Goal: Task Accomplishment & Management: Use online tool/utility

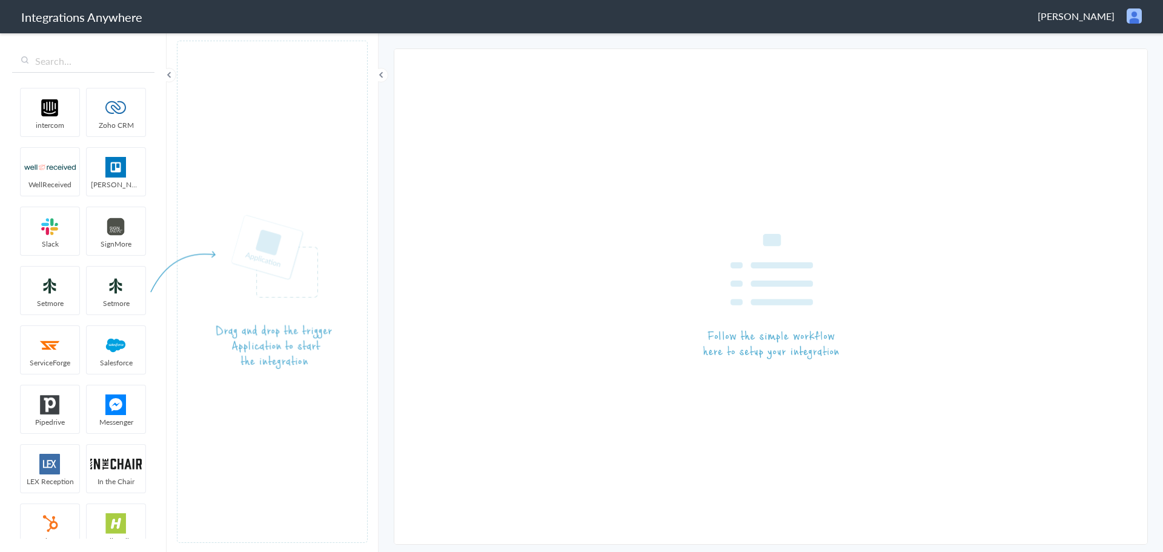
click at [1076, 16] on span "Kristina Tabbara" at bounding box center [1075, 16] width 77 height 14
click at [1016, 149] on article at bounding box center [770, 296] width 753 height 495
click at [1087, 16] on span "Kristina Tabbara" at bounding box center [1075, 16] width 77 height 14
click at [1111, 44] on li "Logout" at bounding box center [1109, 44] width 84 height 18
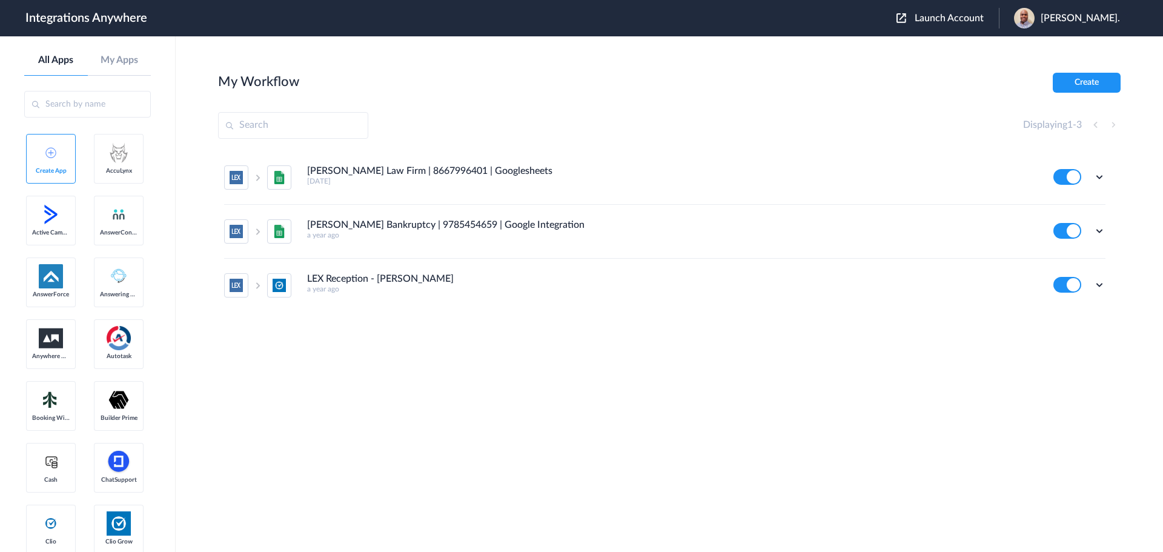
click at [935, 16] on span "Launch Account" at bounding box center [948, 18] width 69 height 10
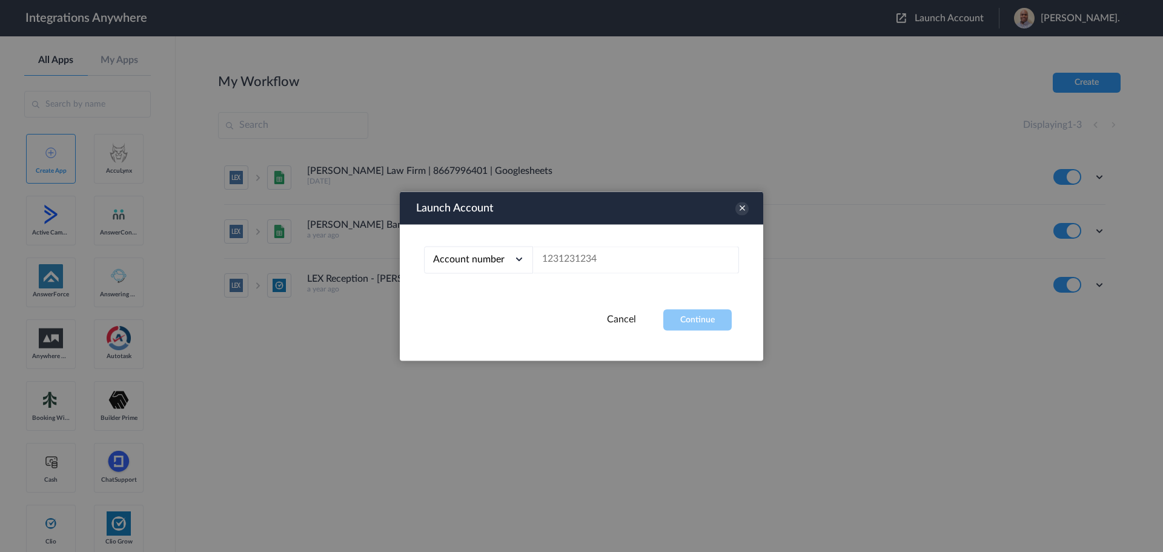
click at [615, 243] on div "Account number Account number Email address" at bounding box center [581, 266] width 363 height 85
click at [608, 257] on input "text" at bounding box center [636, 259] width 206 height 27
paste input "9193410805"
type input "9193410805"
click at [689, 323] on button "Continue" at bounding box center [697, 319] width 68 height 21
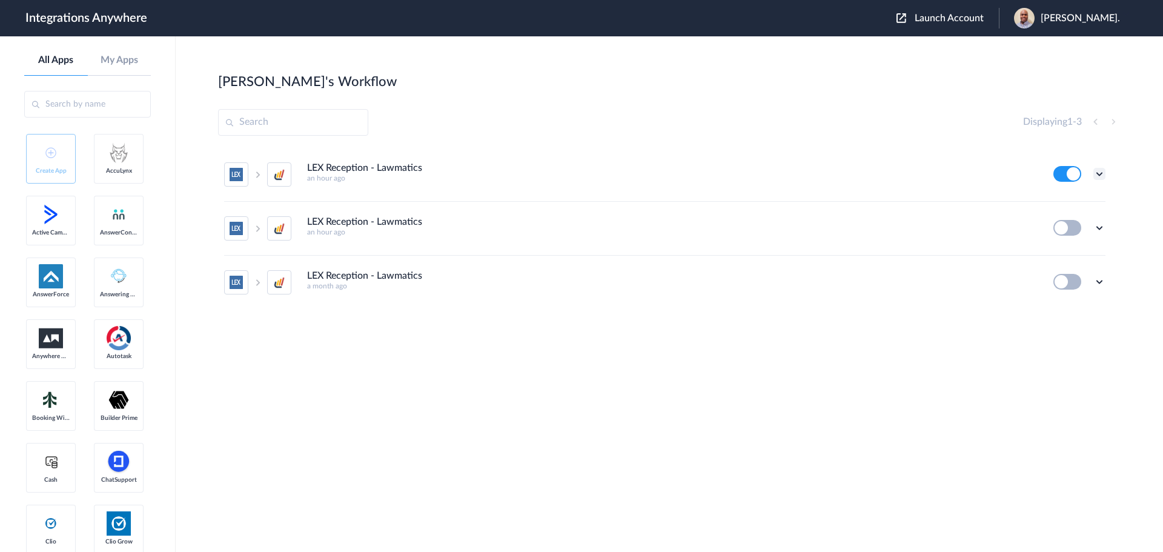
click at [1094, 171] on icon at bounding box center [1099, 174] width 12 height 12
click at [1068, 202] on li "Edit" at bounding box center [1066, 202] width 79 height 22
click at [1097, 171] on icon at bounding box center [1099, 174] width 12 height 12
click at [1066, 200] on li "Edit" at bounding box center [1066, 202] width 79 height 22
click at [1097, 226] on icon at bounding box center [1099, 228] width 12 height 12
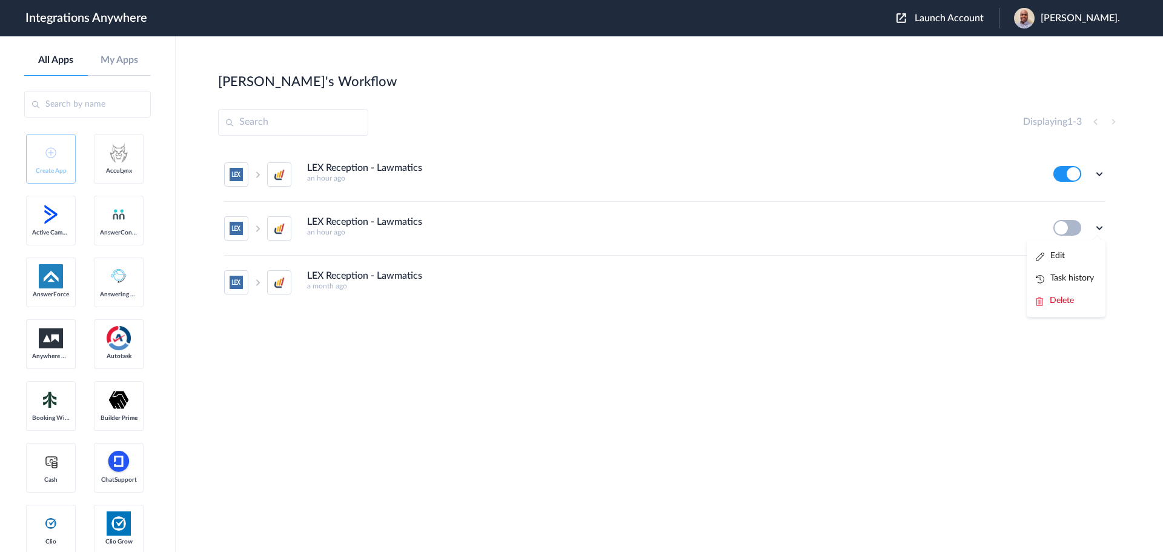
drag, startPoint x: 1070, startPoint y: 302, endPoint x: 954, endPoint y: 282, distance: 117.4
click at [1070, 302] on span "Delete" at bounding box center [1062, 300] width 24 height 8
click at [1067, 300] on span "Are you sure?" at bounding box center [1057, 305] width 43 height 19
click at [1097, 228] on icon at bounding box center [1099, 228] width 12 height 12
click at [1059, 300] on span "Delete" at bounding box center [1062, 300] width 24 height 8
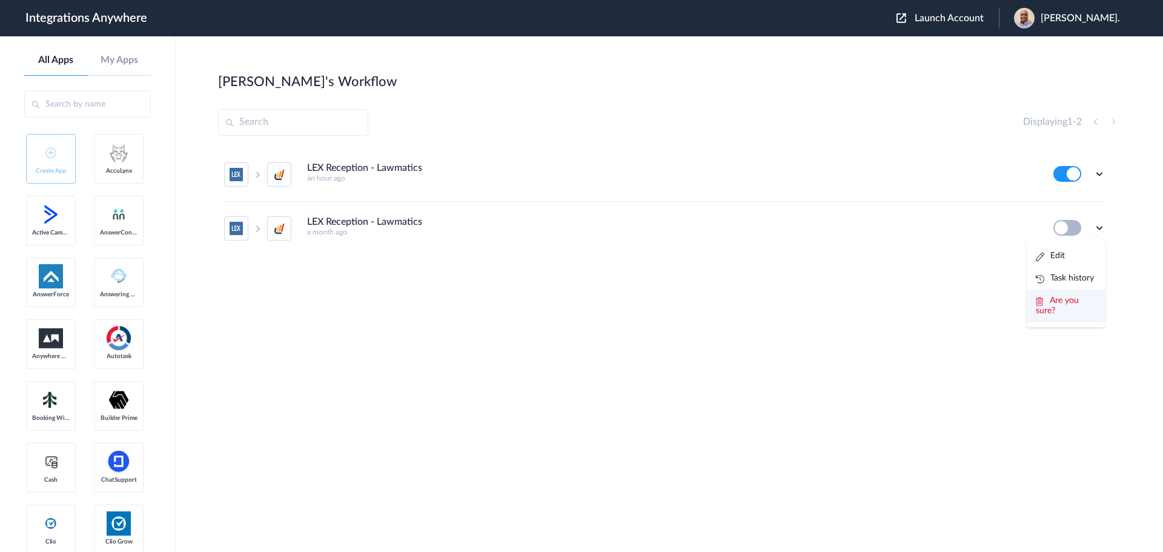
click at [1063, 305] on li "Are you sure?" at bounding box center [1066, 305] width 79 height 33
click at [841, 81] on div "Julie's Workflow Create" at bounding box center [669, 81] width 902 height 17
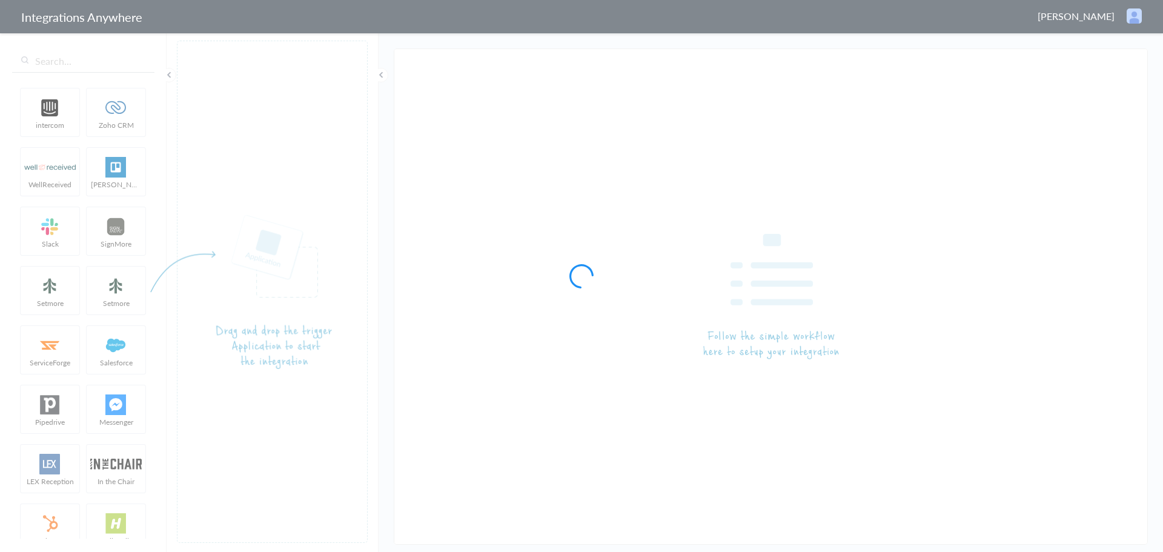
type input "LEX Reception - Lawmatics"
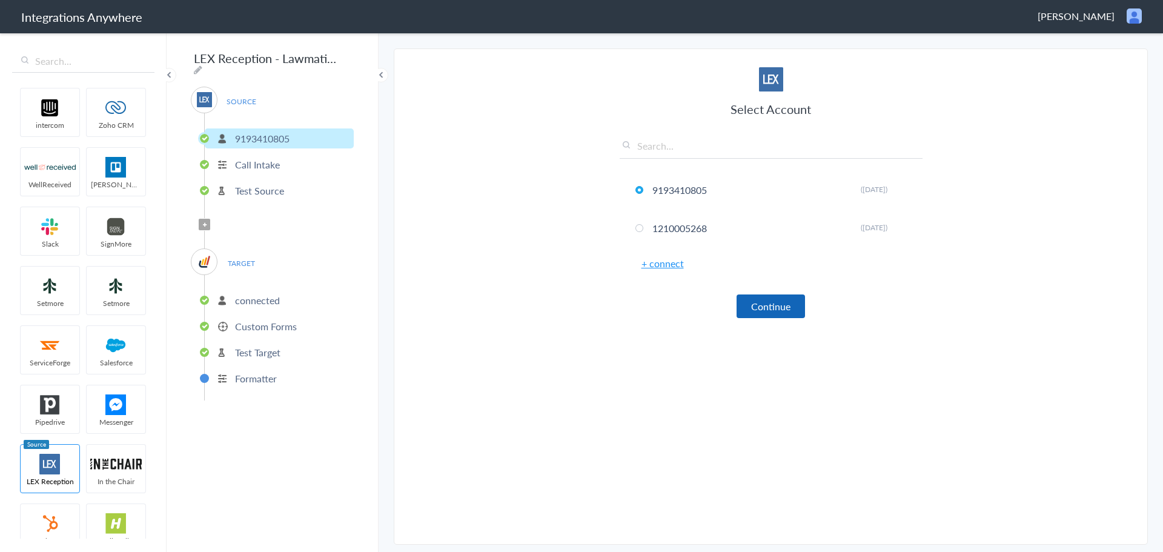
click at [783, 307] on button "Continue" at bounding box center [770, 306] width 68 height 24
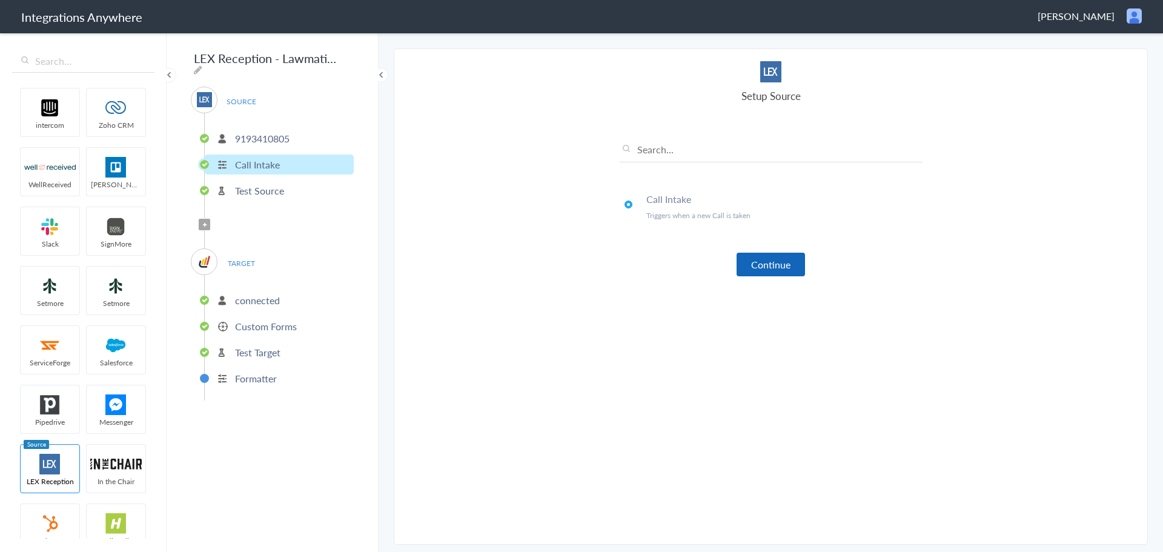
click at [765, 273] on button "Continue" at bounding box center [770, 265] width 68 height 24
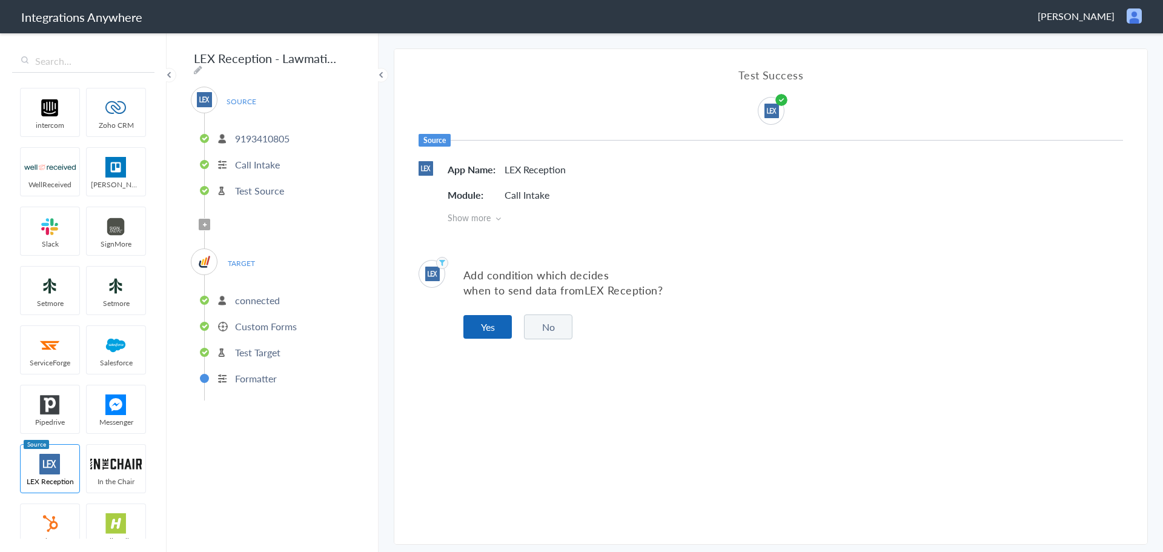
click at [498, 323] on button "Yes" at bounding box center [487, 327] width 48 height 24
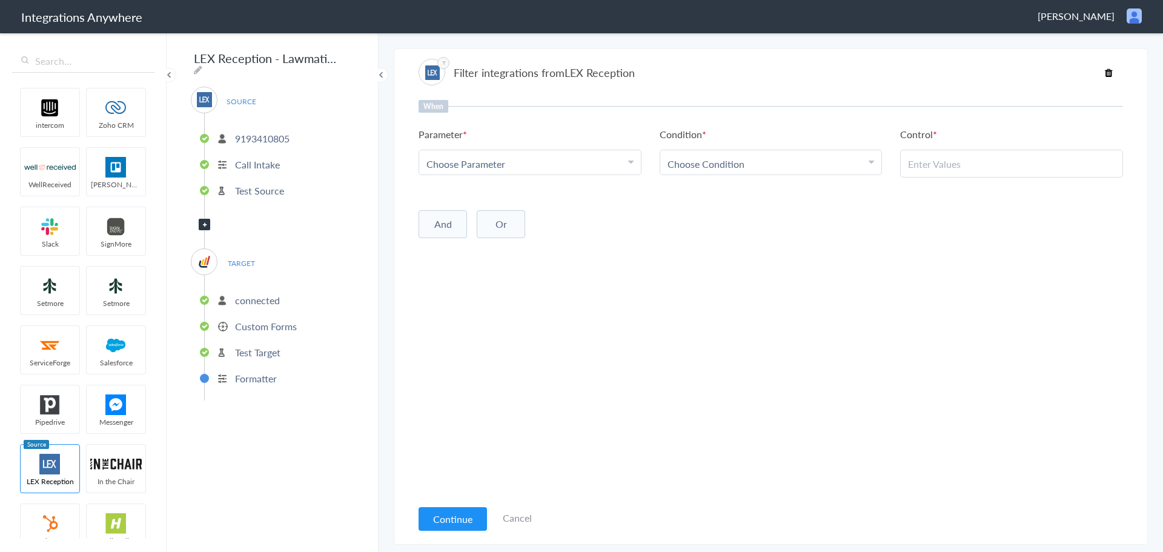
click at [560, 165] on div "Choose Parameter" at bounding box center [529, 164] width 207 height 14
click at [514, 190] on input "text" at bounding box center [530, 197] width 222 height 26
type input "x"
type input "call c"
click at [513, 225] on link "Call Closing Note" at bounding box center [530, 223] width 222 height 26
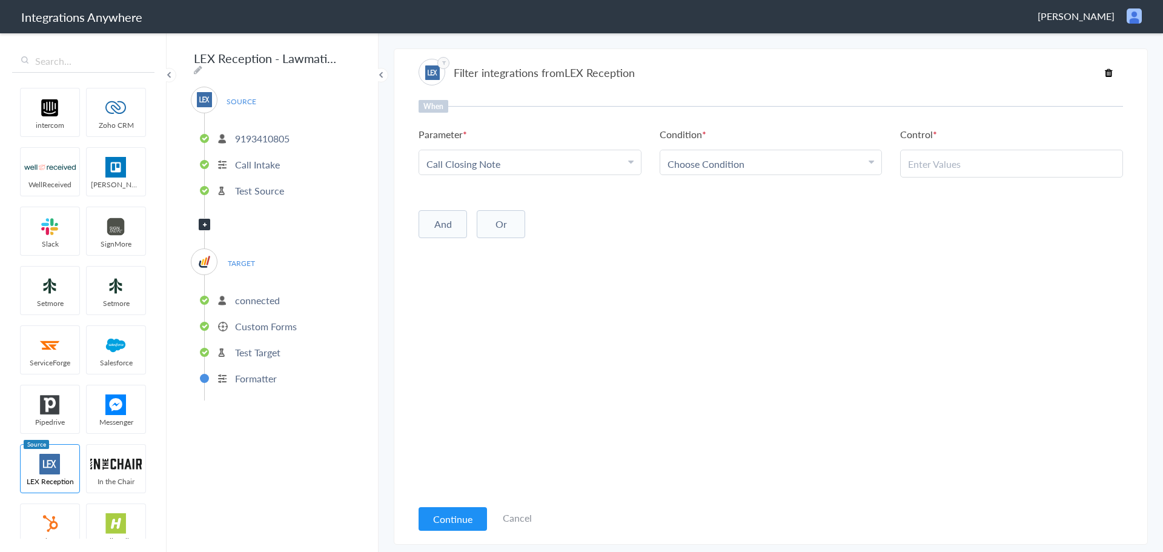
click at [735, 157] on span "Choose Condition" at bounding box center [705, 164] width 77 height 14
click at [733, 274] on link "Does Not Exists" at bounding box center [771, 275] width 222 height 26
click at [437, 218] on button "And" at bounding box center [442, 222] width 48 height 28
click at [492, 245] on span "Choose Parameter" at bounding box center [465, 247] width 79 height 14
click at [537, 270] on input "text" at bounding box center [530, 280] width 222 height 26
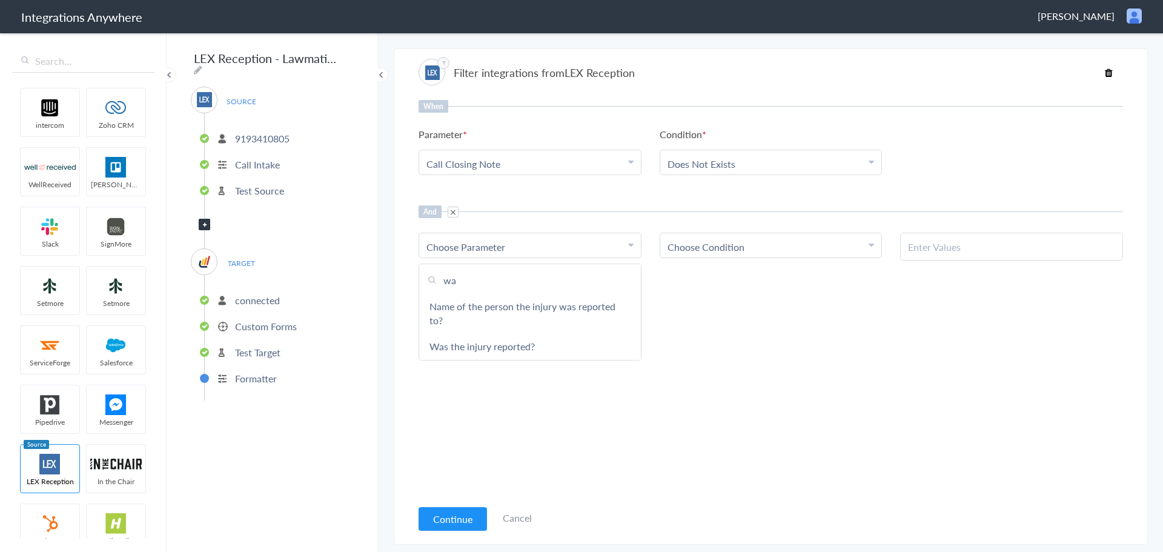
type input "w"
type input "f"
type input "call type"
click at [536, 270] on input "call type" at bounding box center [530, 280] width 222 height 26
type input "c"
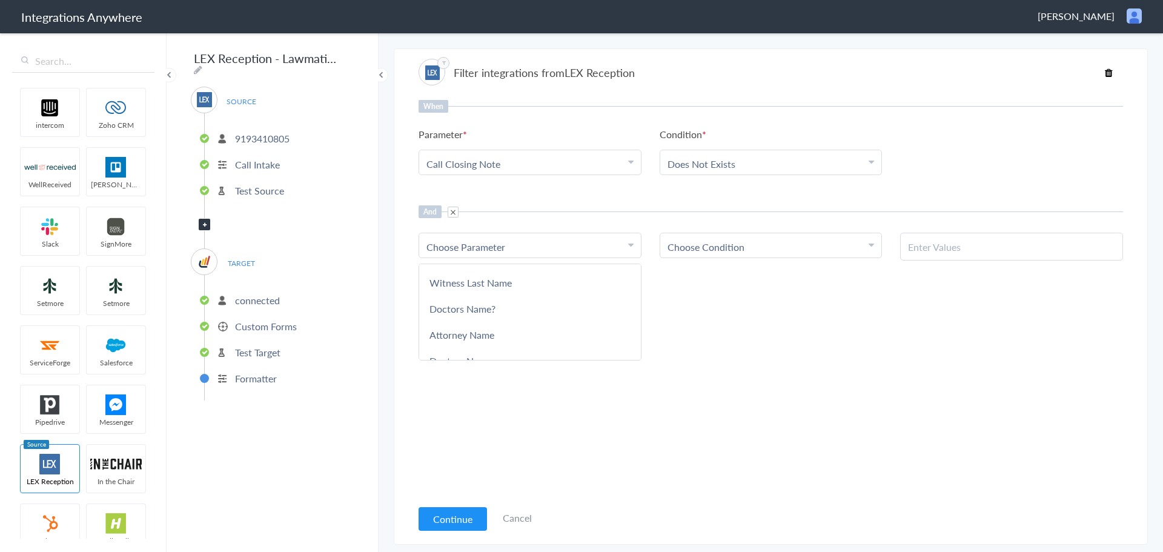
scroll to position [251, 0]
click at [634, 321] on link "Doctor Office Name" at bounding box center [530, 329] width 222 height 26
click at [592, 246] on Name "Doctor Office Name" at bounding box center [527, 247] width 202 height 14
click at [706, 370] on div "When Parameter Choose Parameter Call Closing Note First Name Last Name Email Ph…" at bounding box center [770, 299] width 704 height 398
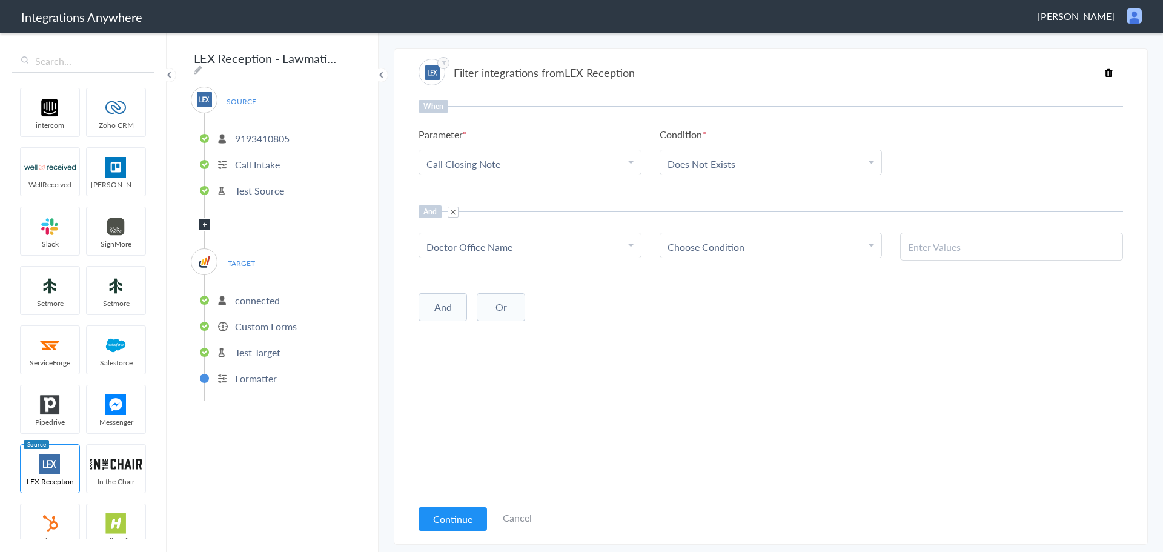
click at [544, 237] on link "Choose Parameter Doctor Office Name" at bounding box center [530, 245] width 222 height 24
click at [544, 244] on Name "Doctor Office Name" at bounding box center [527, 247] width 202 height 14
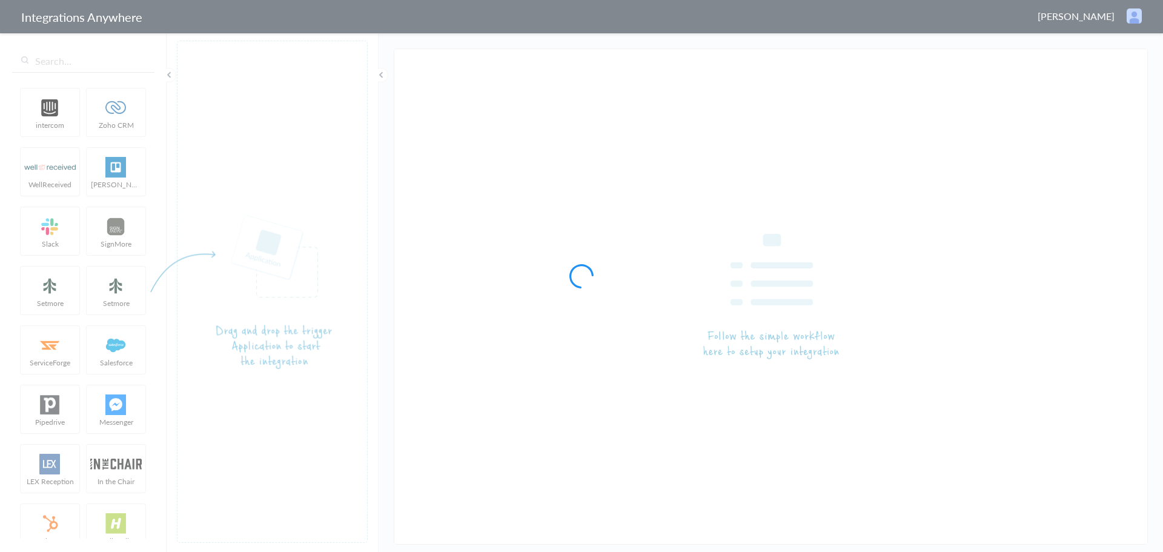
type input "LEX Reception - Lawmatics"
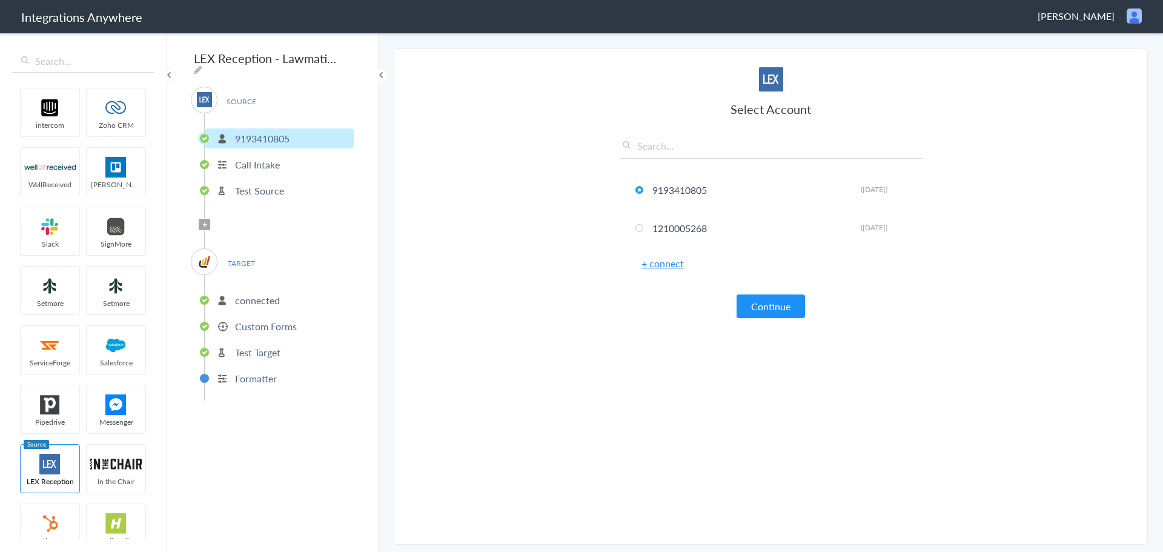
click at [250, 184] on p "Test Source" at bounding box center [259, 191] width 49 height 14
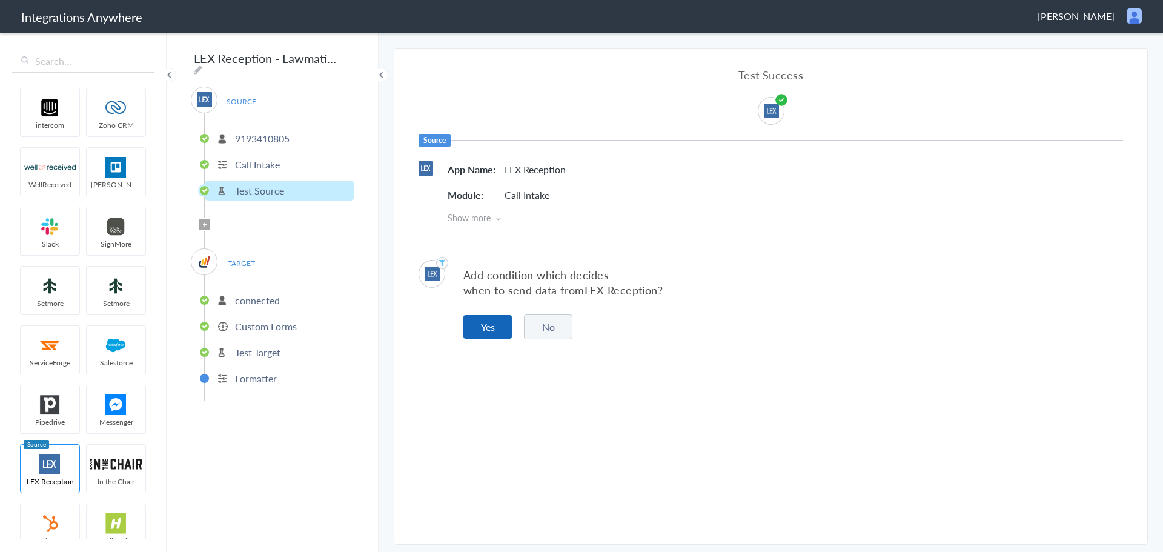
click at [481, 328] on button "Yes" at bounding box center [487, 327] width 48 height 24
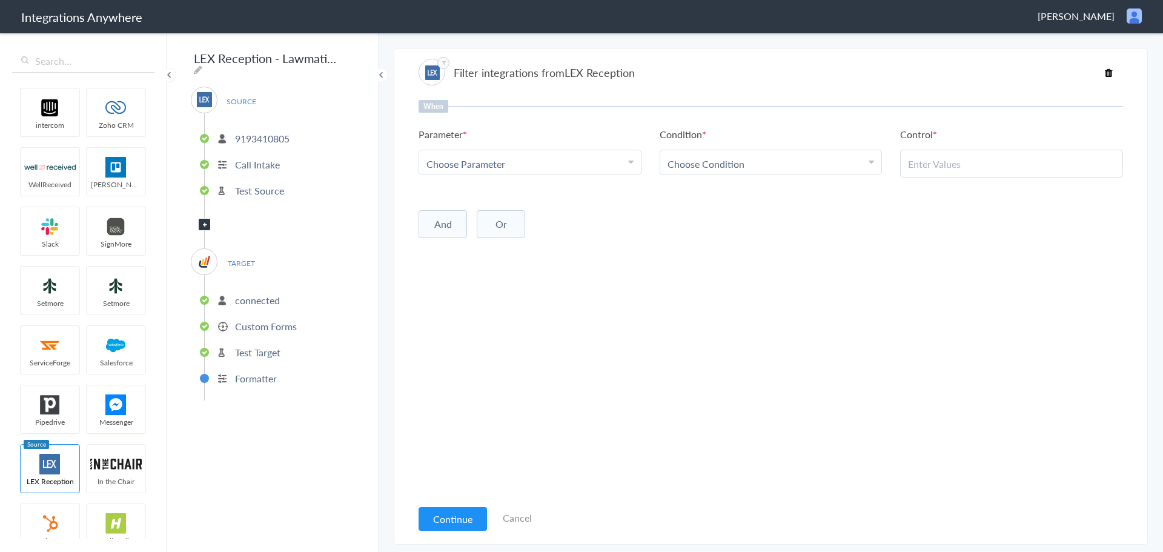
click at [590, 164] on div "Choose Parameter" at bounding box center [529, 164] width 207 height 14
click at [530, 203] on input "text" at bounding box center [530, 197] width 222 height 26
type input "CALL CLOS"
click at [517, 232] on link "Call Closing Note" at bounding box center [530, 223] width 222 height 26
click at [722, 160] on span "Choose Condition" at bounding box center [705, 164] width 77 height 14
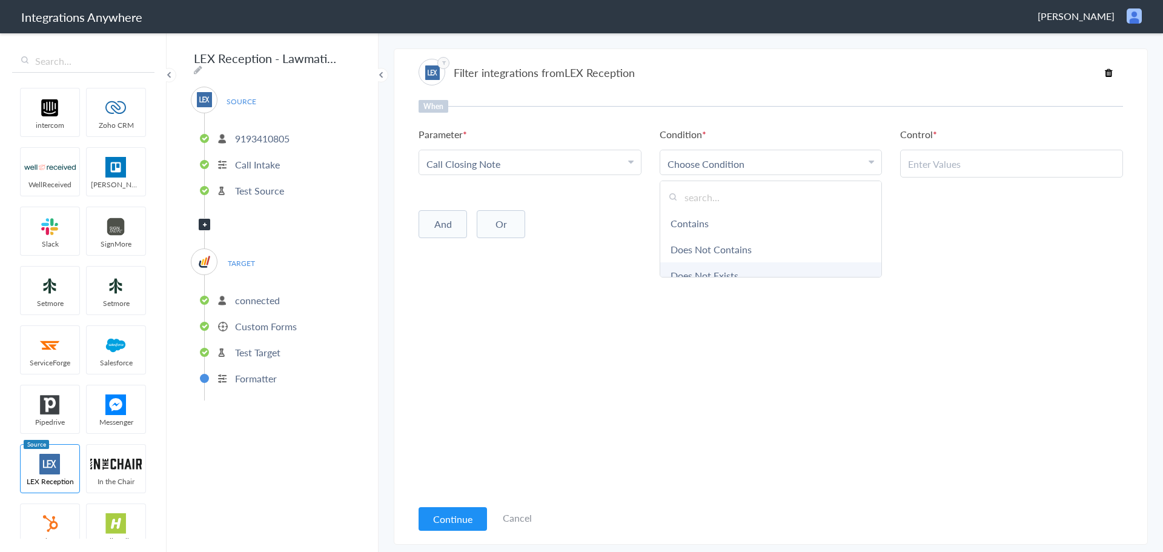
click at [727, 270] on link "Does Not Exists" at bounding box center [771, 275] width 222 height 26
click at [447, 216] on button "And" at bounding box center [442, 222] width 48 height 28
click at [492, 241] on span "Choose Parameter" at bounding box center [465, 247] width 79 height 14
click at [468, 276] on input "text" at bounding box center [530, 280] width 222 height 26
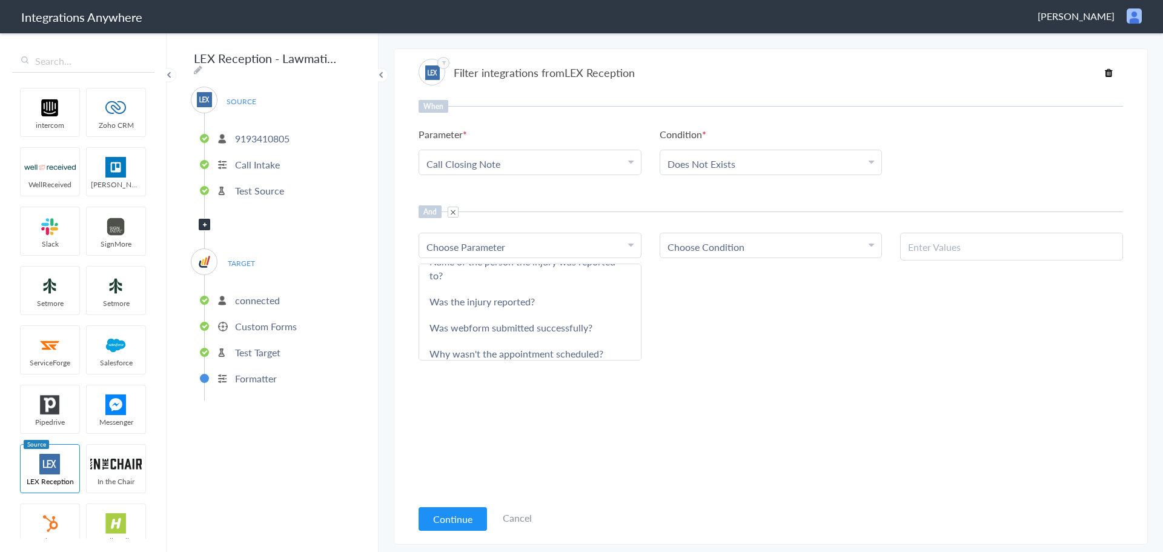
scroll to position [47, 0]
type input "was"
click at [566, 326] on link "Was webform submitted successfully?" at bounding box center [530, 325] width 222 height 26
click at [741, 251] on span "Choose Condition" at bounding box center [705, 247] width 77 height 14
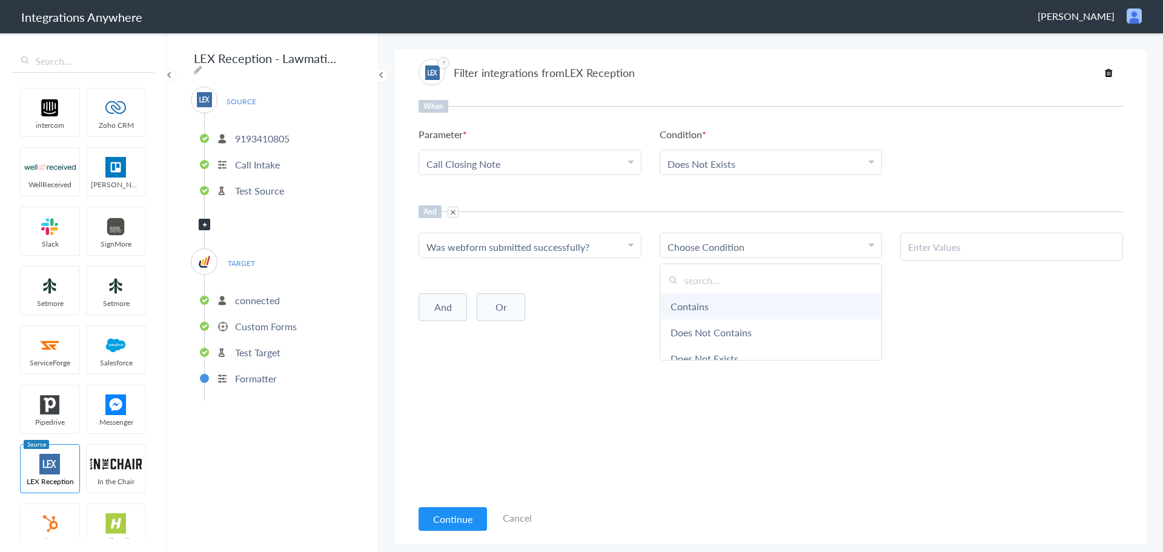
click at [713, 302] on link "Contains" at bounding box center [771, 306] width 222 height 26
click at [964, 250] on input "text" at bounding box center [1011, 247] width 207 height 14
type input "No"
click at [836, 365] on div "When Parameter Choose Parameter Call Closing Note First Name Last Name Email Ph…" at bounding box center [770, 299] width 704 height 398
click at [449, 523] on button "Continue" at bounding box center [452, 519] width 68 height 24
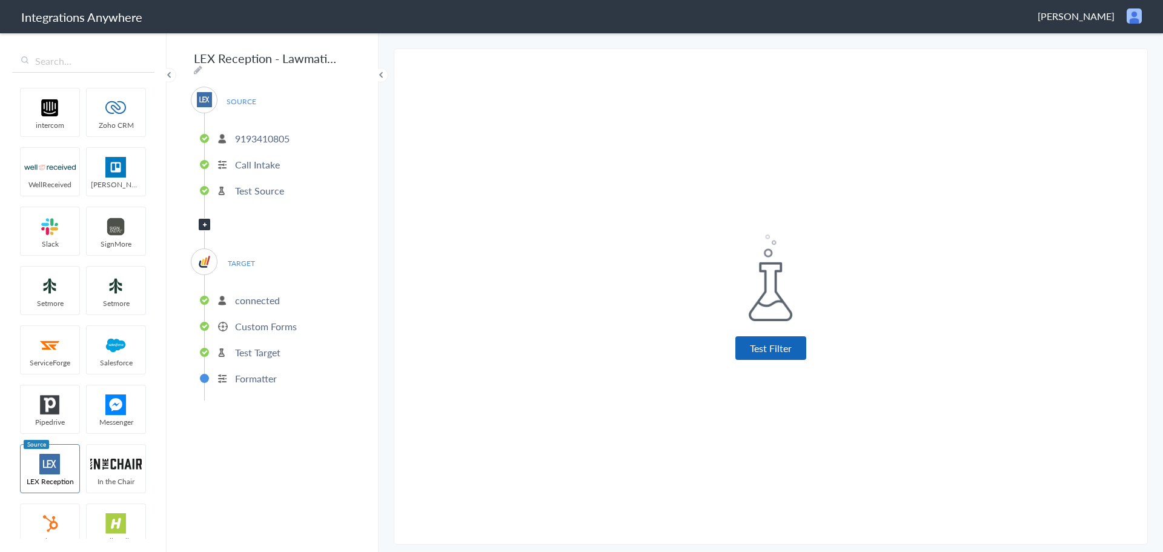
click at [772, 343] on button "Test Filter" at bounding box center [770, 348] width 71 height 24
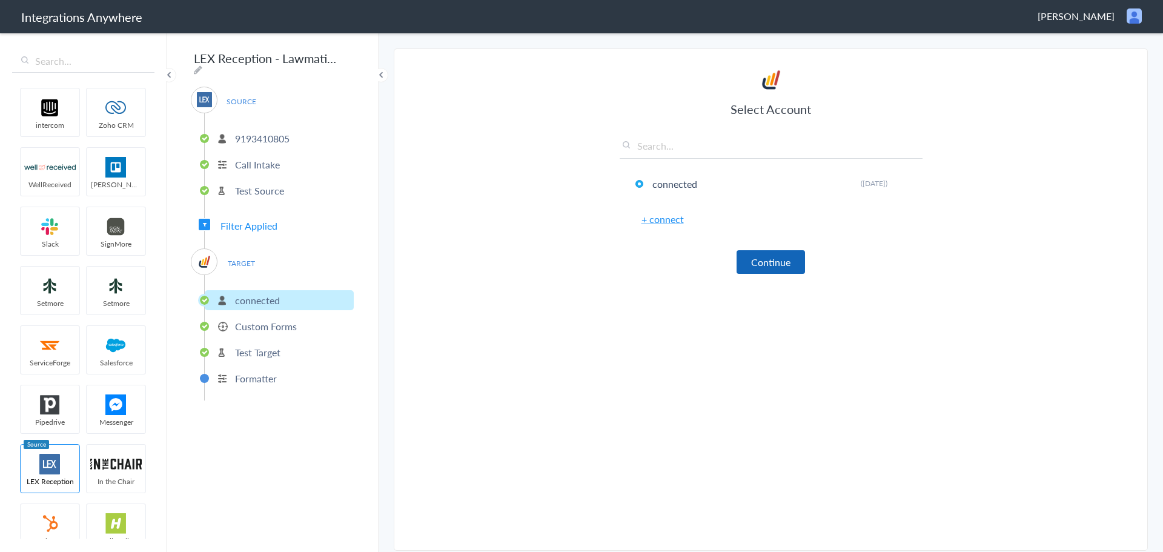
click at [780, 259] on button "Continue" at bounding box center [770, 262] width 68 height 24
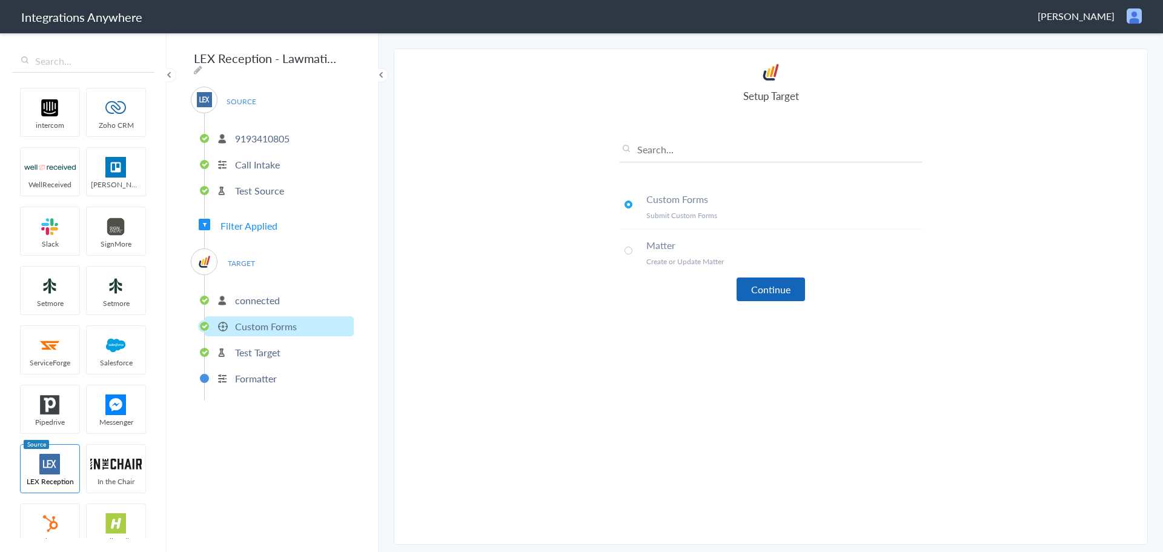
click at [772, 286] on button "Continue" at bounding box center [770, 289] width 68 height 24
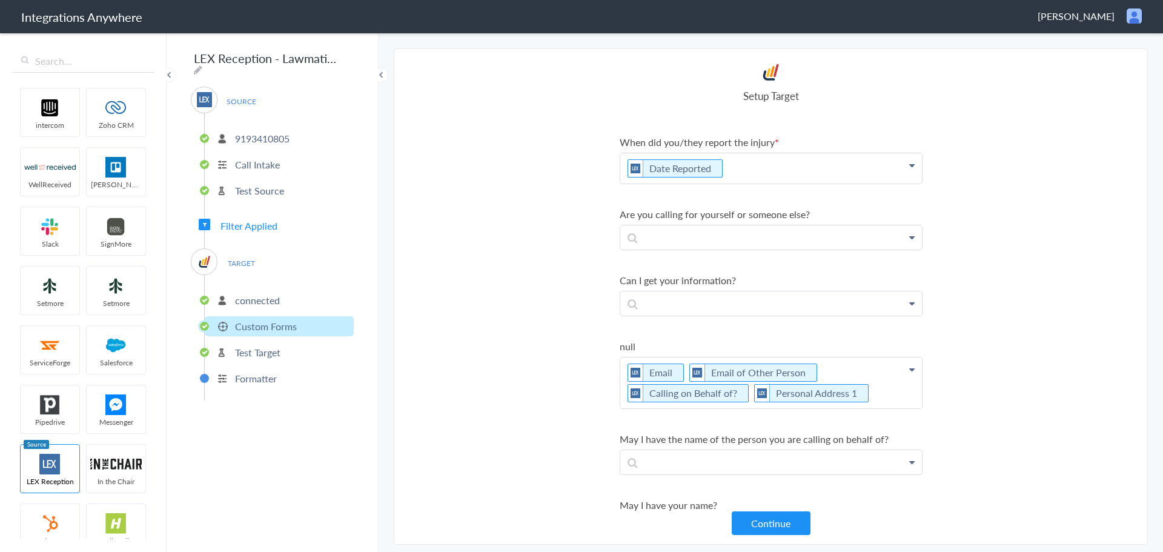
scroll to position [375, 0]
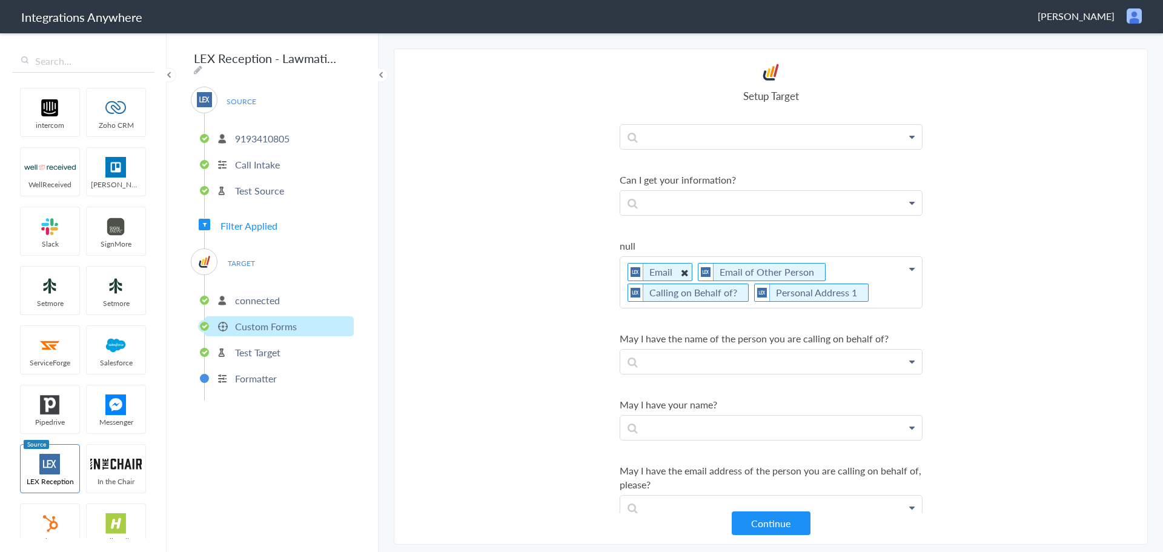
click at [683, 273] on icon at bounding box center [683, 272] width 13 height 15
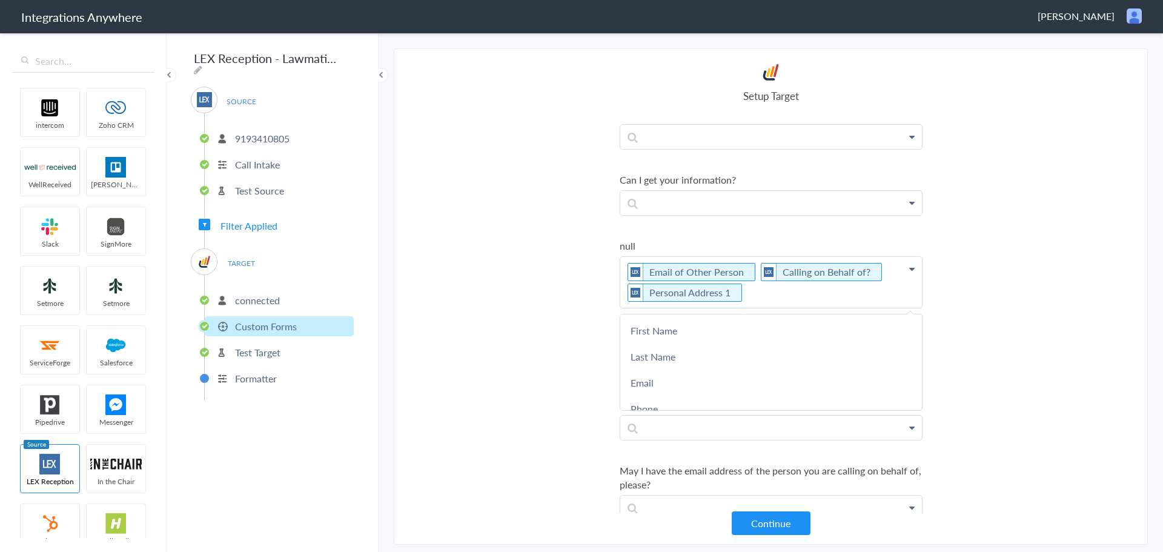
click at [573, 305] on section "Select Account 9193410805 Rename Delete (8 months ago) 1210005268 Rename Delete…" at bounding box center [771, 296] width 754 height 496
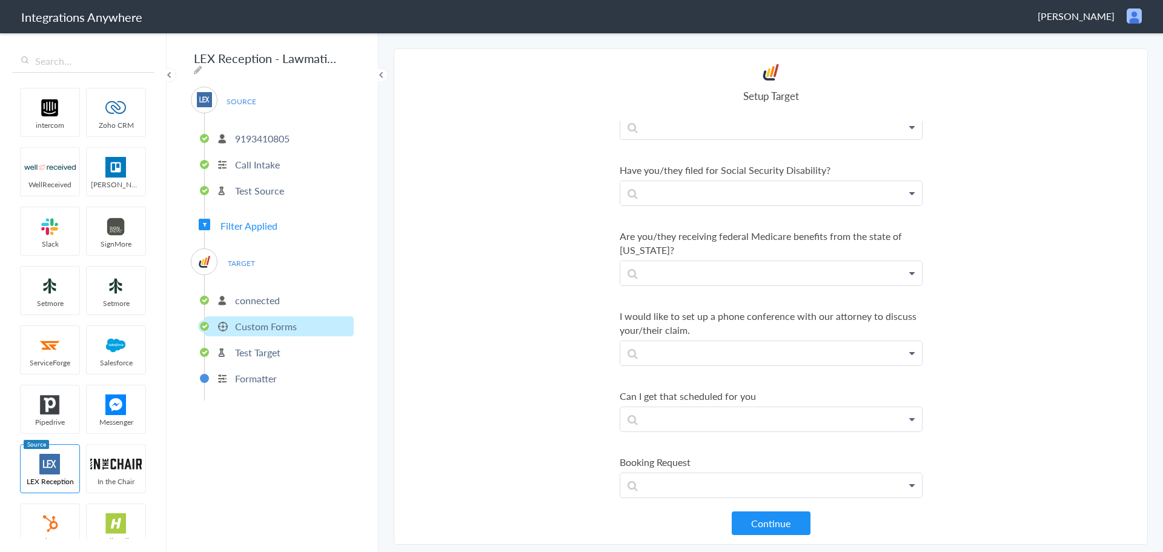
scroll to position [3554, 0]
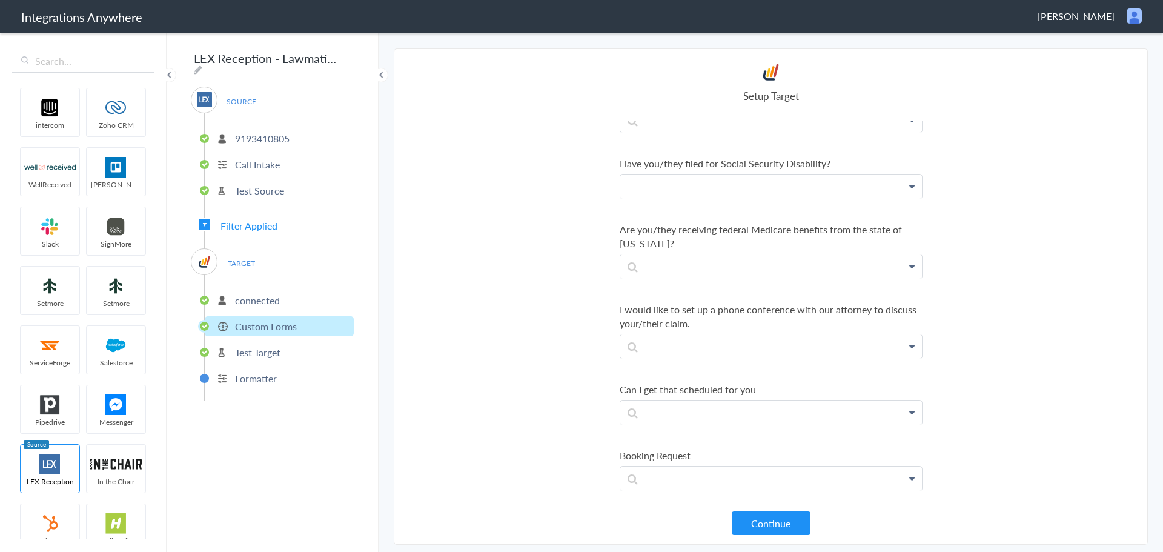
click at [866, 199] on p at bounding box center [771, 186] width 302 height 24
click at [865, 199] on p at bounding box center [771, 186] width 302 height 24
drag, startPoint x: 452, startPoint y: 214, endPoint x: 459, endPoint y: 213, distance: 7.5
click at [453, 214] on section "Select Account 9193410805 Rename Delete (8 months ago) 1210005268 Rename Delete…" at bounding box center [771, 296] width 754 height 496
click at [846, 133] on p at bounding box center [771, 120] width 302 height 24
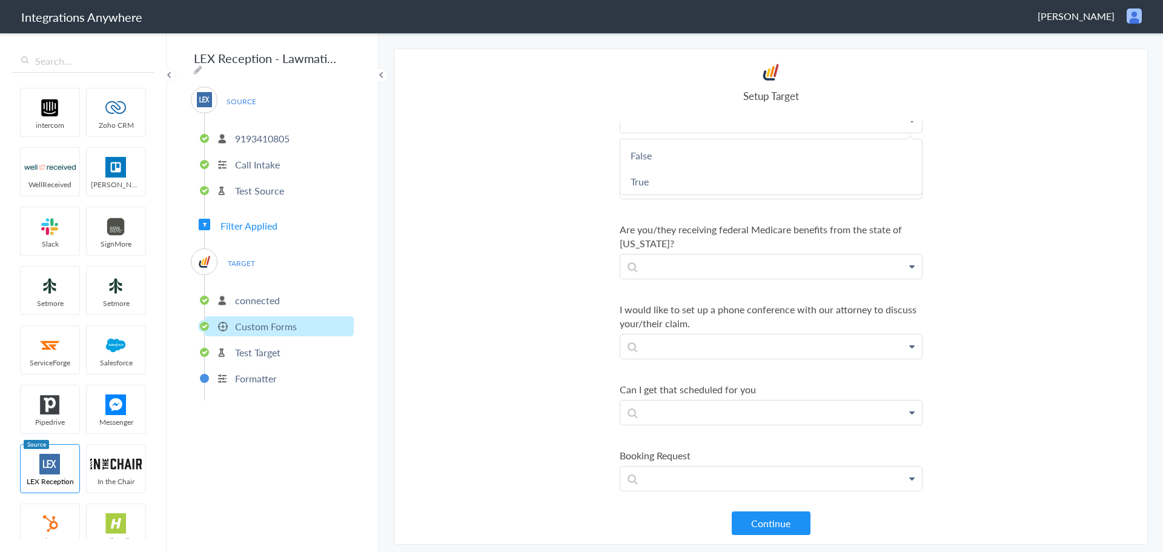
click at [847, 133] on p at bounding box center [771, 120] width 302 height 24
drag, startPoint x: 990, startPoint y: 134, endPoint x: 978, endPoint y: 132, distance: 12.2
click at [990, 134] on section "Select Account 9193410805 Rename Delete (8 months ago) 1210005268 Rename Delete…" at bounding box center [771, 296] width 754 height 496
click at [1094, 197] on section "Select Account 9193410805 Rename Delete (8 months ago) 1210005268 Rename Delete…" at bounding box center [771, 296] width 754 height 496
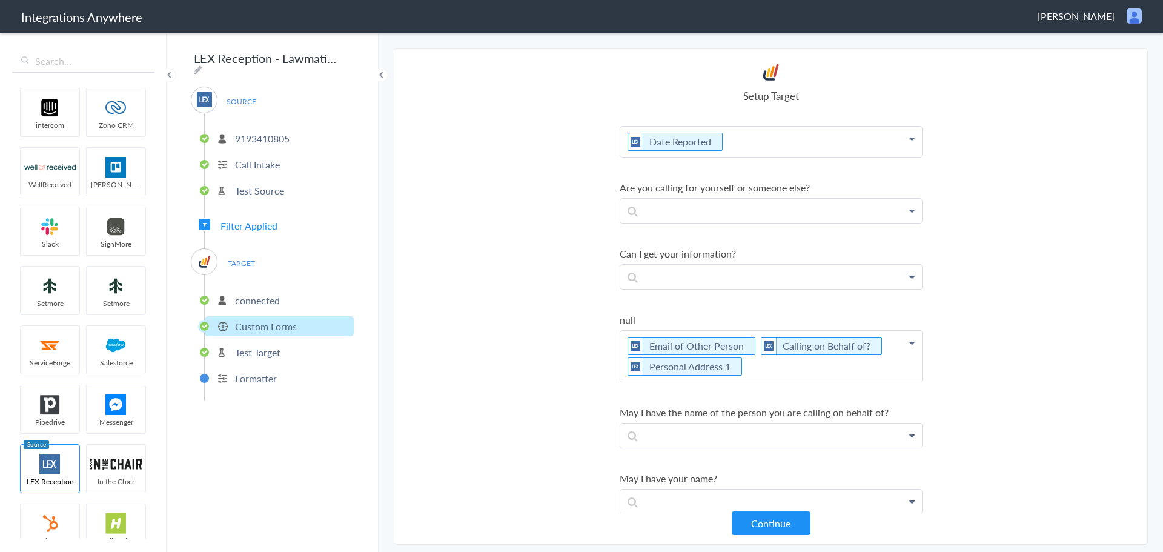
scroll to position [228, 0]
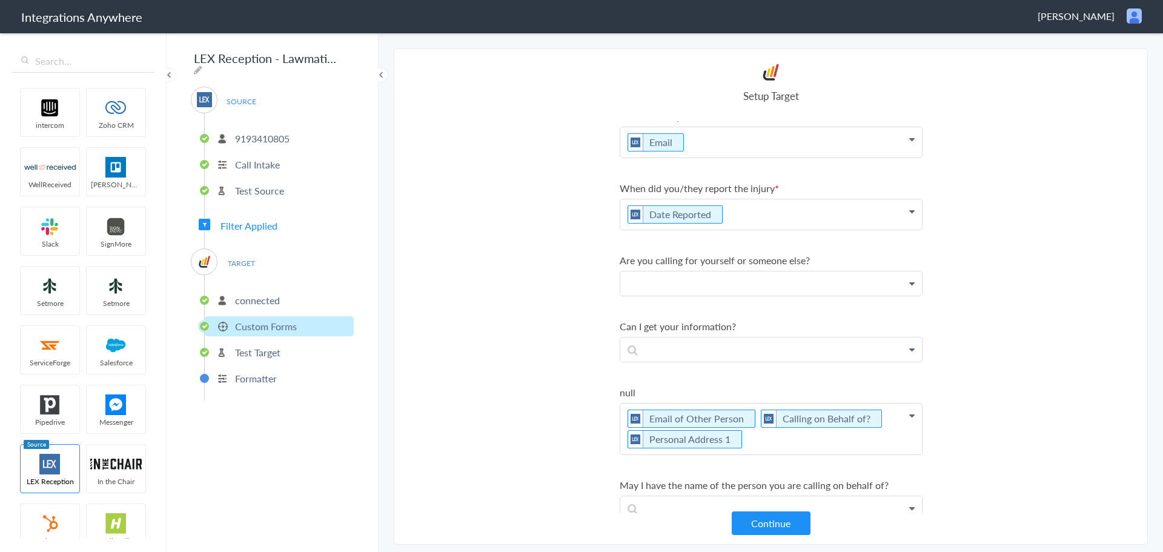
click at [807, 289] on p at bounding box center [771, 283] width 302 height 24
click at [782, 317] on link "Someone else" at bounding box center [771, 318] width 302 height 26
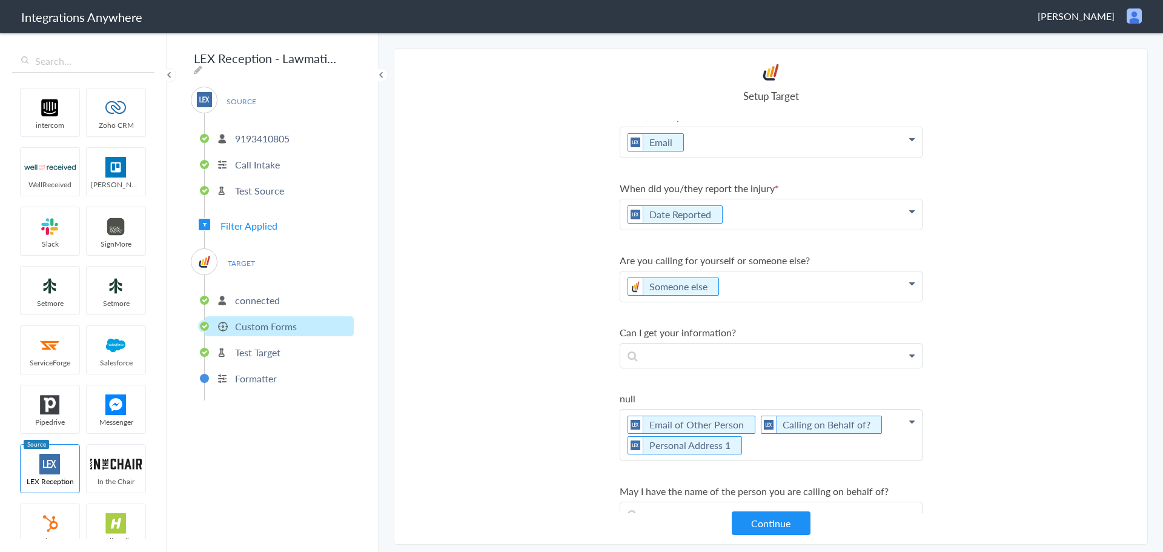
click at [794, 285] on p "Someone else" at bounding box center [771, 286] width 302 height 30
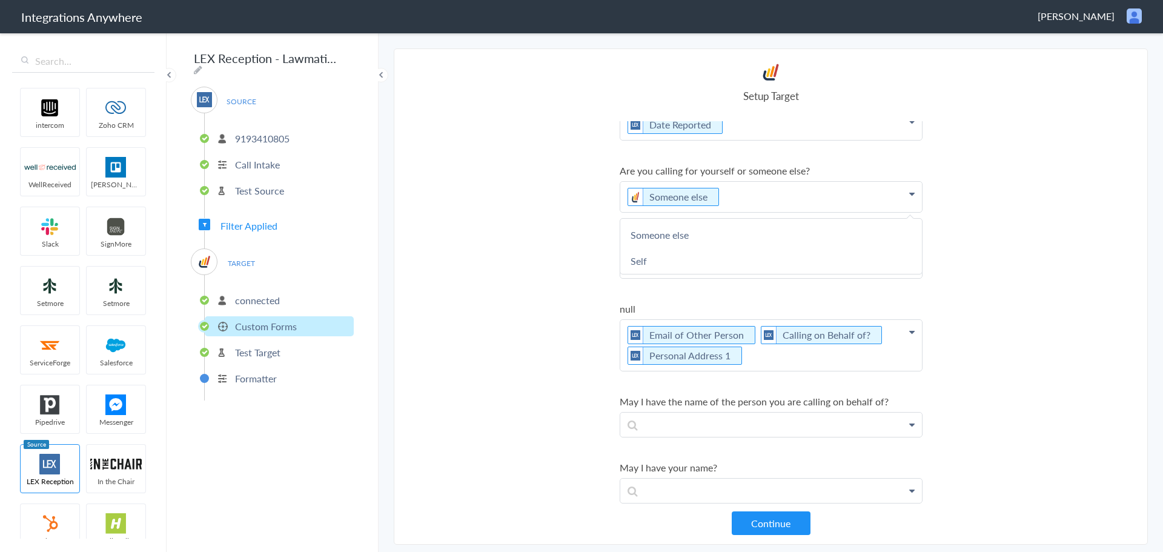
scroll to position [304, 0]
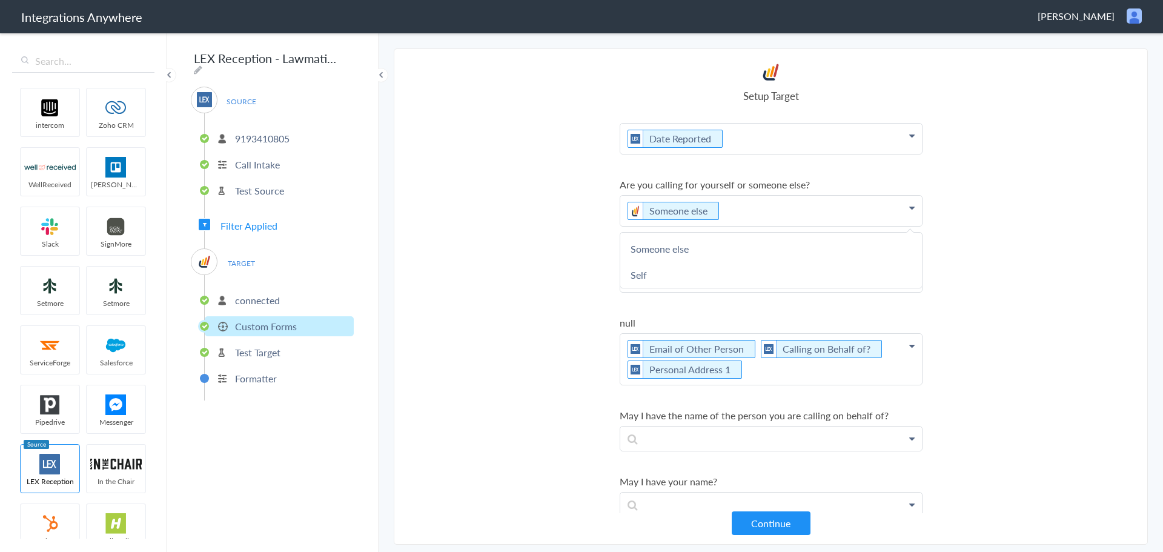
click at [909, 206] on icon at bounding box center [911, 208] width 5 height 10
click at [855, 214] on p "Someone else" at bounding box center [771, 211] width 302 height 30
click at [703, 240] on link "Self" at bounding box center [771, 249] width 302 height 26
click at [799, 205] on p "Self" at bounding box center [771, 211] width 302 height 30
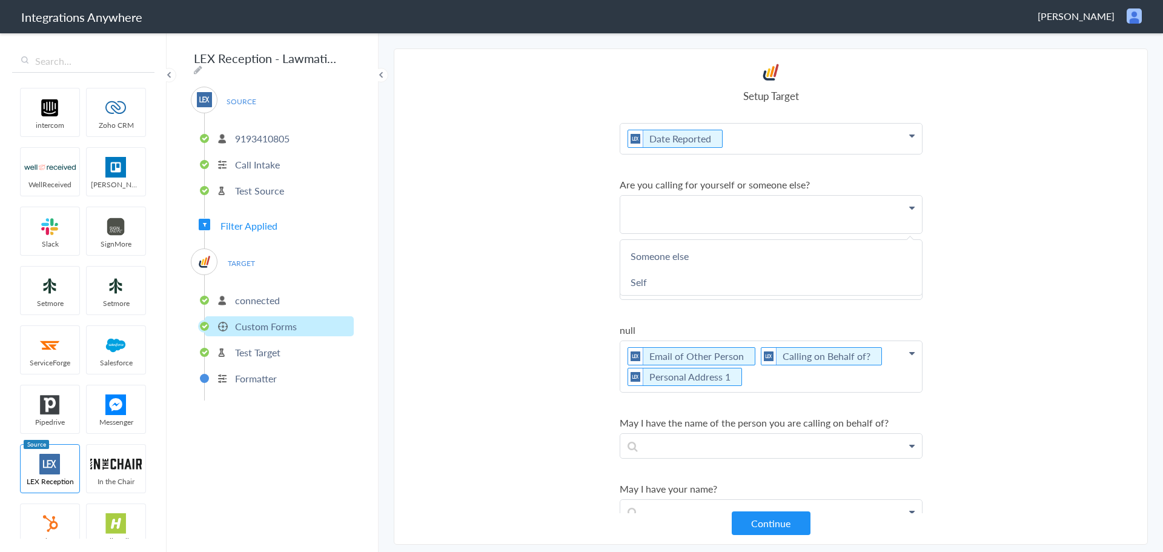
click at [1002, 162] on section "Select Account 9193410805 Rename Delete (8 months ago) 1210005268 Rename Delete…" at bounding box center [771, 296] width 754 height 496
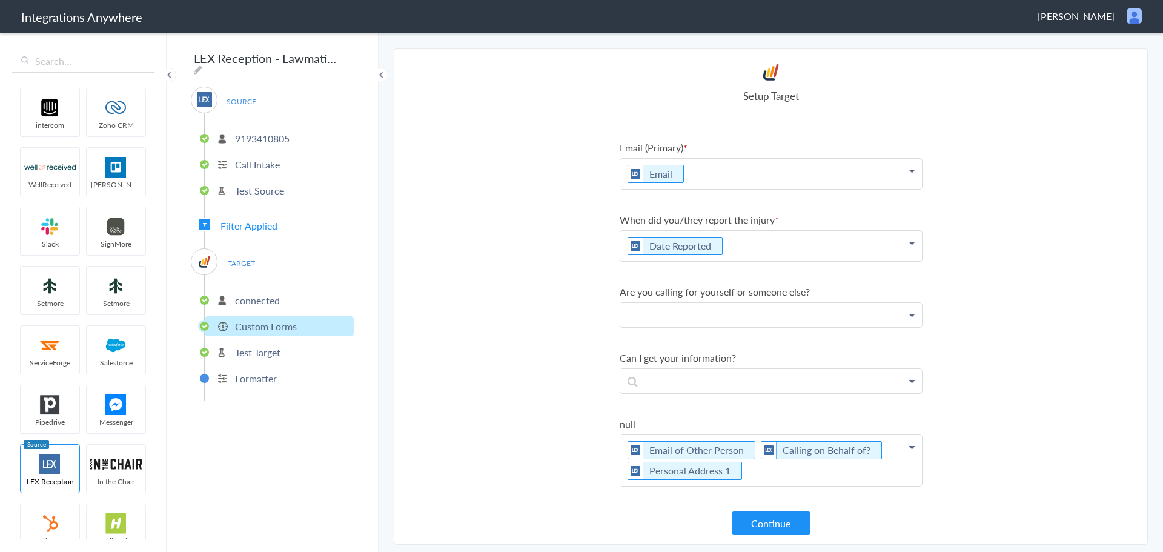
scroll to position [204, 0]
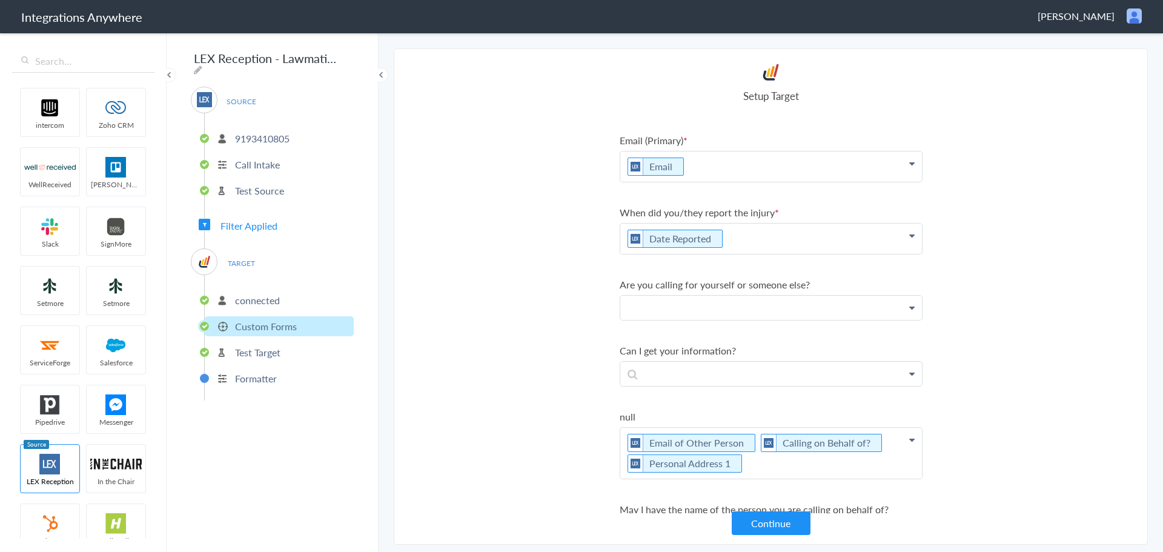
click at [909, 235] on icon at bounding box center [911, 236] width 5 height 10
click at [873, 234] on p "Date Reported" at bounding box center [771, 238] width 302 height 30
click at [1007, 226] on section "Select Account 9193410805 Rename Delete (8 months ago) 1210005268 Rename Delete…" at bounding box center [771, 296] width 754 height 496
click at [798, 302] on p at bounding box center [771, 308] width 302 height 24
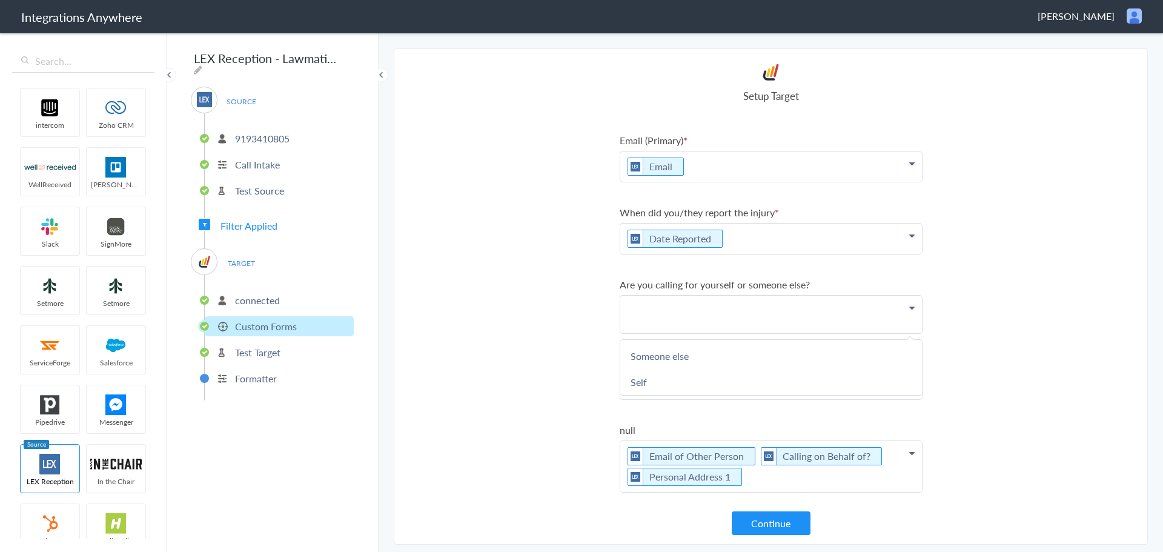
click at [798, 302] on p at bounding box center [771, 315] width 302 height 38
click at [976, 250] on section "Select Account 9193410805 Rename Delete (8 months ago) 1210005268 Rename Delete…" at bounding box center [771, 296] width 754 height 496
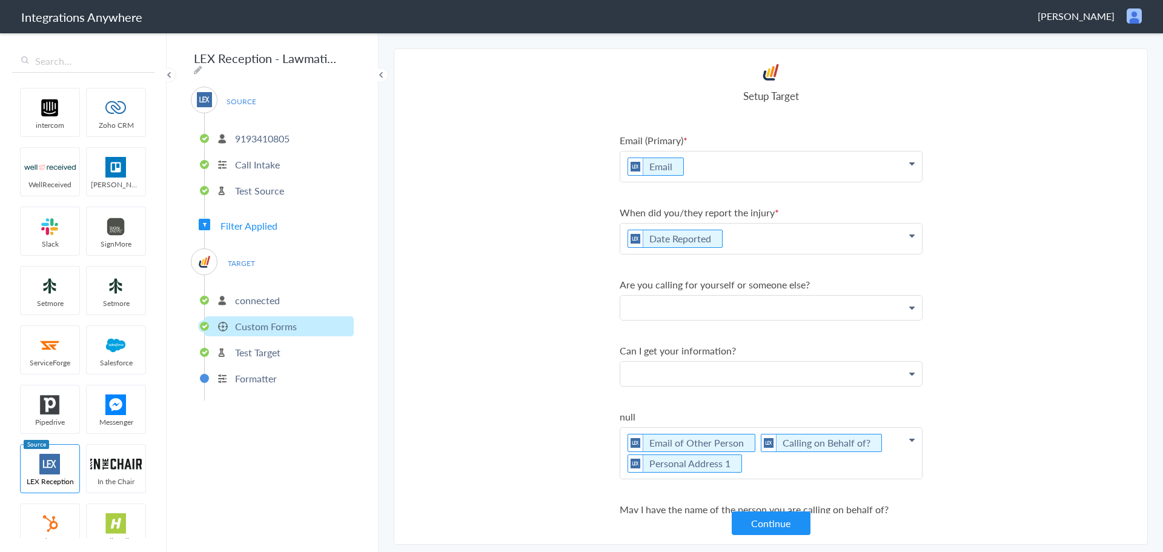
click at [775, 378] on p at bounding box center [771, 374] width 302 height 24
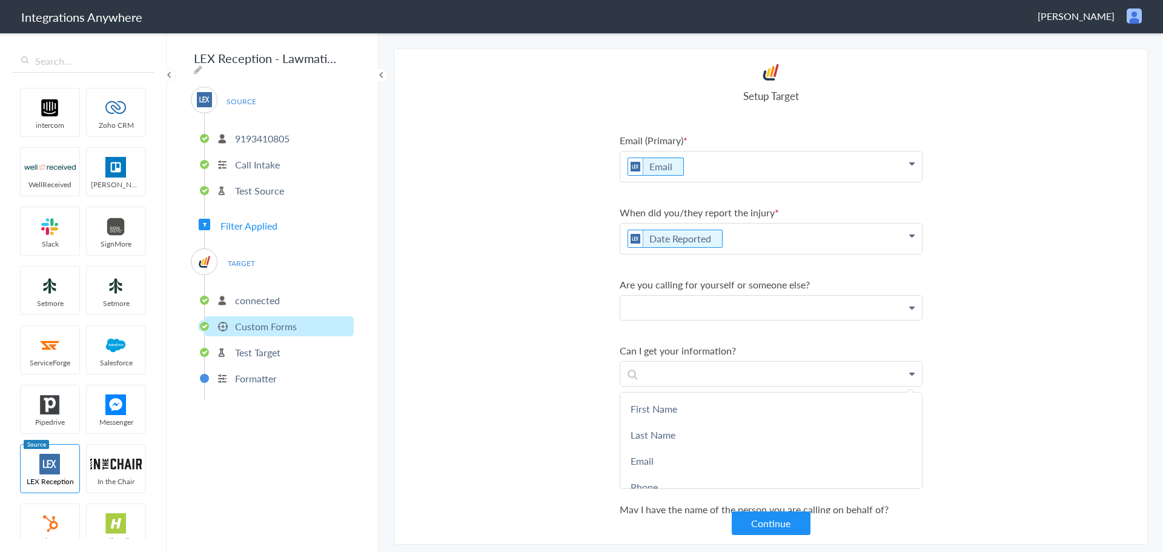
drag, startPoint x: 987, startPoint y: 328, endPoint x: 979, endPoint y: 297, distance: 31.4
click at [987, 328] on section "Select Account 9193410805 Rename Delete (8 months ago) 1210005268 Rename Delete…" at bounding box center [771, 296] width 754 height 496
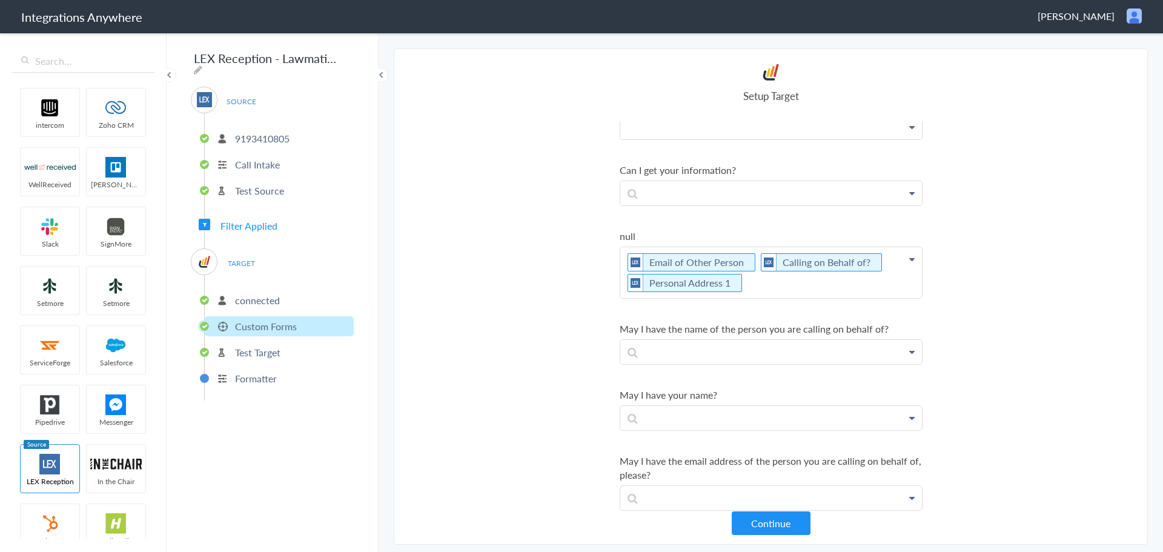
scroll to position [472, 0]
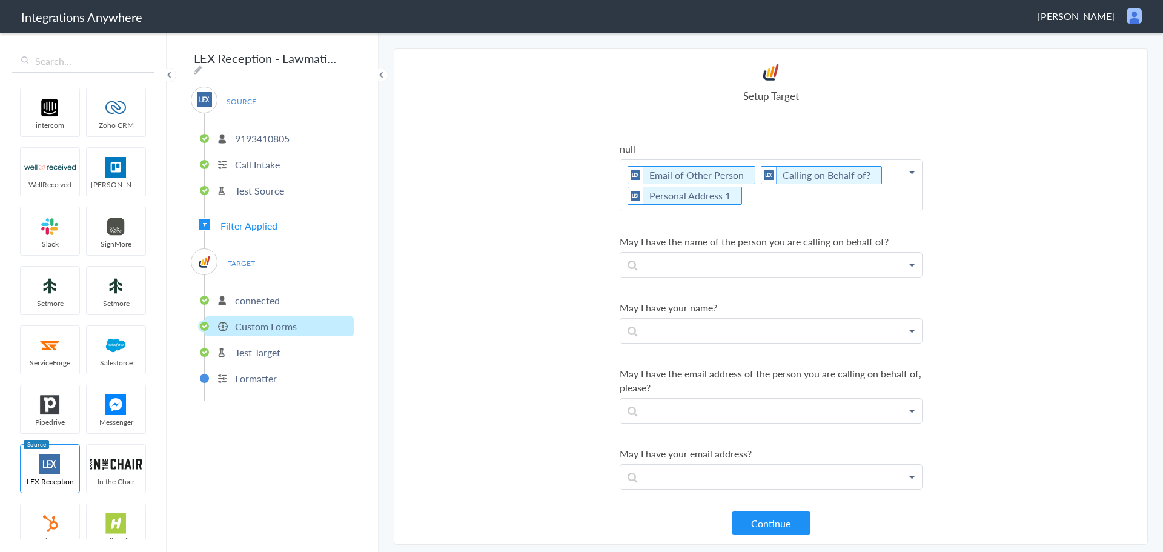
click at [783, 208] on p "Email of Other Person Calling on Behalf of? Personal Address 1" at bounding box center [771, 185] width 302 height 51
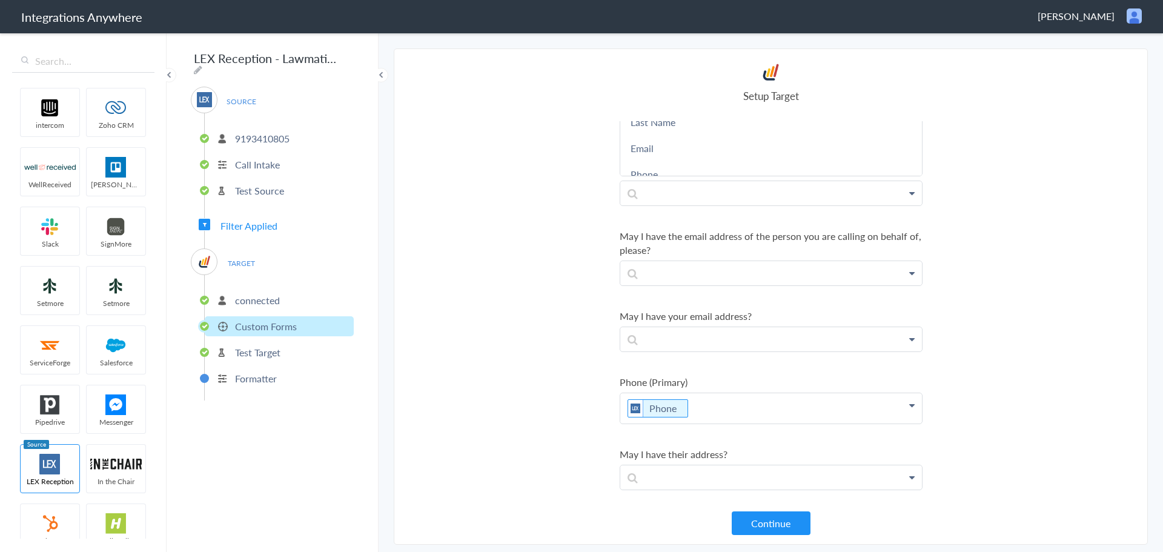
scroll to position [623, 0]
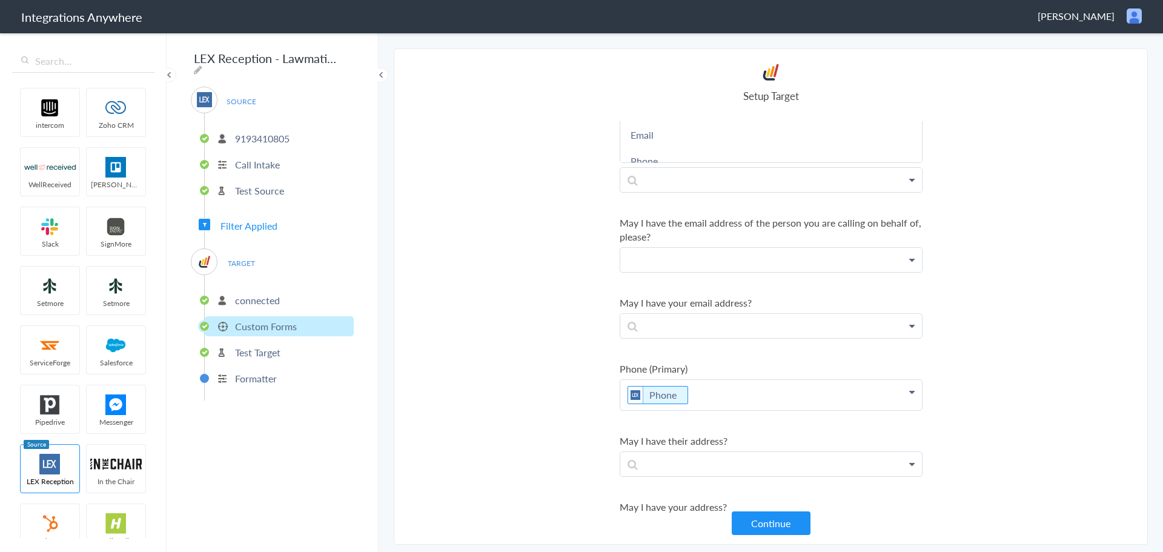
click at [830, 254] on p at bounding box center [771, 260] width 302 height 24
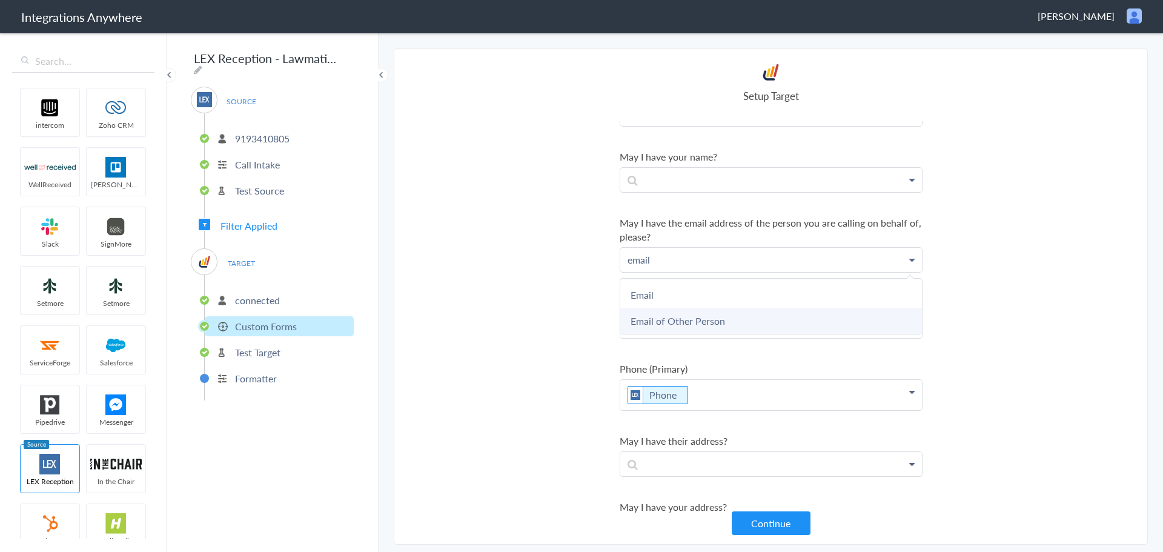
click at [721, 322] on link "Email of Other Person" at bounding box center [771, 321] width 302 height 26
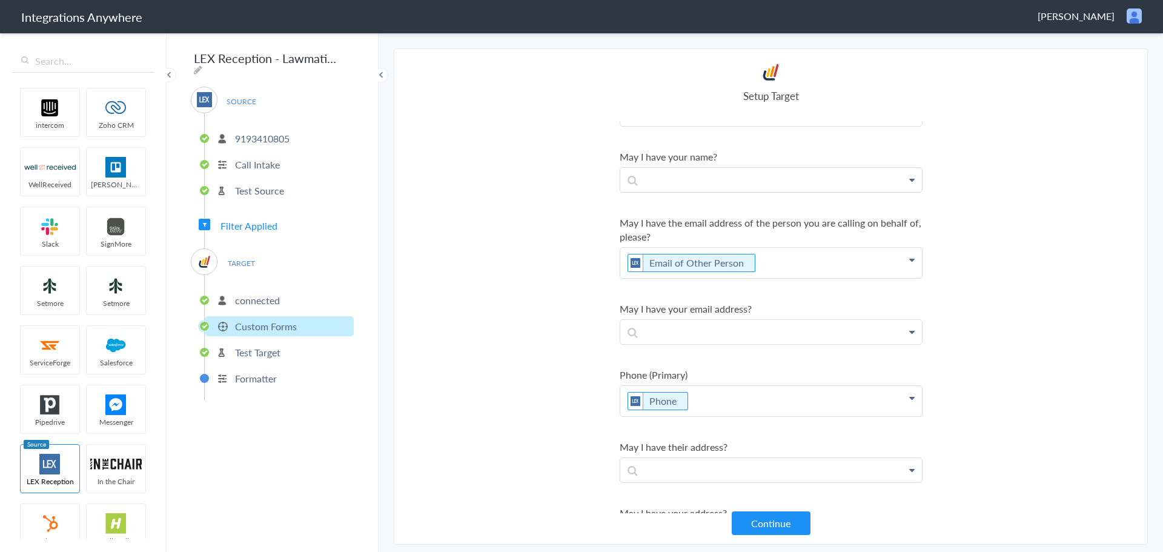
click at [974, 284] on section "Select Account 9193410805 Rename Delete (8 months ago) 1210005268 Rename Delete…" at bounding box center [771, 296] width 754 height 496
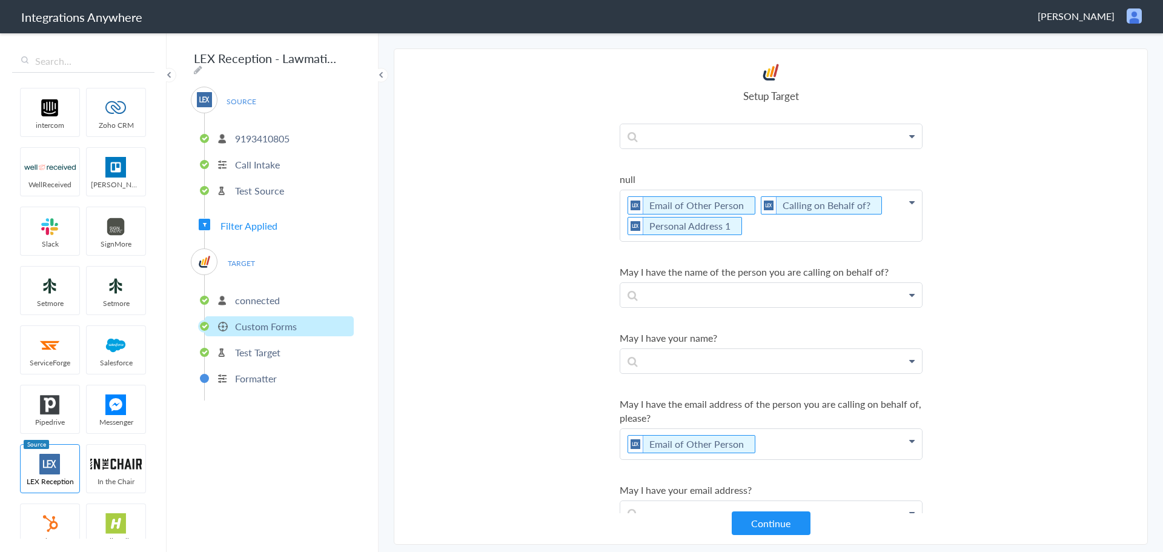
scroll to position [435, 0]
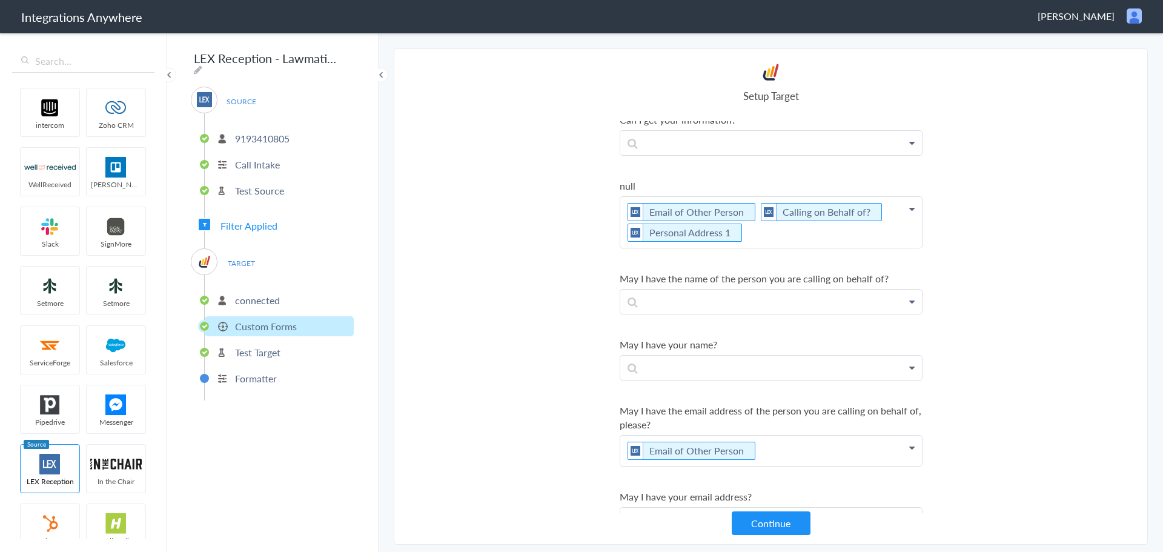
click at [747, 234] on p "Email of Other Person Calling on Behalf of? Personal Address 1" at bounding box center [771, 222] width 302 height 51
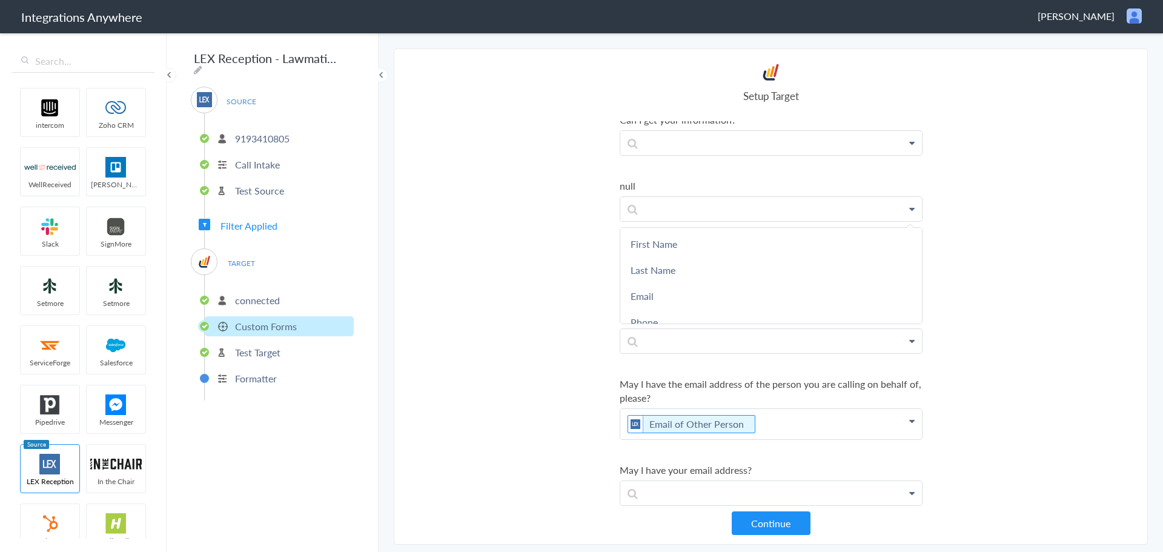
click at [556, 243] on section "Select Account 9193410805 Rename Delete (8 months ago) 1210005268 Rename Delete…" at bounding box center [771, 296] width 754 height 496
click at [816, 337] on p at bounding box center [771, 341] width 302 height 24
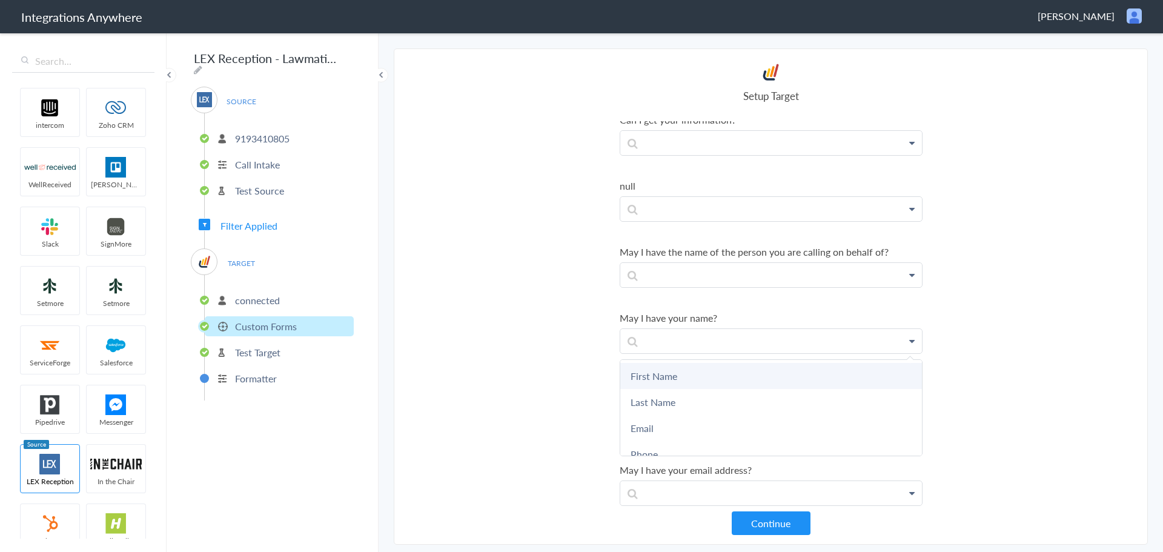
click at [712, 372] on link "First Name" at bounding box center [771, 376] width 302 height 26
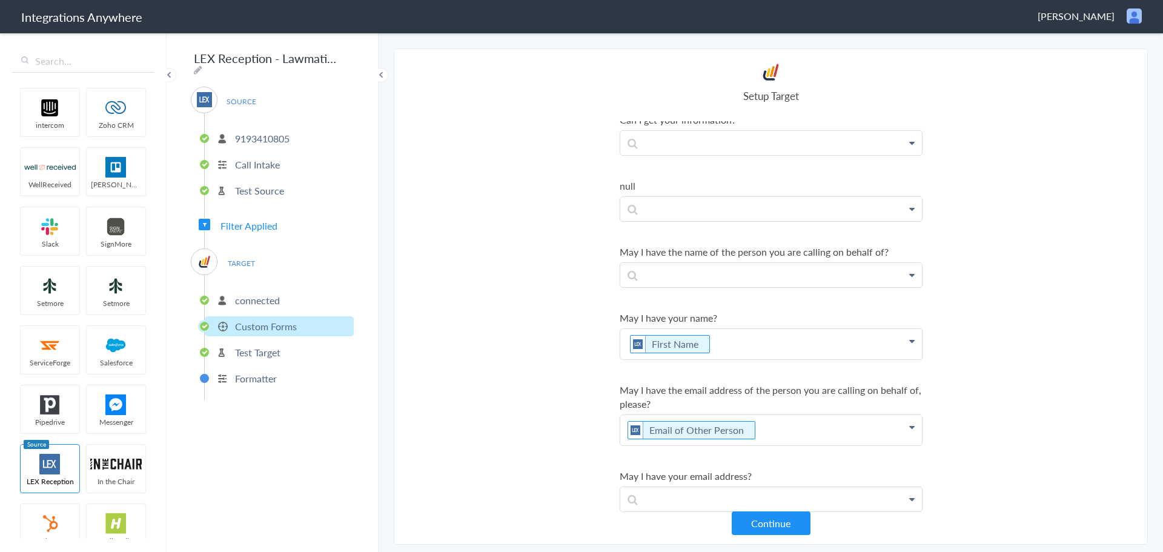
click at [816, 346] on p "First Name" at bounding box center [771, 344] width 302 height 30
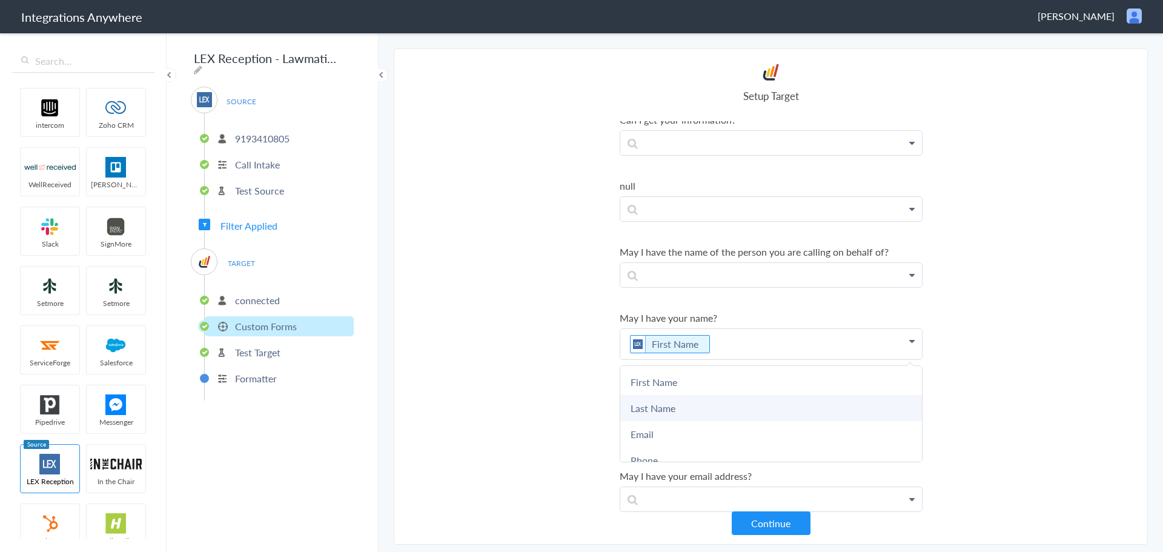
click at [699, 413] on link "Last Name" at bounding box center [771, 408] width 302 height 26
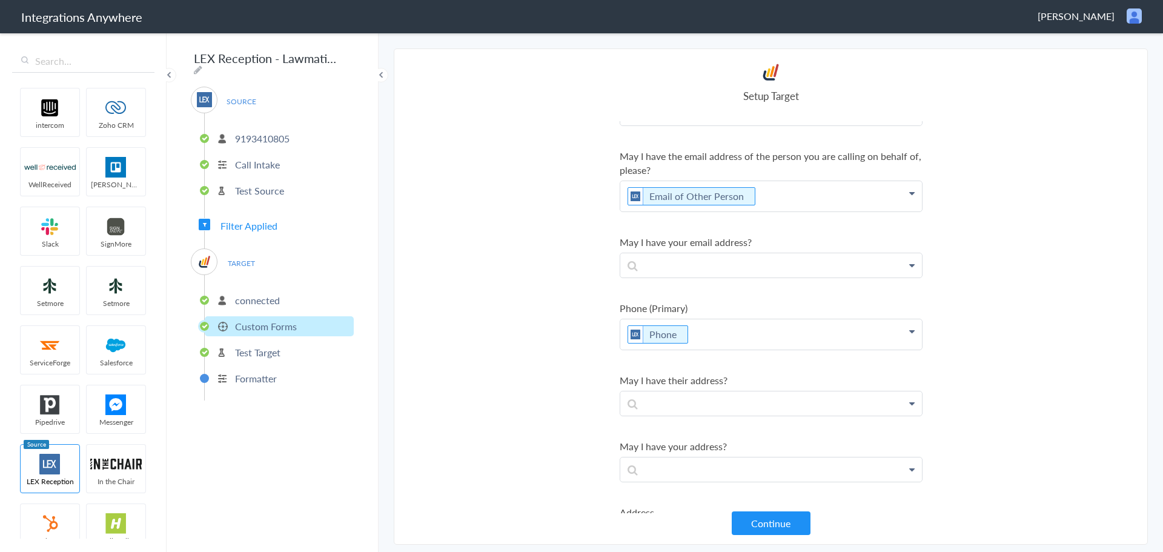
scroll to position [675, 0]
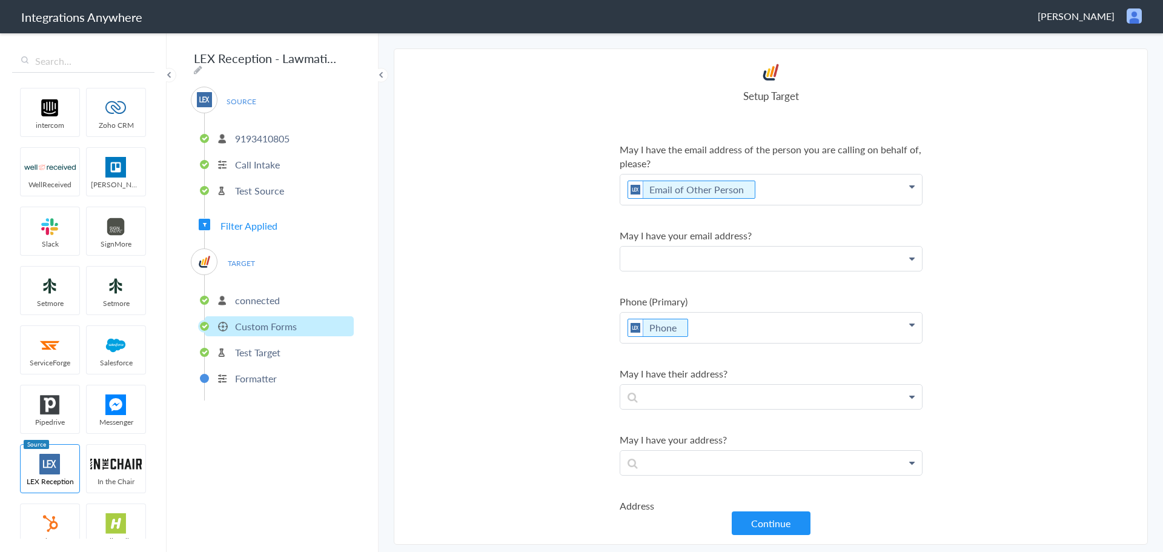
click at [749, 253] on p at bounding box center [771, 258] width 302 height 24
click at [682, 289] on link "Email" at bounding box center [771, 293] width 302 height 26
click at [1116, 245] on section "Select Account 9193410805 Rename Delete (8 months ago) 1210005268 Rename Delete…" at bounding box center [771, 296] width 754 height 496
click at [754, 399] on p at bounding box center [771, 403] width 302 height 24
click at [821, 399] on p "add" at bounding box center [771, 403] width 302 height 24
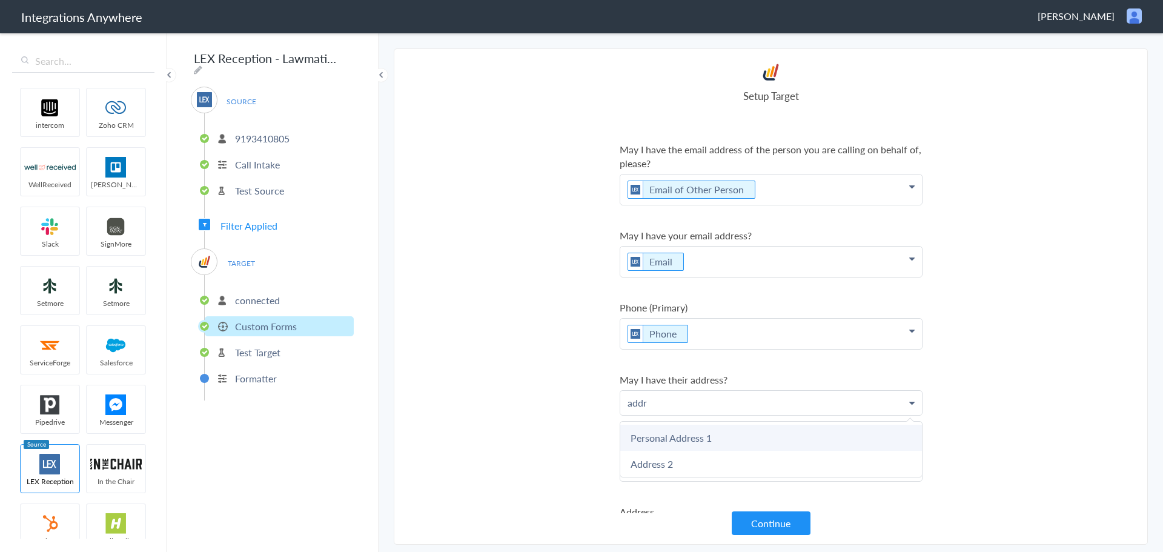
click at [697, 434] on link "Personal Address 1" at bounding box center [771, 438] width 302 height 26
click at [758, 407] on p "Personal Address 1" at bounding box center [771, 406] width 302 height 30
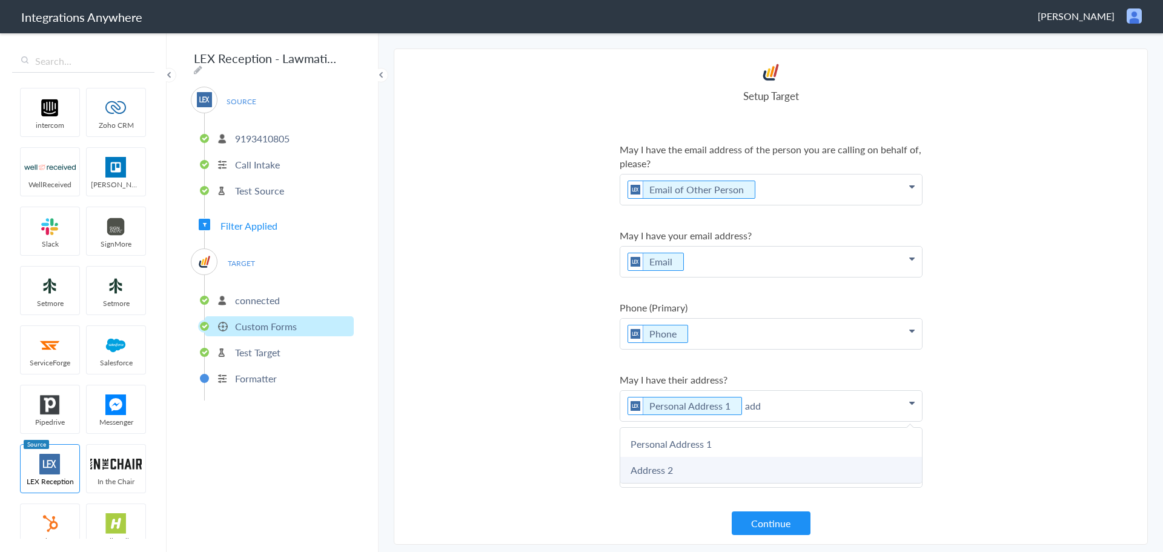
click at [705, 479] on link "Address 2" at bounding box center [771, 470] width 302 height 26
drag, startPoint x: 1031, startPoint y: 390, endPoint x: 1033, endPoint y: 412, distance: 21.9
click at [1033, 412] on section "Select Account 9193410805 Rename Delete (8 months ago) 1210005268 Rename Delete…" at bounding box center [771, 296] width 754 height 496
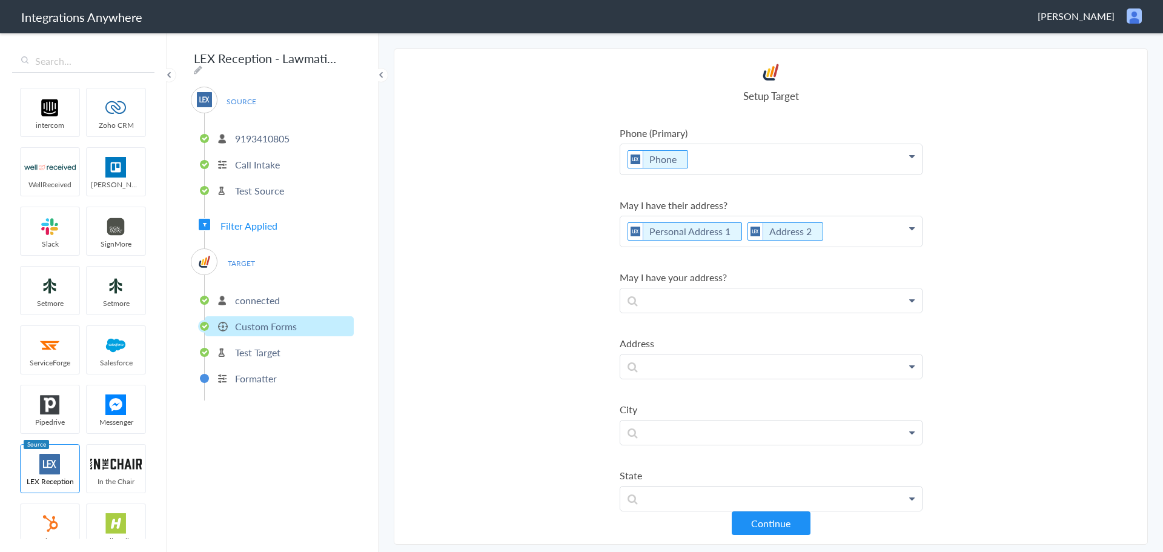
scroll to position [863, 0]
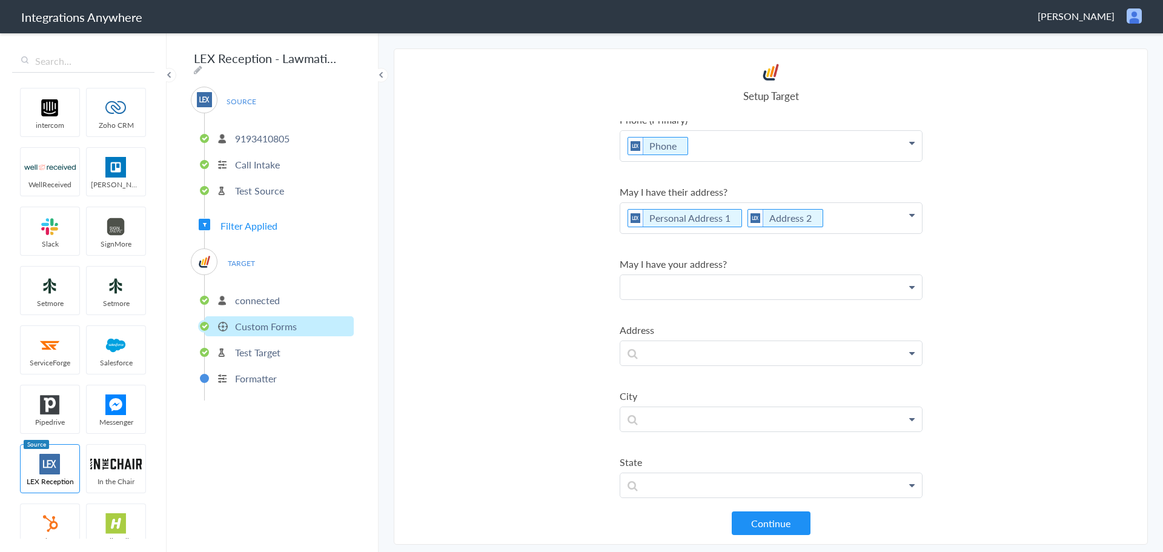
click at [710, 285] on p at bounding box center [771, 287] width 302 height 24
click at [680, 346] on link "Address 2" at bounding box center [771, 348] width 302 height 26
click at [823, 222] on p "Personal Address 1 Address 2" at bounding box center [771, 218] width 302 height 30
click at [816, 220] on icon at bounding box center [822, 218] width 13 height 15
click at [996, 182] on section "Select Account 9193410805 Rename Delete (8 months ago) 1210005268 Rename Delete…" at bounding box center [771, 296] width 754 height 496
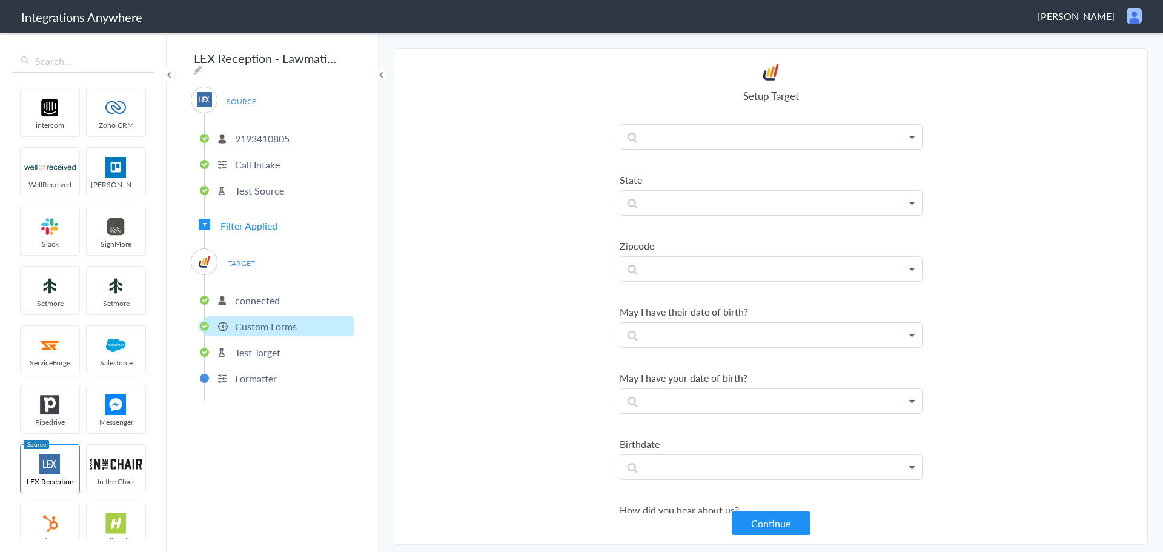
scroll to position [1118, 0]
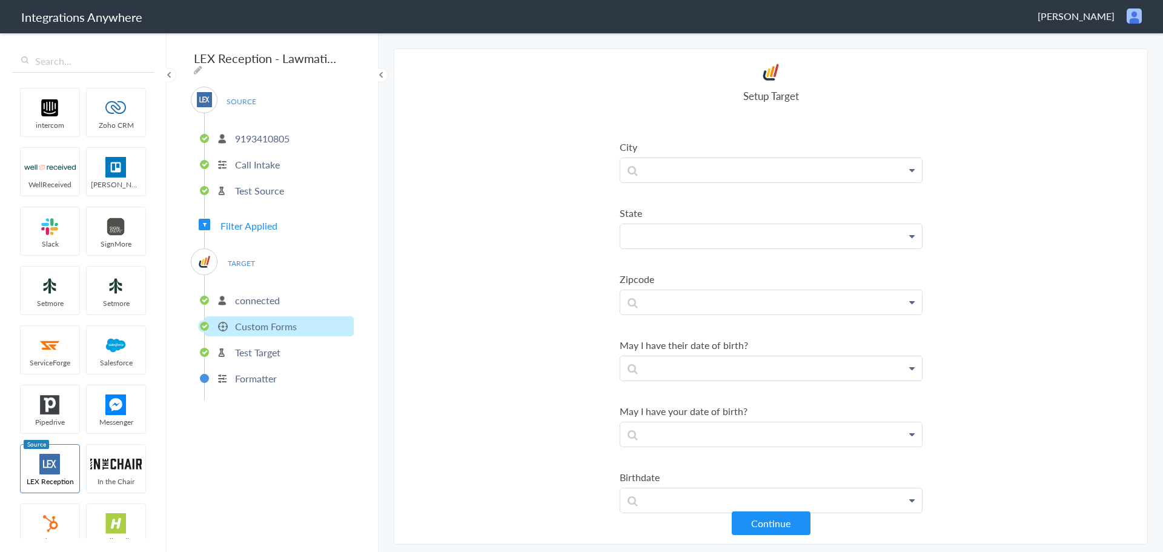
click at [699, 236] on p at bounding box center [771, 236] width 302 height 24
click at [672, 339] on link "State" at bounding box center [771, 349] width 302 height 26
click at [712, 174] on p at bounding box center [771, 170] width 302 height 24
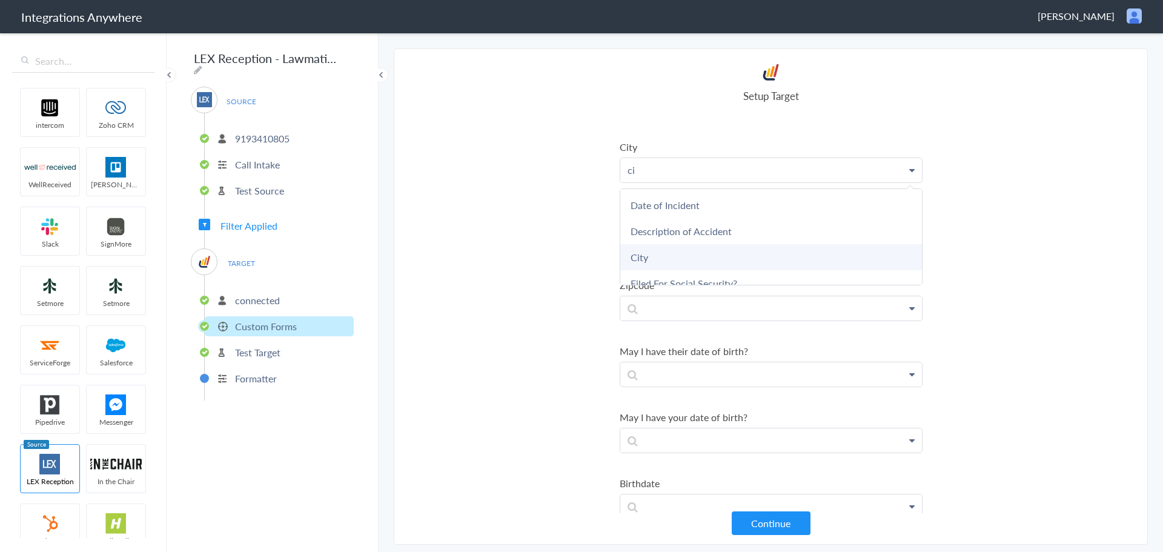
click at [675, 254] on link "City" at bounding box center [771, 257] width 302 height 26
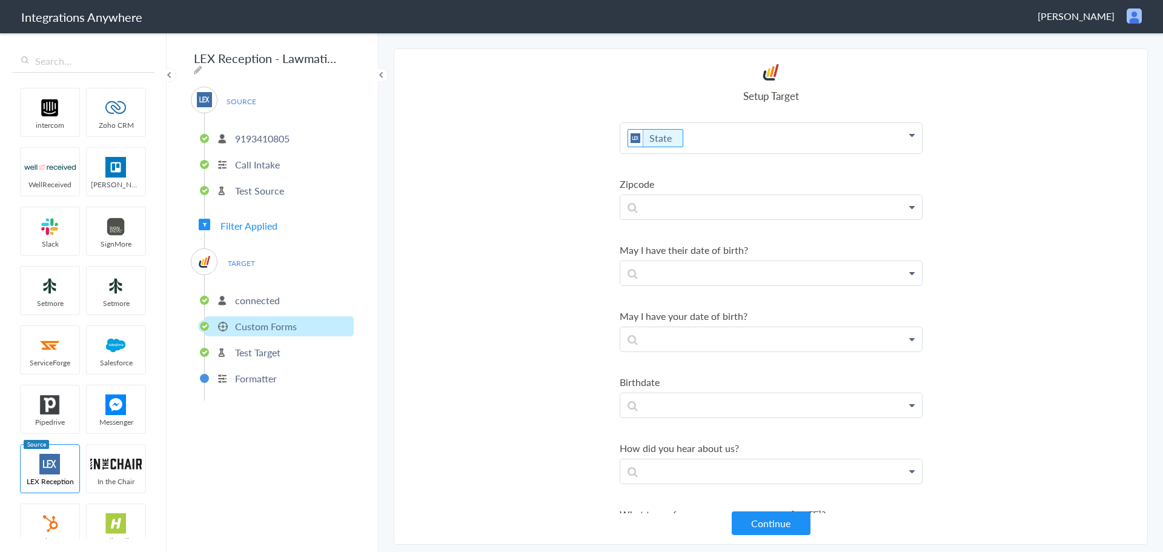
scroll to position [1239, 0]
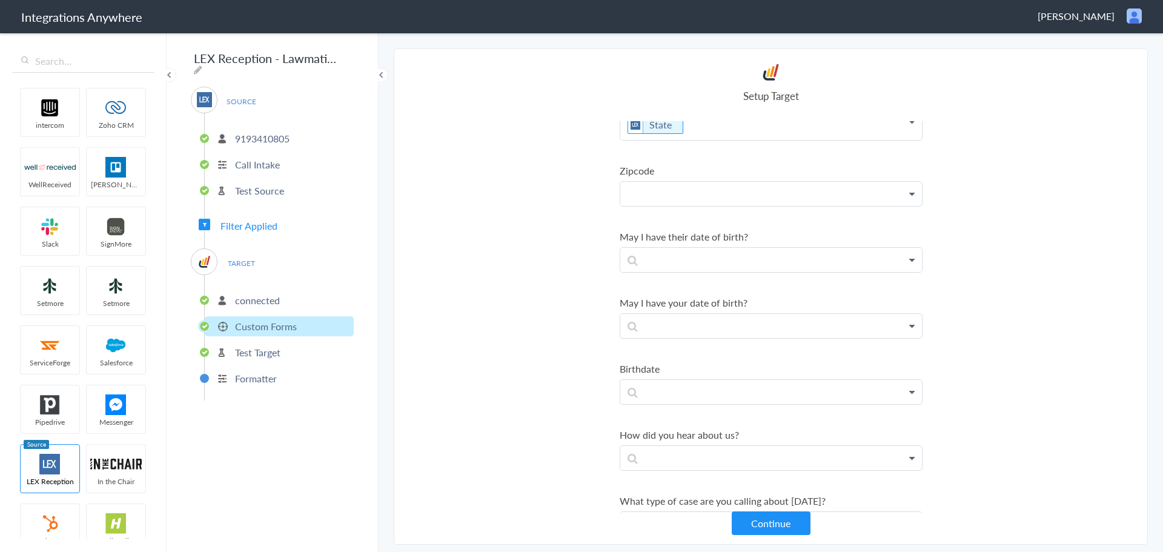
click at [754, 201] on p at bounding box center [771, 194] width 302 height 24
click at [704, 227] on link "Zip/Postal Code" at bounding box center [771, 229] width 302 height 26
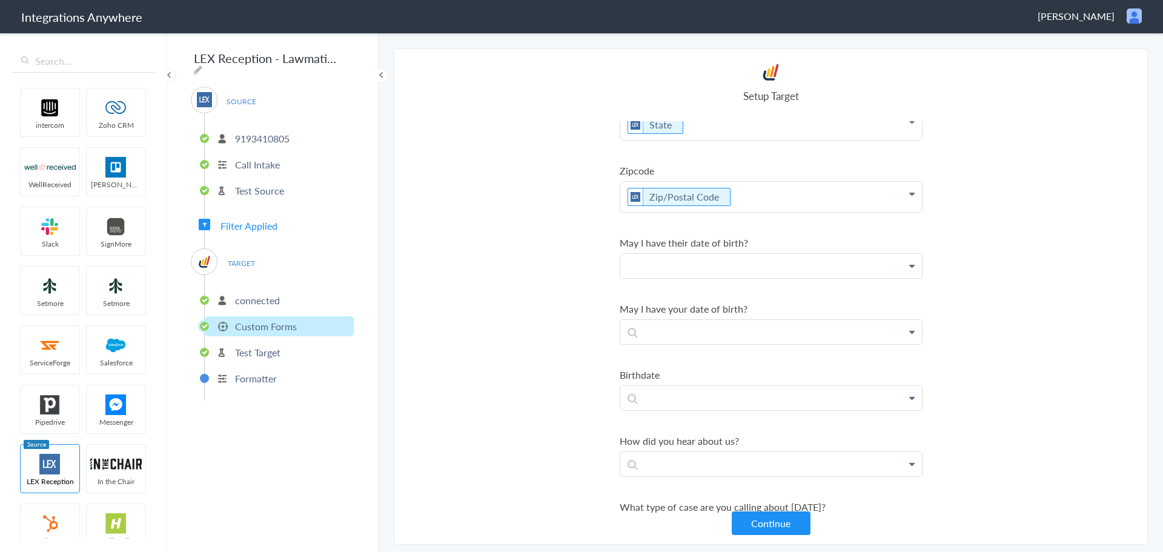
click at [737, 267] on p at bounding box center [771, 266] width 302 height 24
click at [713, 329] on link "Date of Birth of Other Person" at bounding box center [771, 327] width 302 height 26
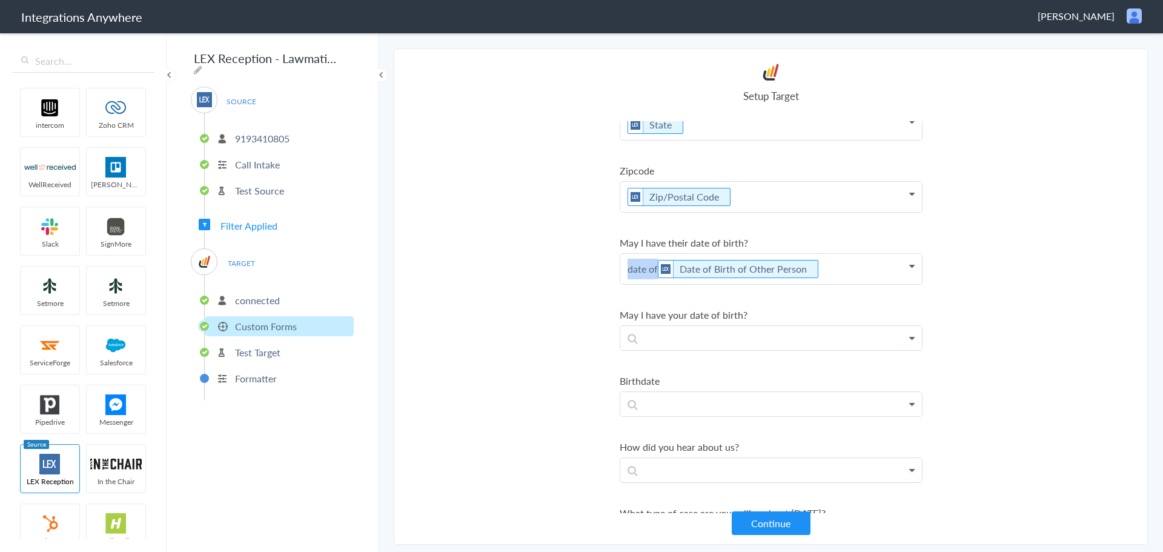
drag, startPoint x: 656, startPoint y: 266, endPoint x: 535, endPoint y: 265, distance: 120.5
click at [535, 265] on section "Select Account 9193410805 Rename Delete (8 months ago) 1210005268 Rename Delete…" at bounding box center [771, 296] width 754 height 496
click at [656, 337] on p at bounding box center [771, 338] width 302 height 24
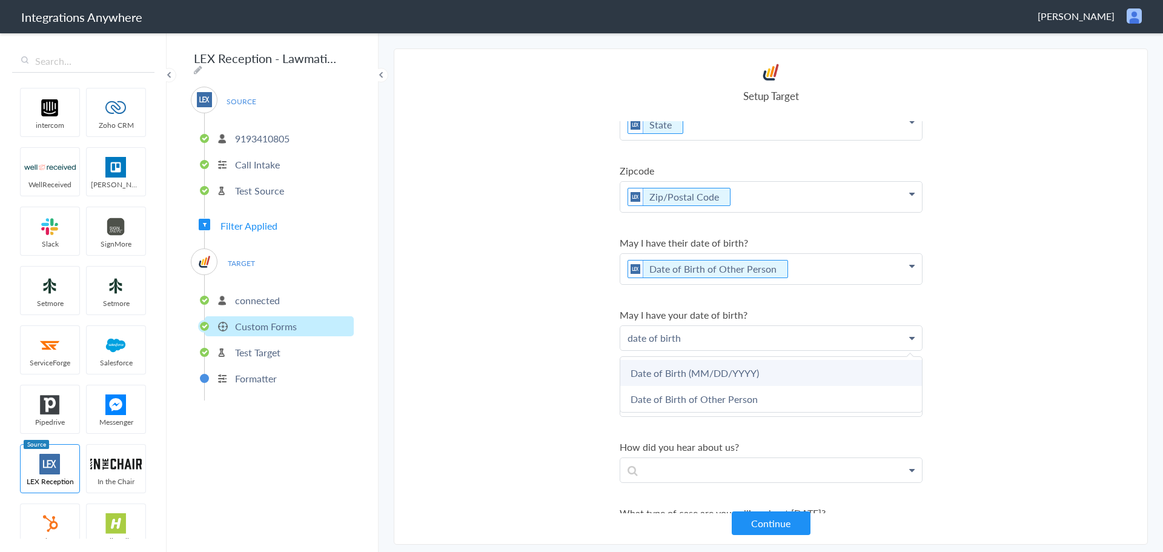
click at [689, 370] on link "Date of Birth (MM/DD/YYYY)" at bounding box center [771, 373] width 302 height 26
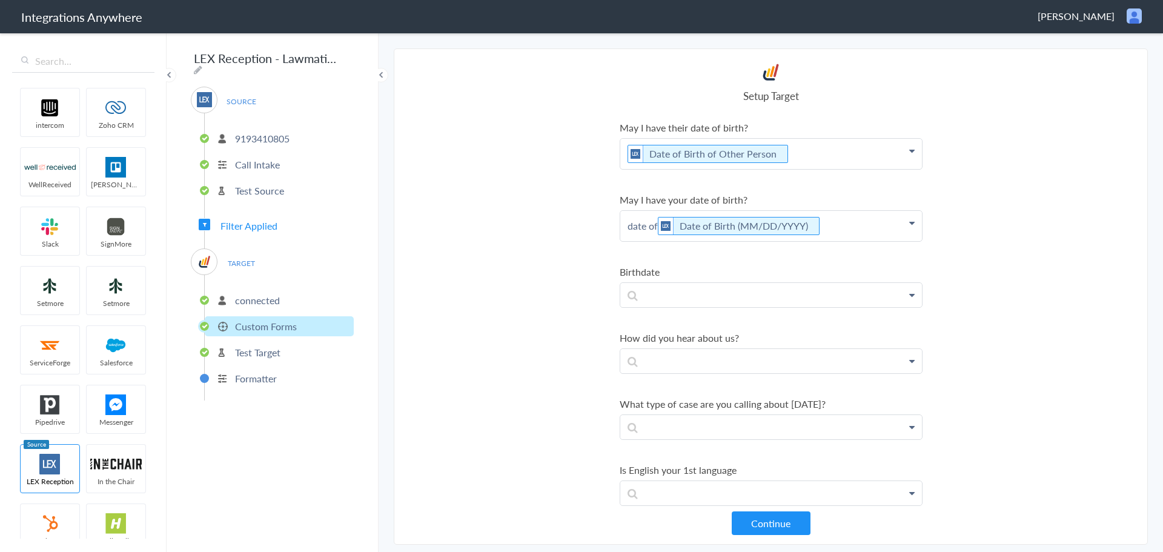
scroll to position [1360, 0]
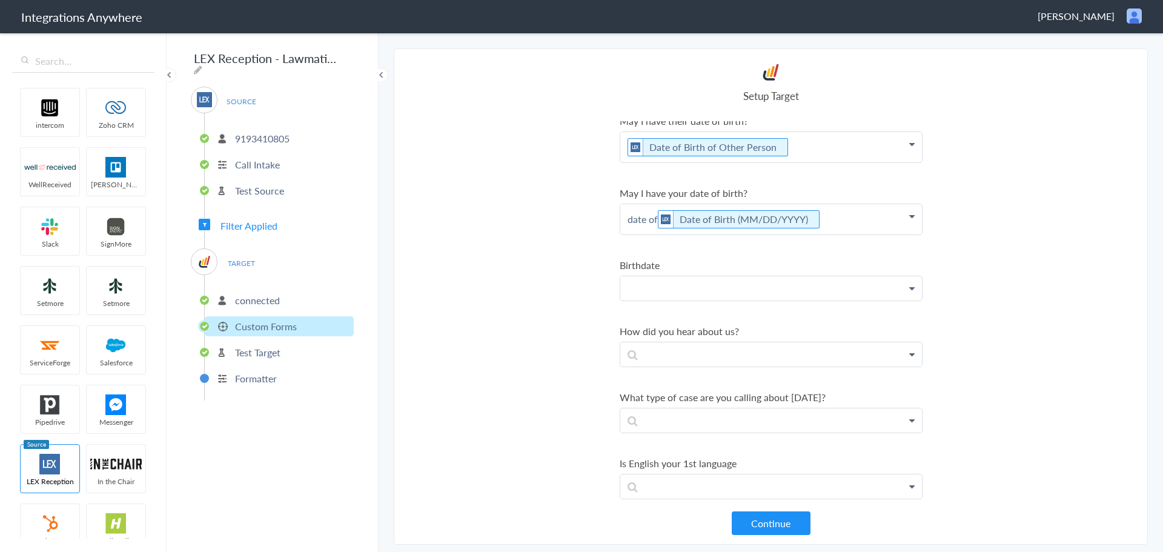
click at [828, 282] on p at bounding box center [771, 288] width 302 height 24
click at [833, 283] on p at bounding box center [771, 288] width 302 height 24
click at [960, 253] on section "Select Account 9193410805 Rename Delete (8 months ago) 1210005268 Rename Delete…" at bounding box center [771, 296] width 754 height 496
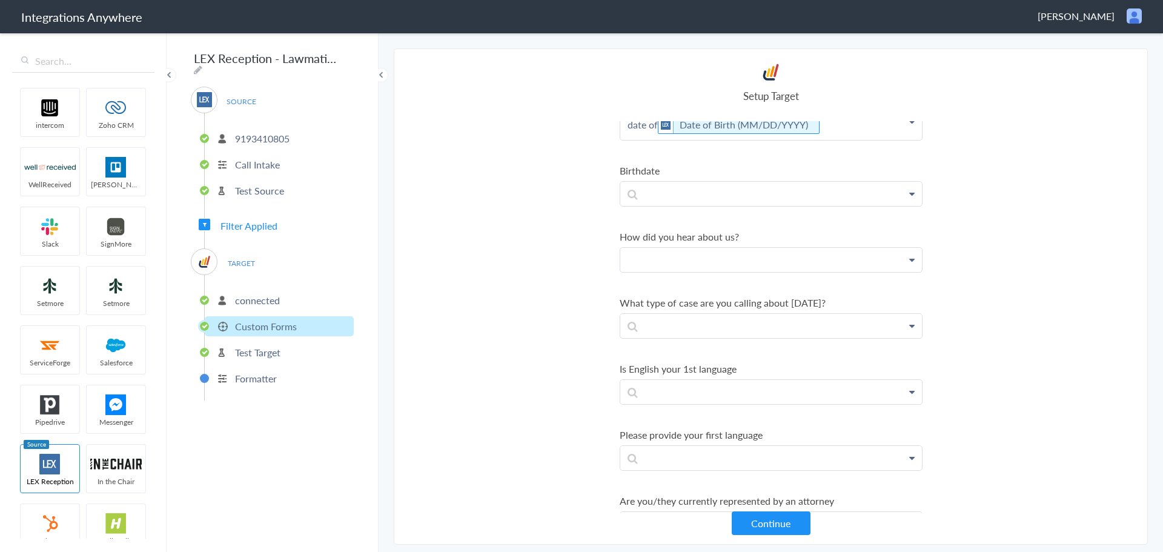
click at [785, 268] on p at bounding box center [771, 260] width 302 height 24
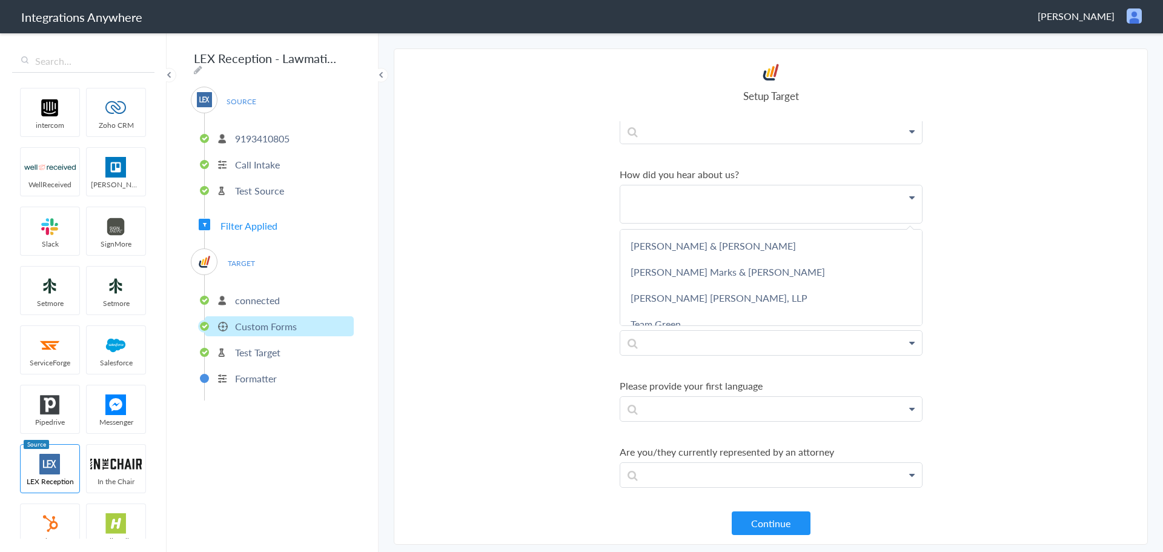
scroll to position [1504, 0]
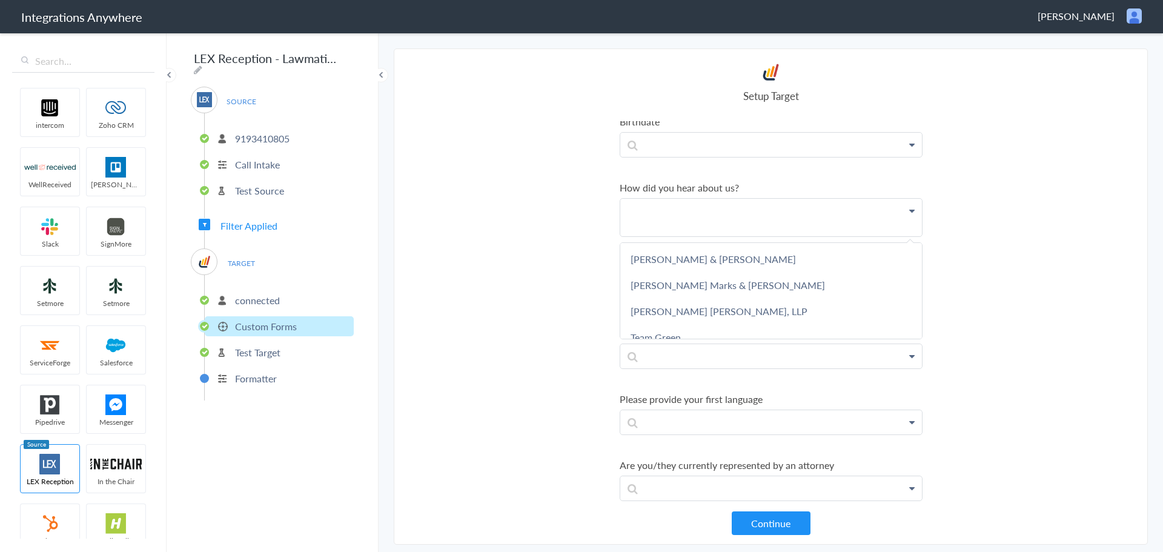
click at [457, 271] on section "Select Account 9193410805 Rename Delete (8 months ago) 1210005268 Rename Delete…" at bounding box center [771, 296] width 754 height 496
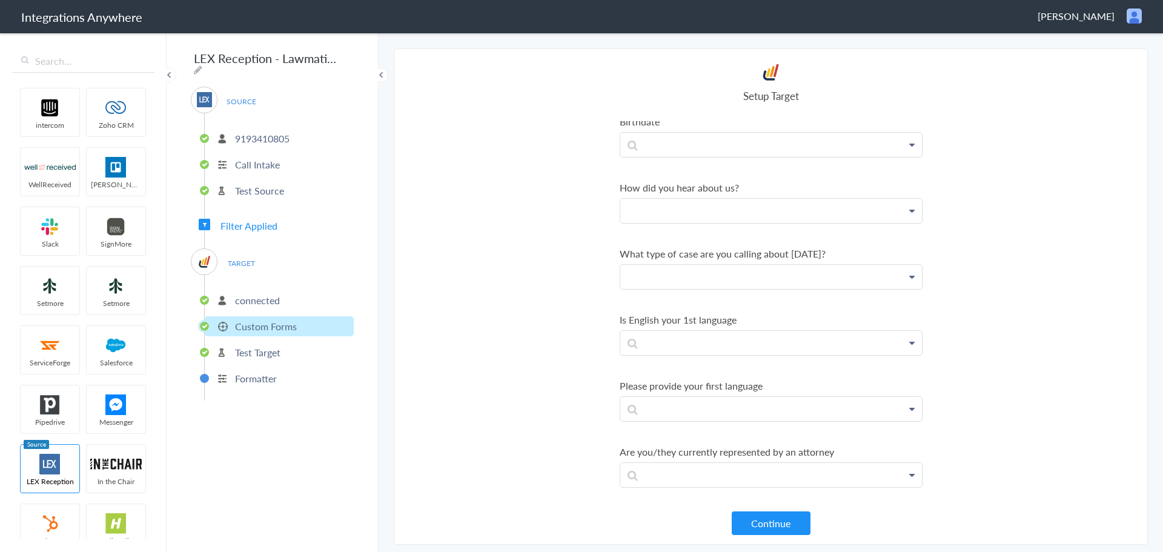
click at [716, 279] on p at bounding box center [771, 277] width 302 height 24
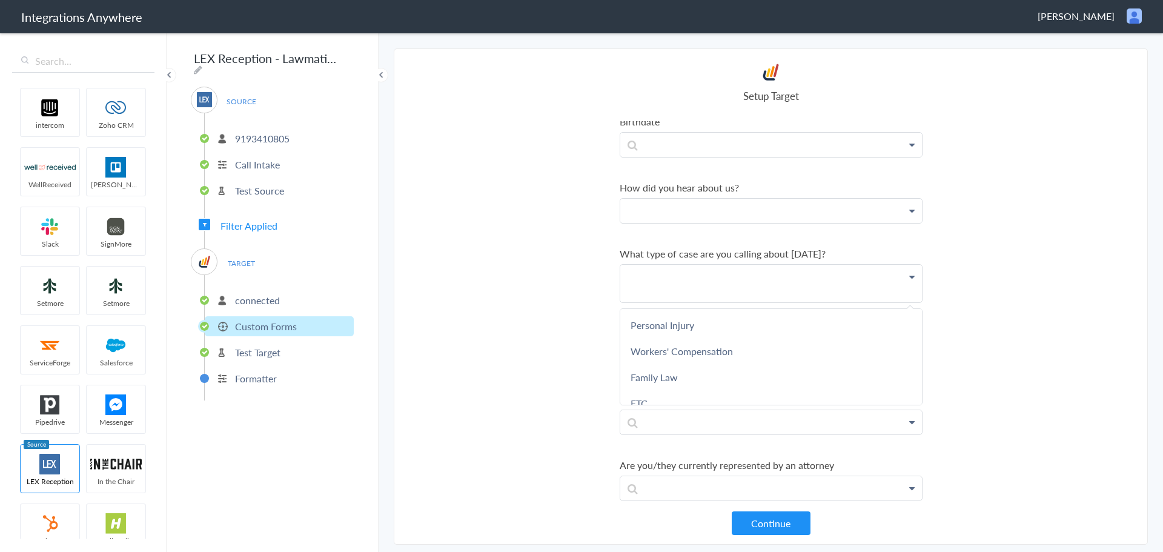
click at [1046, 372] on section "Select Account 9193410805 Rename Delete (8 months ago) 1210005268 Rename Delete…" at bounding box center [771, 296] width 754 height 496
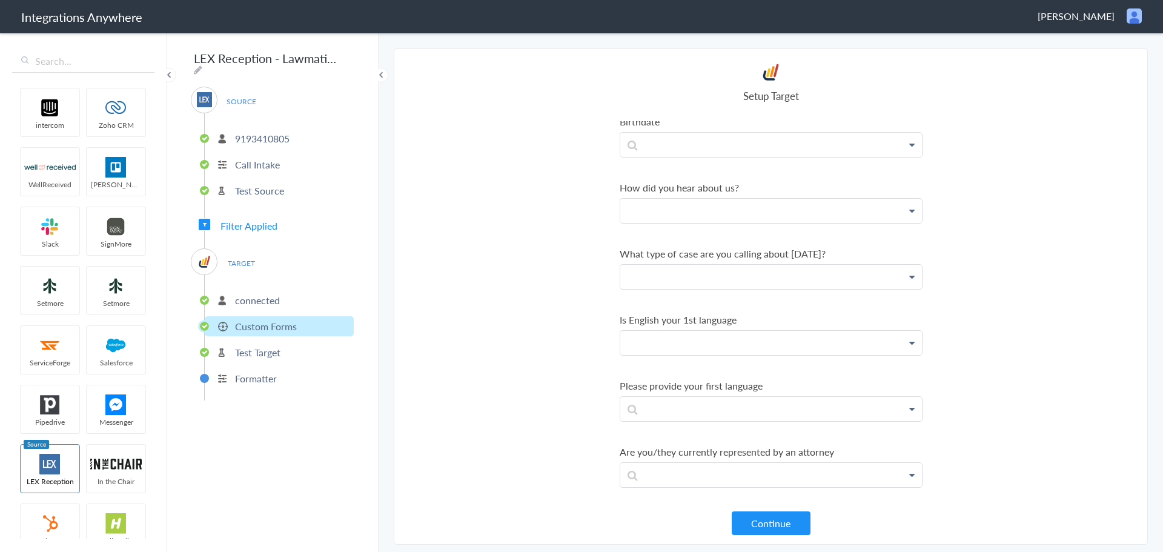
click at [760, 346] on p at bounding box center [771, 343] width 302 height 24
click at [772, 345] on p at bounding box center [771, 343] width 302 height 24
click at [493, 305] on section "Select Account 9193410805 Rename Delete (8 months ago) 1210005268 Rename Delete…" at bounding box center [771, 296] width 754 height 496
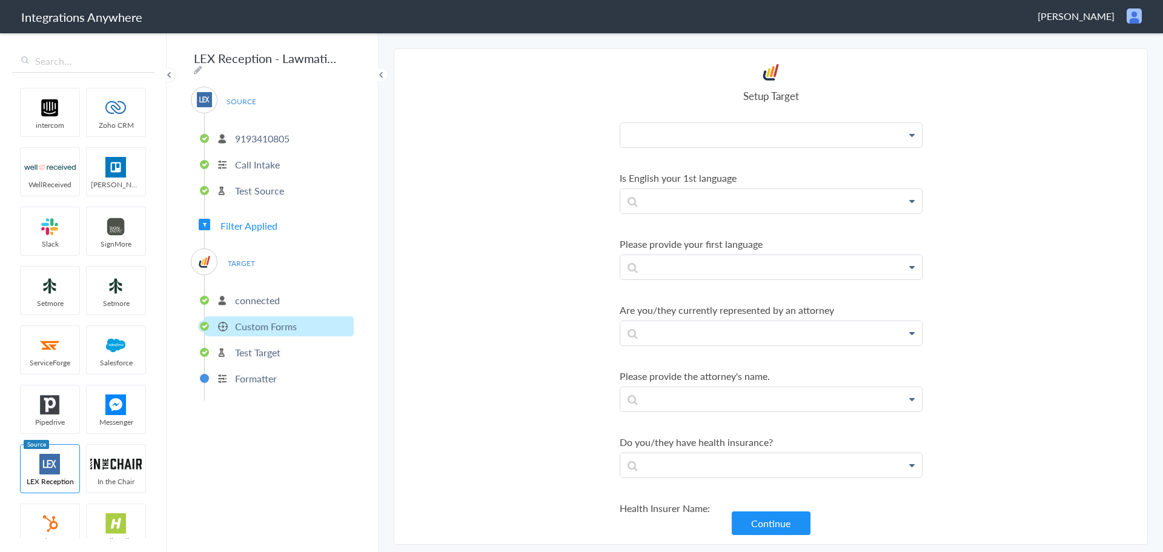
scroll to position [1699, 0]
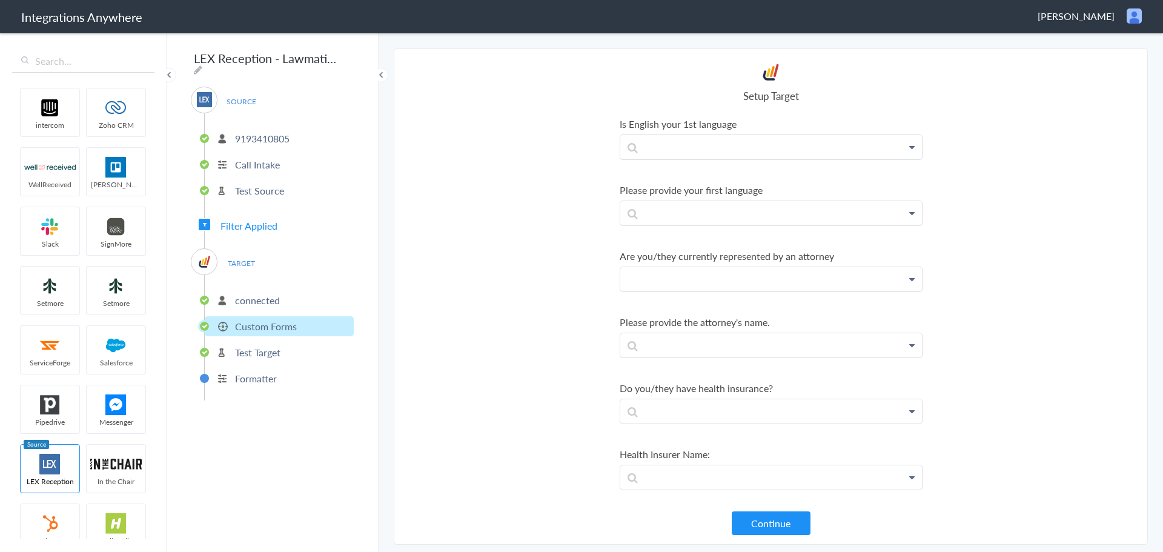
click at [717, 276] on p at bounding box center [771, 279] width 302 height 24
click at [537, 273] on section "Select Account 9193410805 Rename Delete (8 months ago) 1210005268 Rename Delete…" at bounding box center [771, 296] width 754 height 496
click at [661, 343] on p at bounding box center [771, 345] width 302 height 24
click at [766, 375] on link "Attorney Name" at bounding box center [771, 380] width 302 height 26
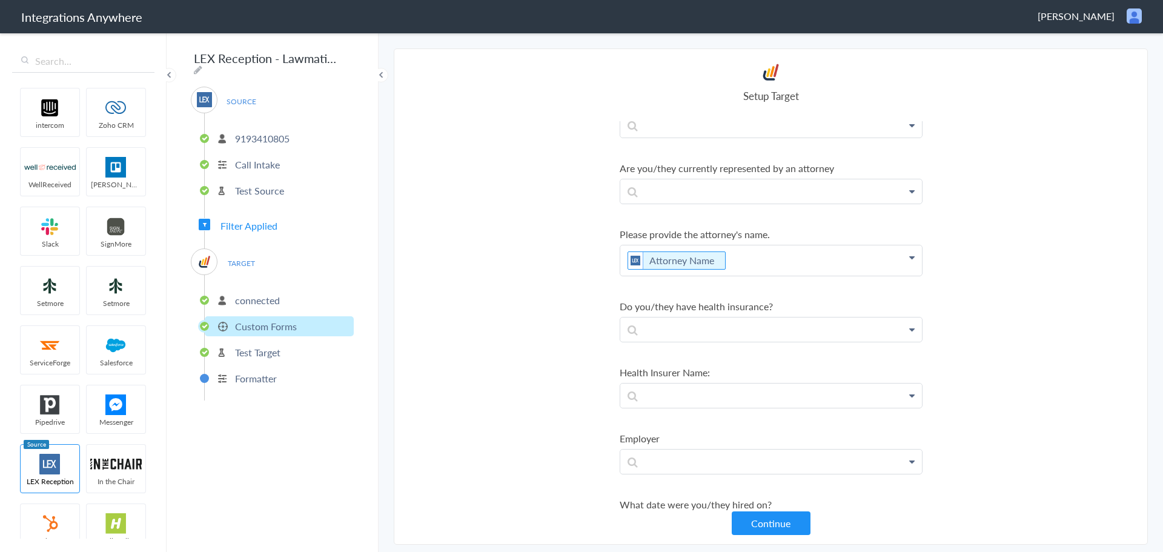
scroll to position [1862, 0]
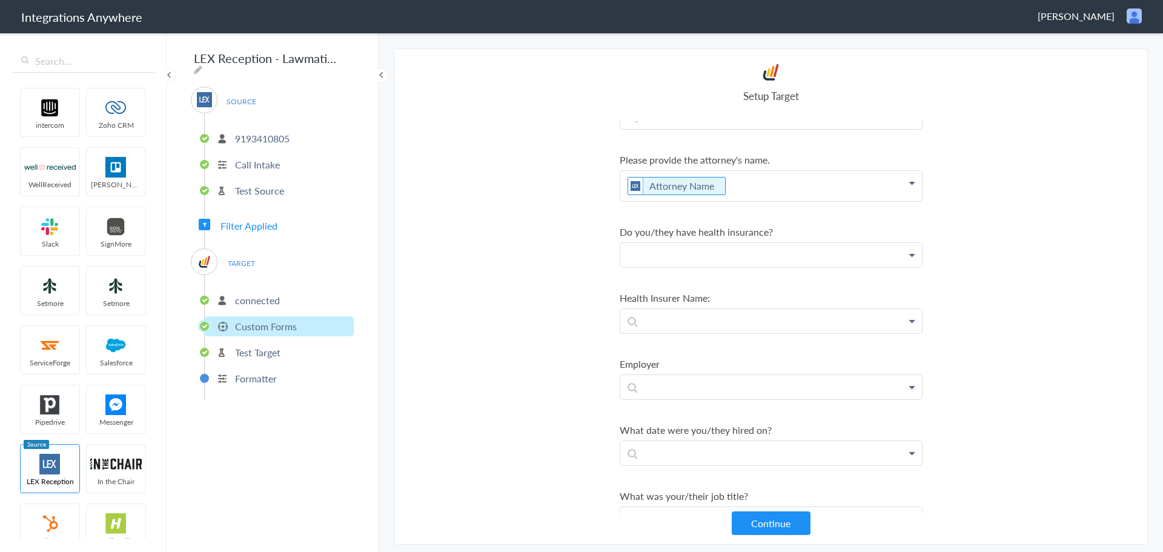
click at [768, 251] on p at bounding box center [771, 255] width 302 height 24
click at [909, 254] on icon at bounding box center [911, 255] width 5 height 10
click at [692, 254] on p "heal" at bounding box center [771, 255] width 302 height 24
click at [475, 309] on section "Select Account 9193410805 Rename Delete (8 months ago) 1210005268 Rename Delete…" at bounding box center [771, 296] width 754 height 496
click at [662, 379] on p at bounding box center [771, 387] width 302 height 24
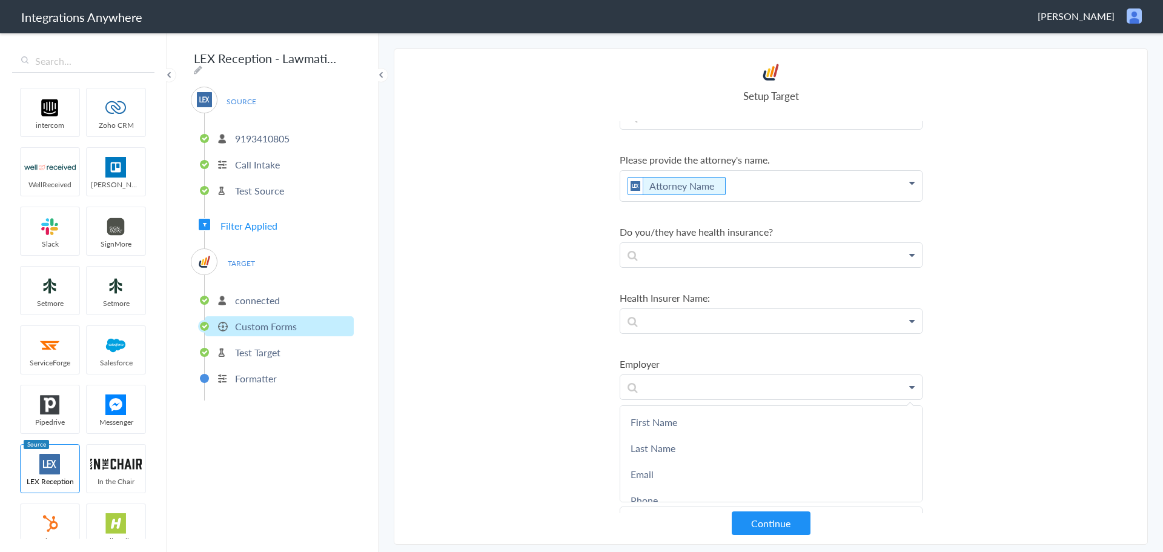
click at [514, 373] on section "Select Account 9193410805 Rename Delete (8 months ago) 1210005268 Rename Delete…" at bounding box center [771, 296] width 754 height 496
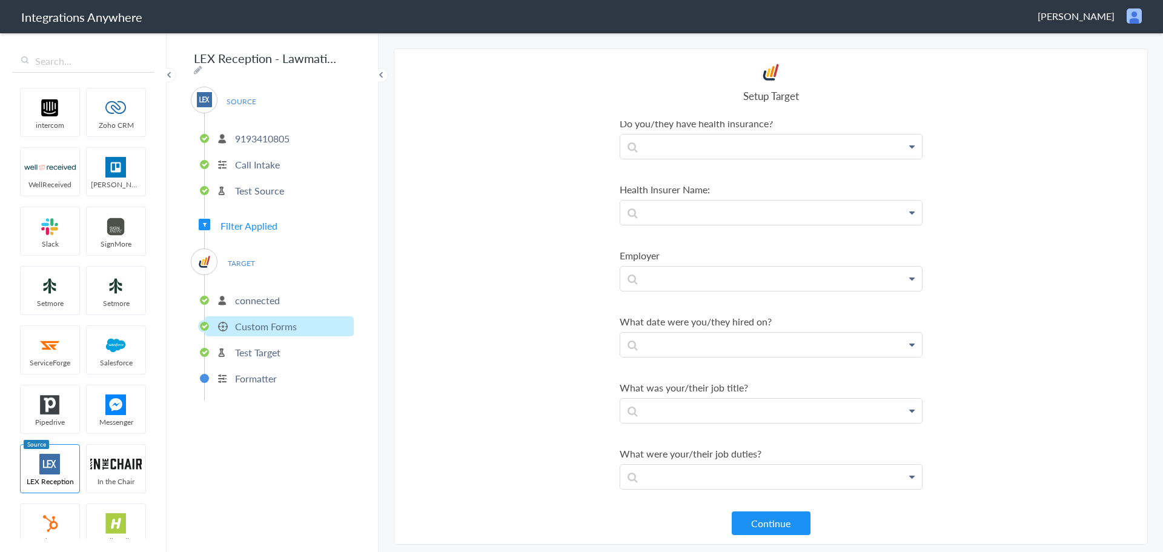
scroll to position [2004, 0]
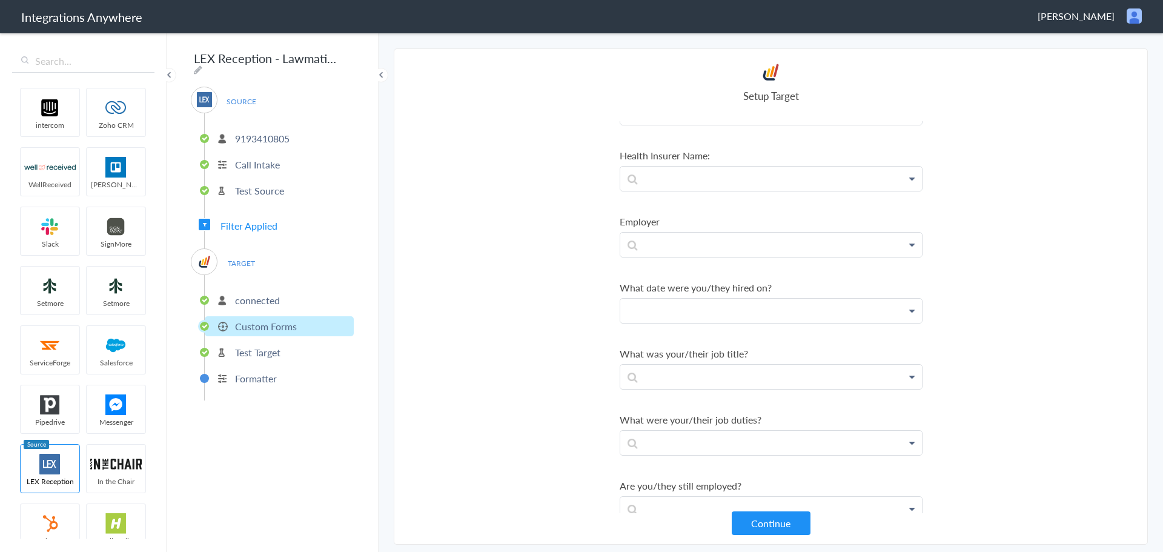
click at [729, 309] on p at bounding box center [771, 311] width 302 height 24
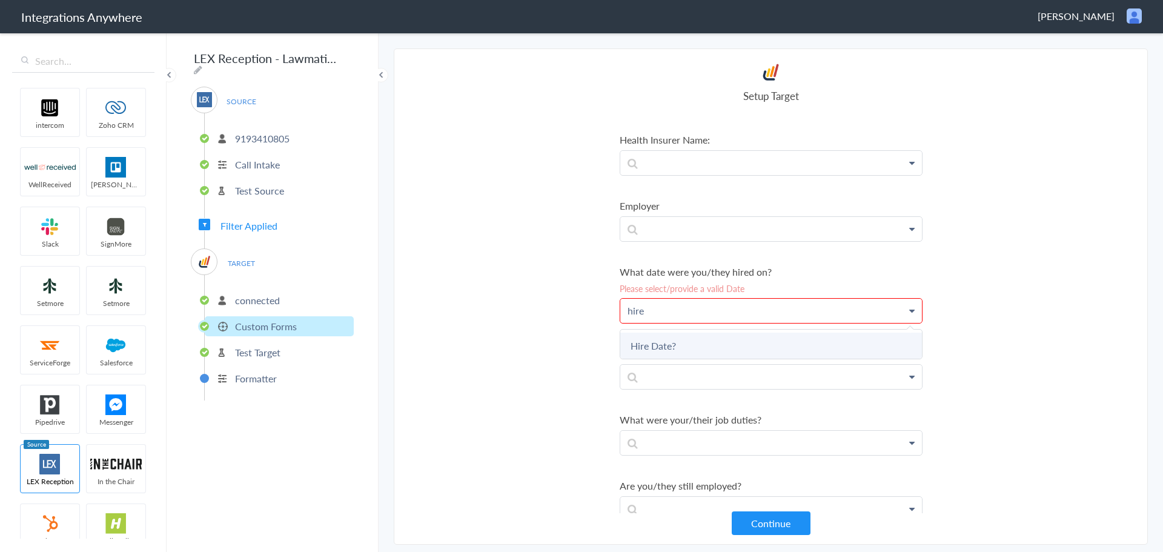
click at [689, 339] on link "Hire Date?" at bounding box center [771, 345] width 302 height 26
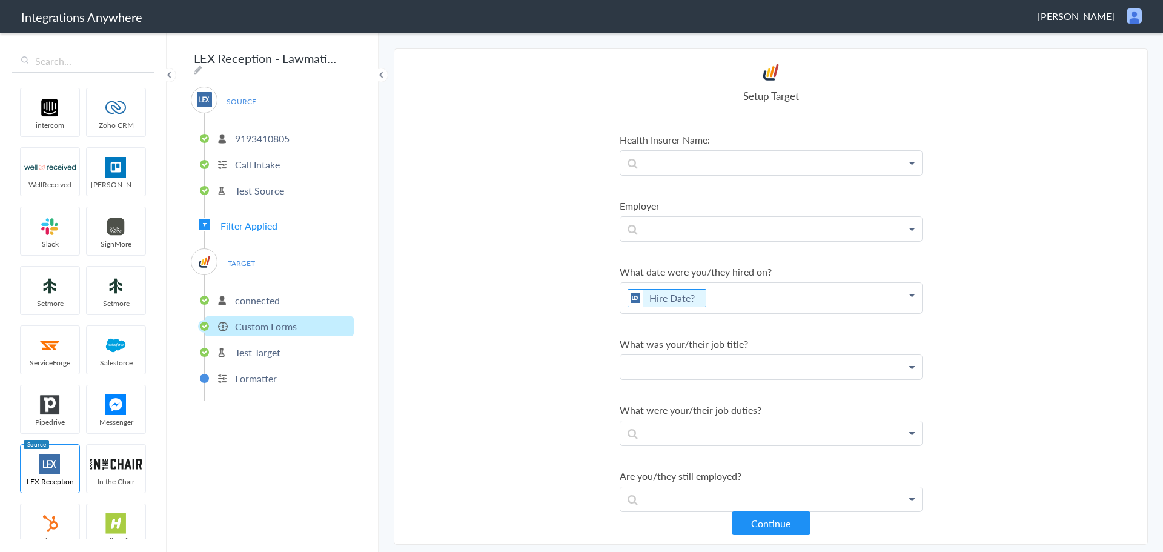
click at [678, 371] on p at bounding box center [771, 367] width 302 height 24
click at [653, 395] on link "Job Title" at bounding box center [771, 402] width 302 height 26
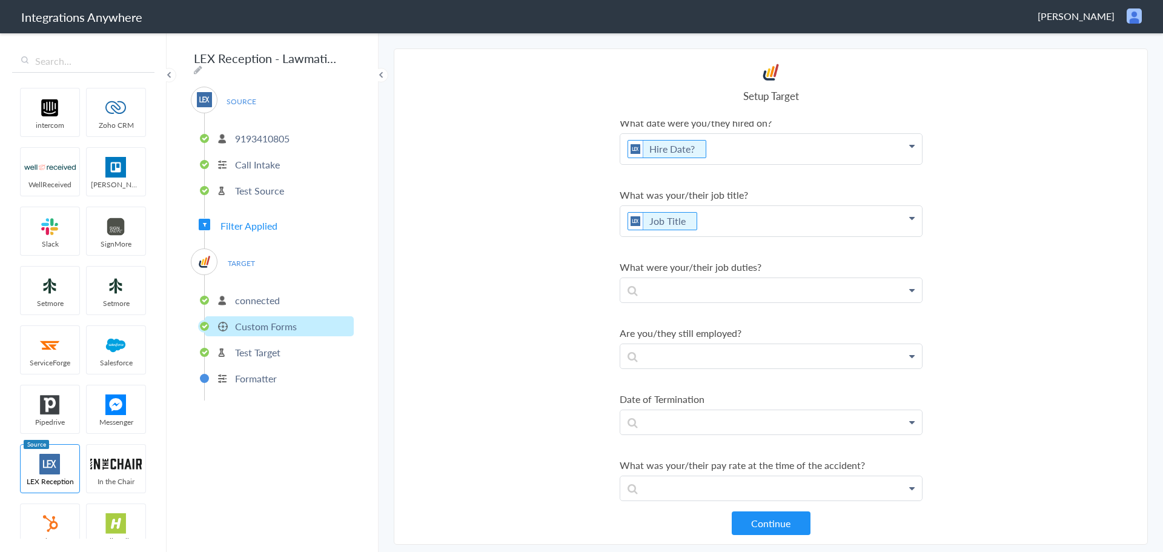
scroll to position [2189, 0]
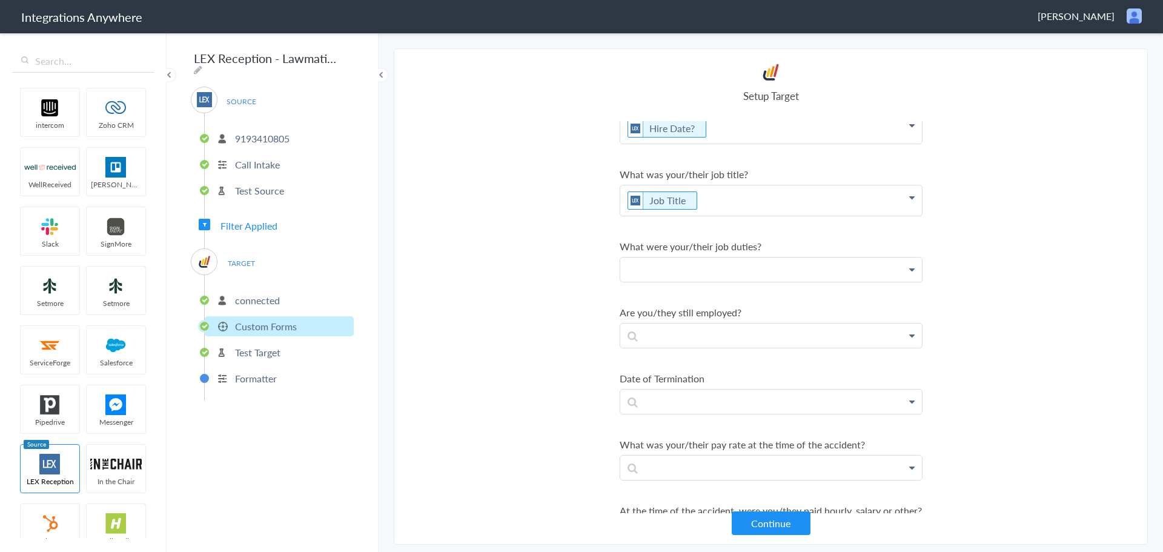
click at [750, 267] on p at bounding box center [771, 269] width 302 height 24
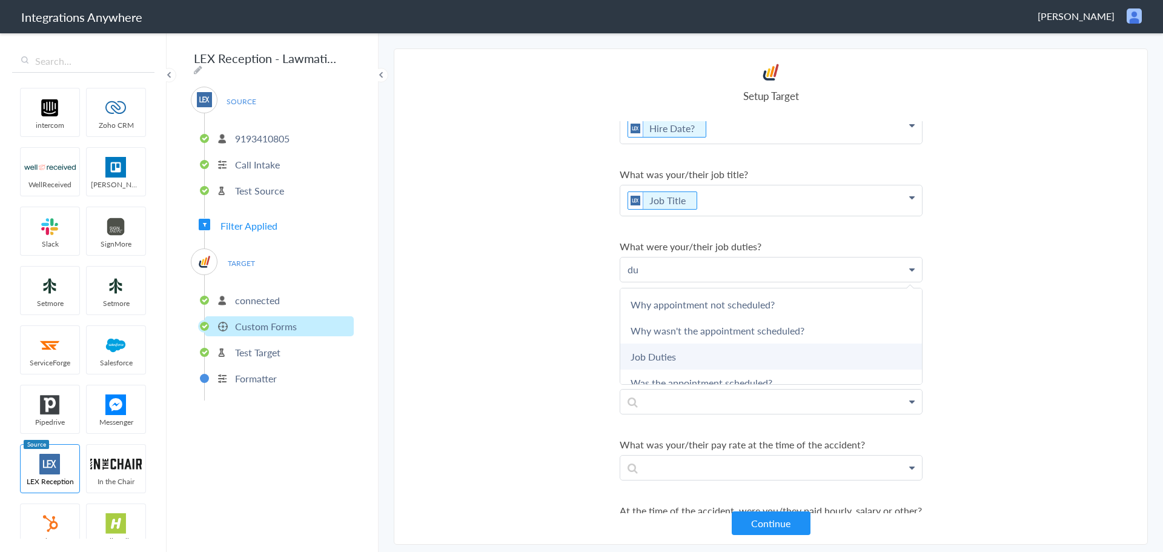
click at [780, 357] on link "Job Duties" at bounding box center [771, 356] width 302 height 26
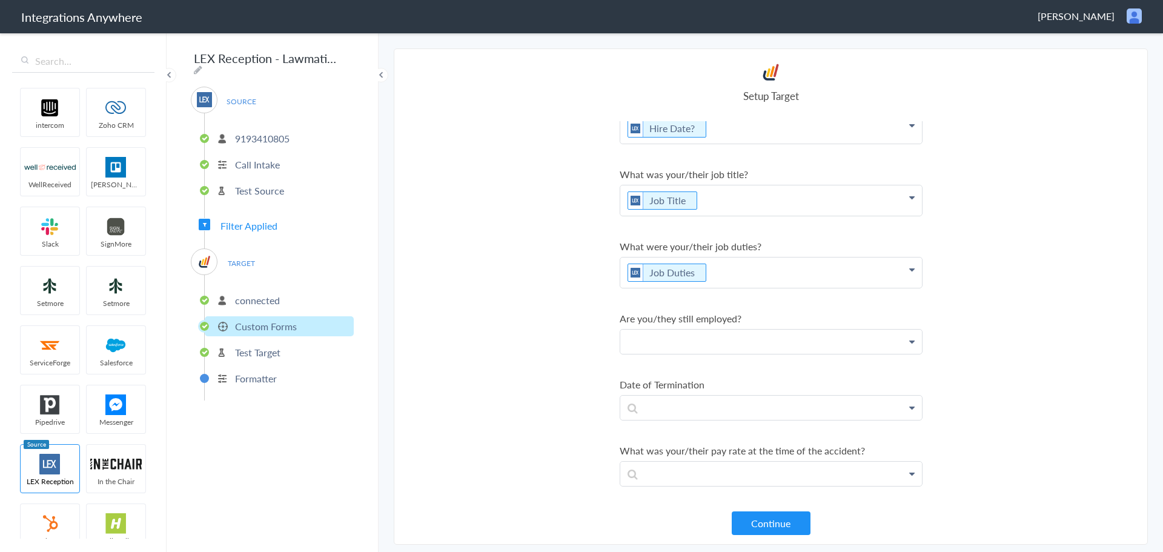
click at [690, 345] on p at bounding box center [771, 341] width 302 height 24
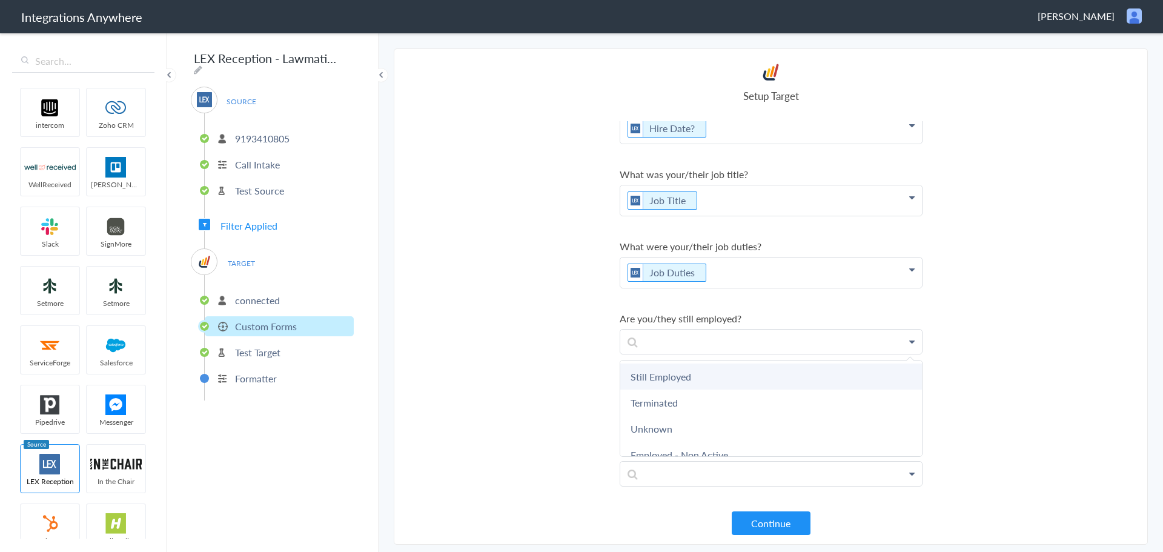
click at [685, 373] on link "Still Employed" at bounding box center [771, 376] width 302 height 26
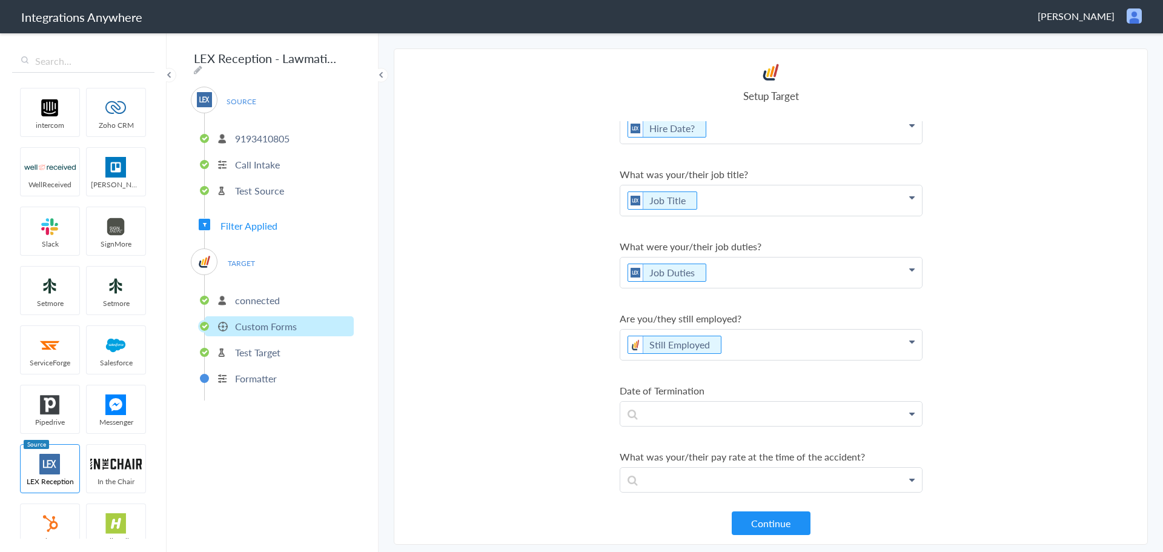
click at [772, 348] on p "Still Employed" at bounding box center [771, 344] width 302 height 30
click at [999, 293] on section "Select Account 9193410805 Rename Delete (8 months ago) 1210005268 Rename Delete…" at bounding box center [771, 296] width 754 height 496
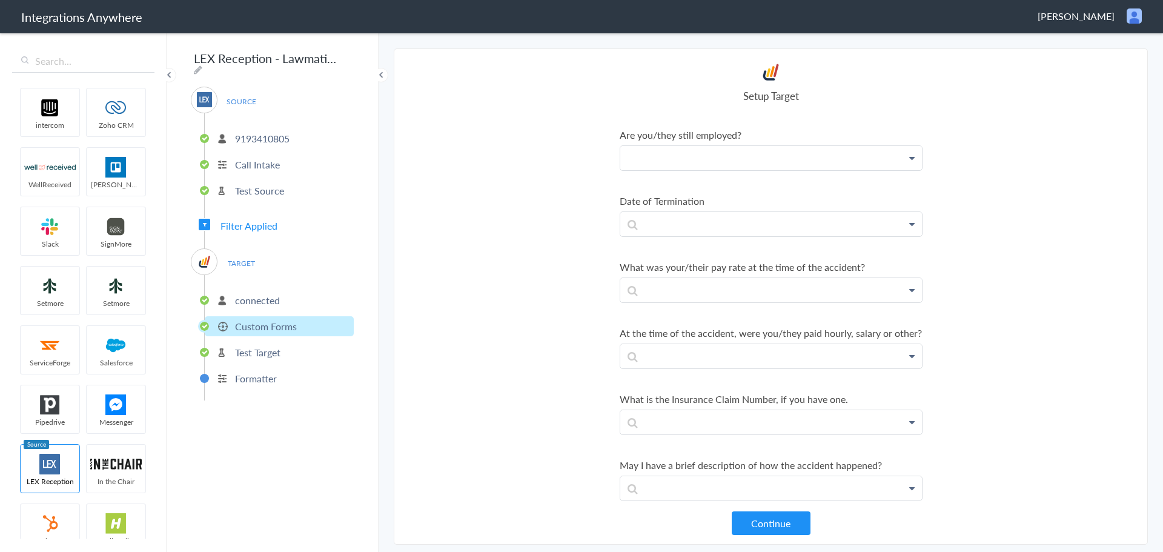
scroll to position [2386, 0]
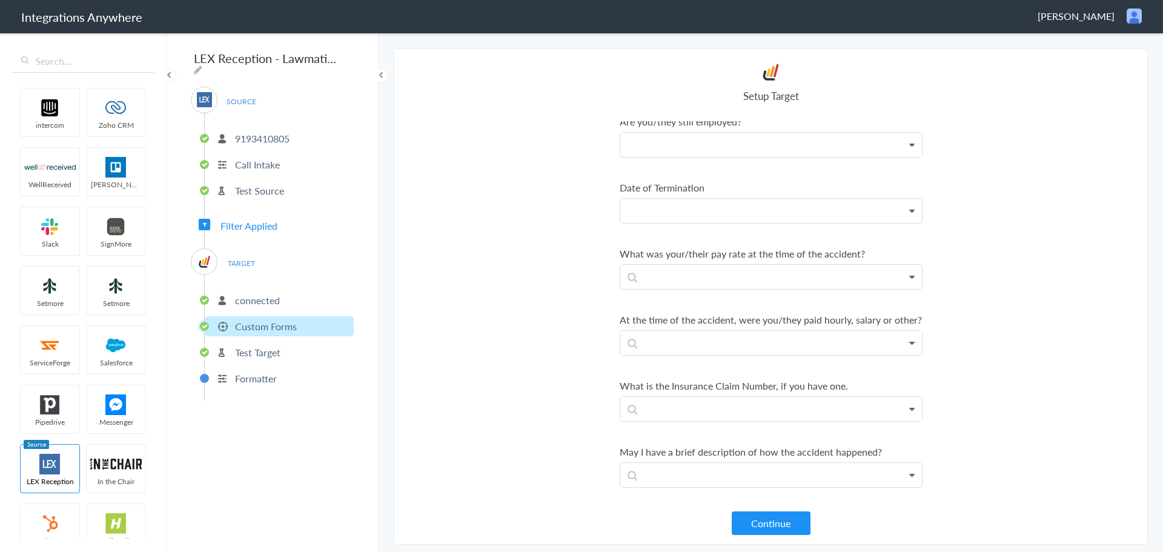
click at [815, 213] on p at bounding box center [771, 211] width 302 height 24
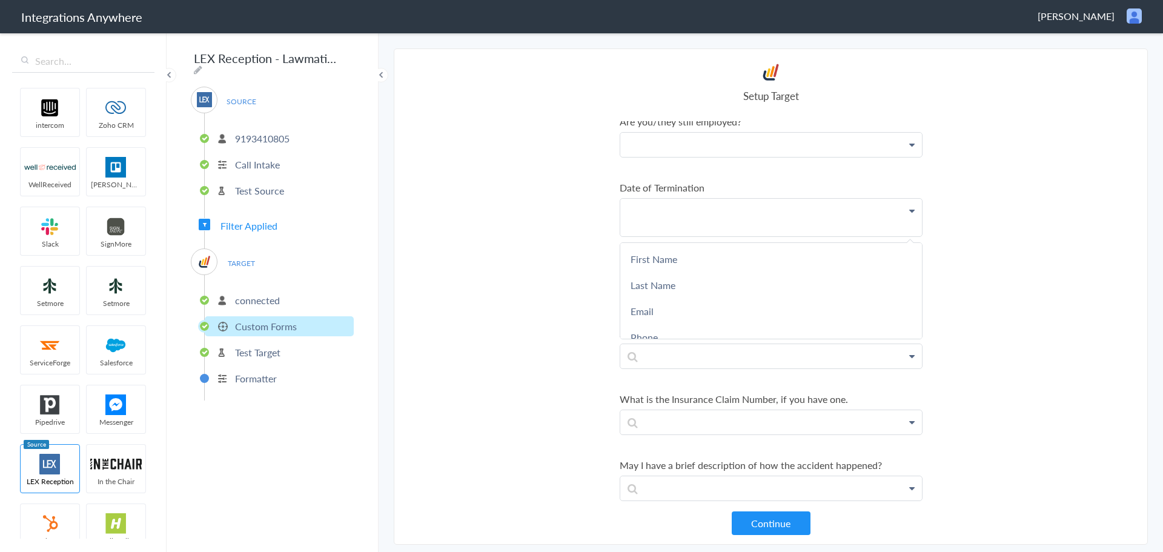
scroll to position [2402, 0]
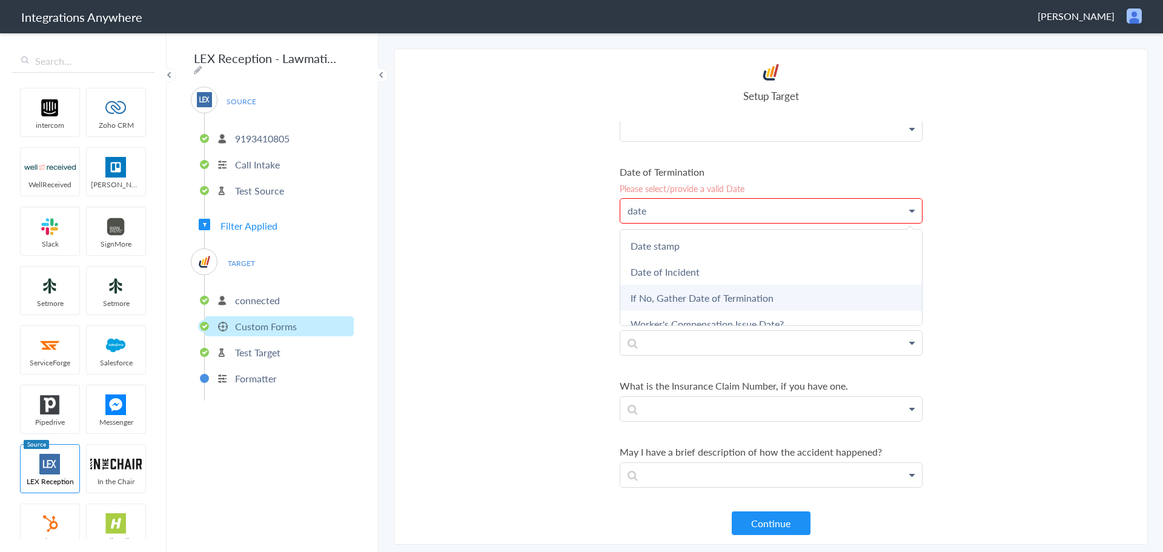
click at [749, 296] on link "If No, Gather Date of Termination" at bounding box center [771, 298] width 302 height 26
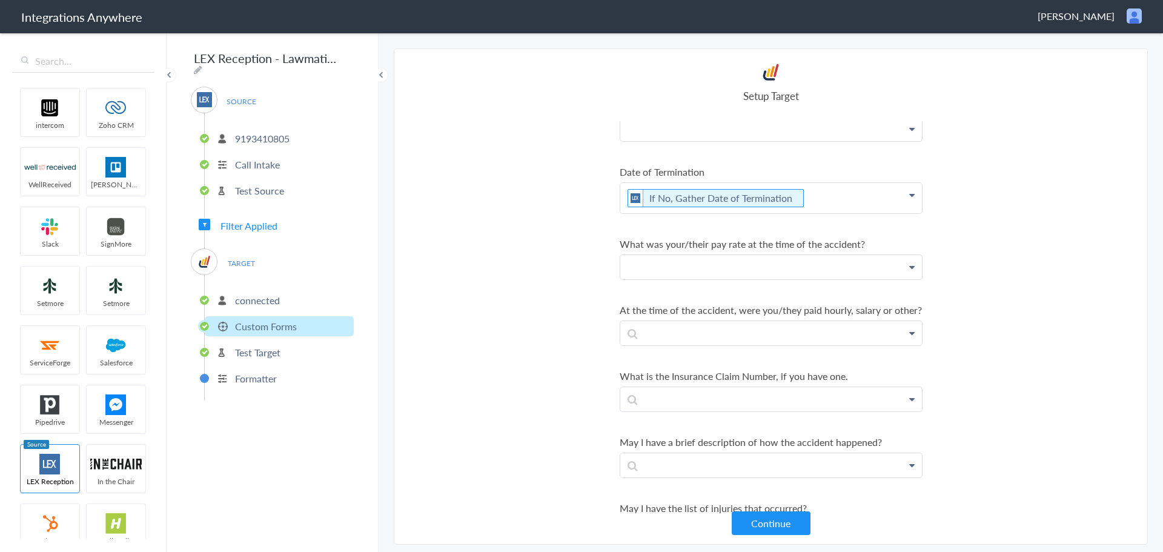
click at [701, 271] on p at bounding box center [771, 267] width 302 height 24
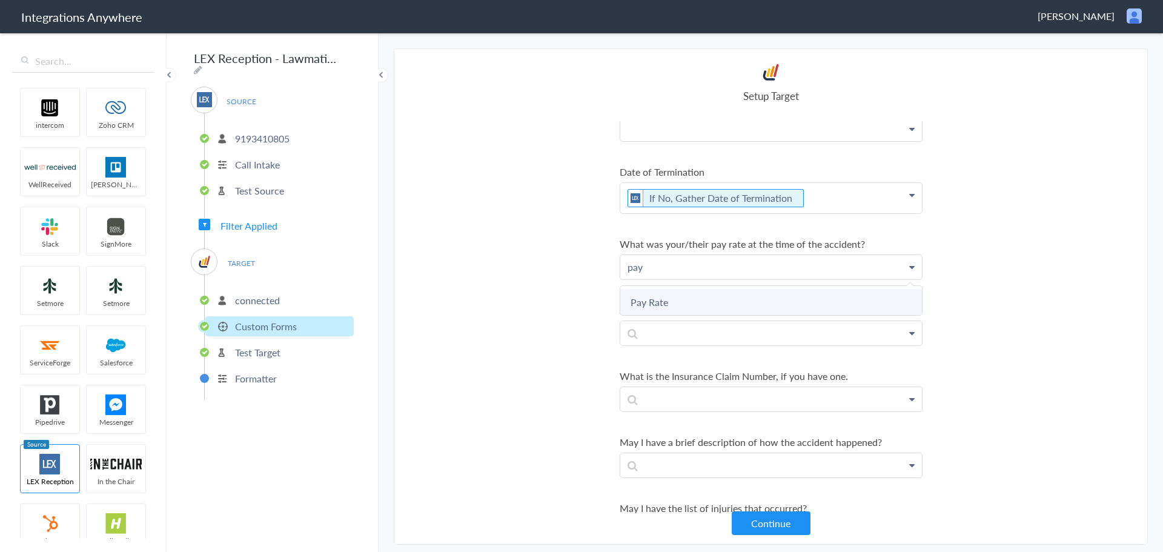
click at [735, 300] on link "Pay Rate" at bounding box center [771, 302] width 302 height 26
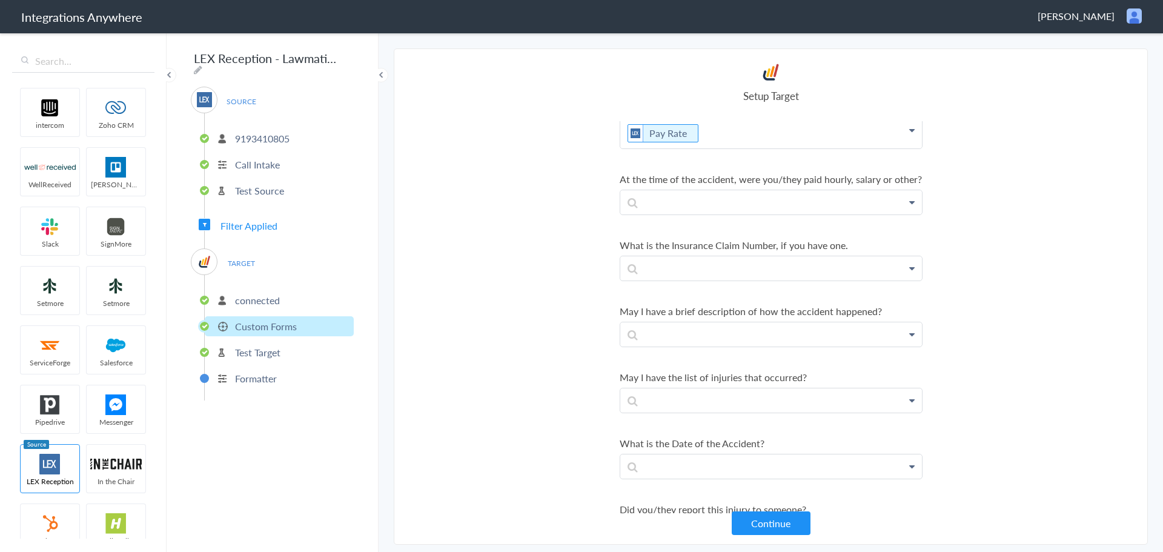
scroll to position [2545, 0]
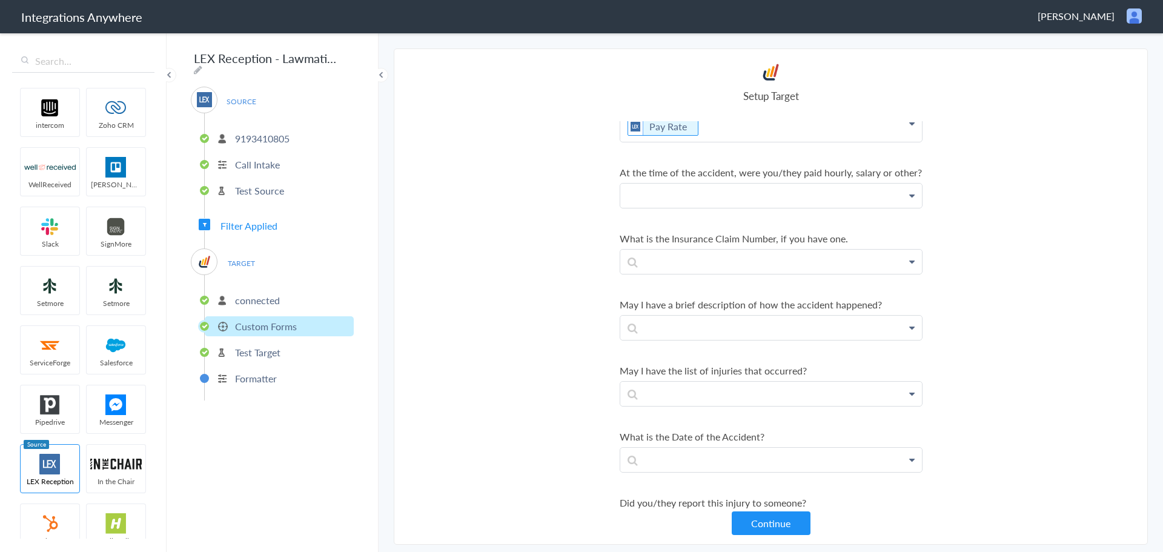
click at [726, 208] on p at bounding box center [771, 196] width 302 height 24
click at [1030, 291] on section "Select Account 9193410805 Rename Delete (8 months ago) 1210005268 Rename Delete…" at bounding box center [771, 296] width 754 height 496
click at [709, 273] on p at bounding box center [771, 262] width 302 height 24
click at [567, 329] on section "Select Account 9193410805 Rename Delete (8 months ago) 1210005268 Rename Delete…" at bounding box center [771, 296] width 754 height 496
drag, startPoint x: 664, startPoint y: 274, endPoint x: 597, endPoint y: 269, distance: 67.4
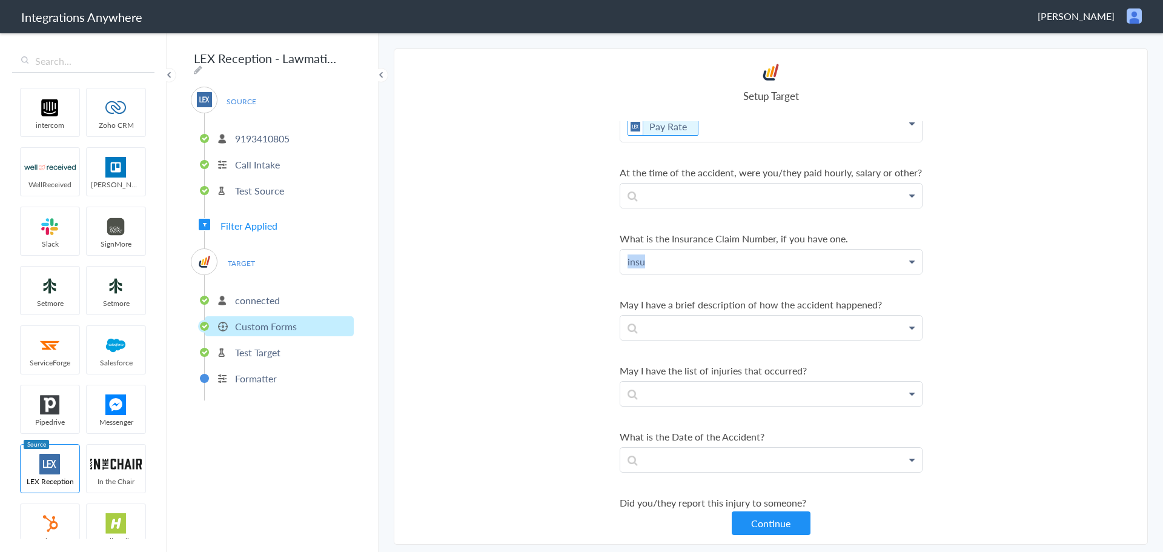
click at [597, 269] on section "Select Account 9193410805 Rename Delete (8 months ago) 1210005268 Rename Delete…" at bounding box center [771, 296] width 754 height 496
click at [716, 339] on p at bounding box center [771, 328] width 302 height 24
click at [686, 372] on link "Description of Accident" at bounding box center [771, 362] width 302 height 26
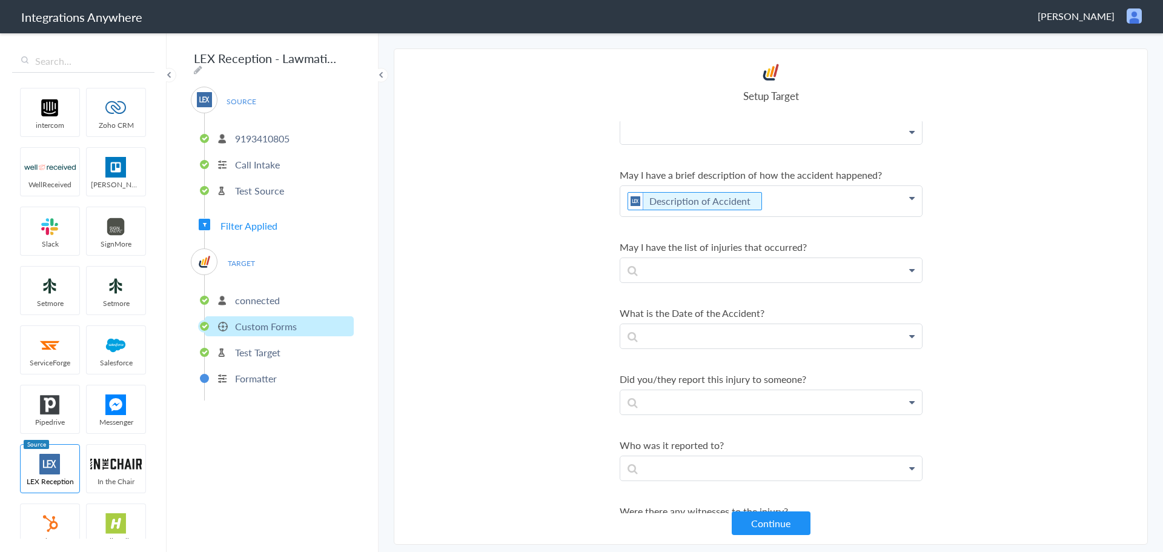
scroll to position [2661, 0]
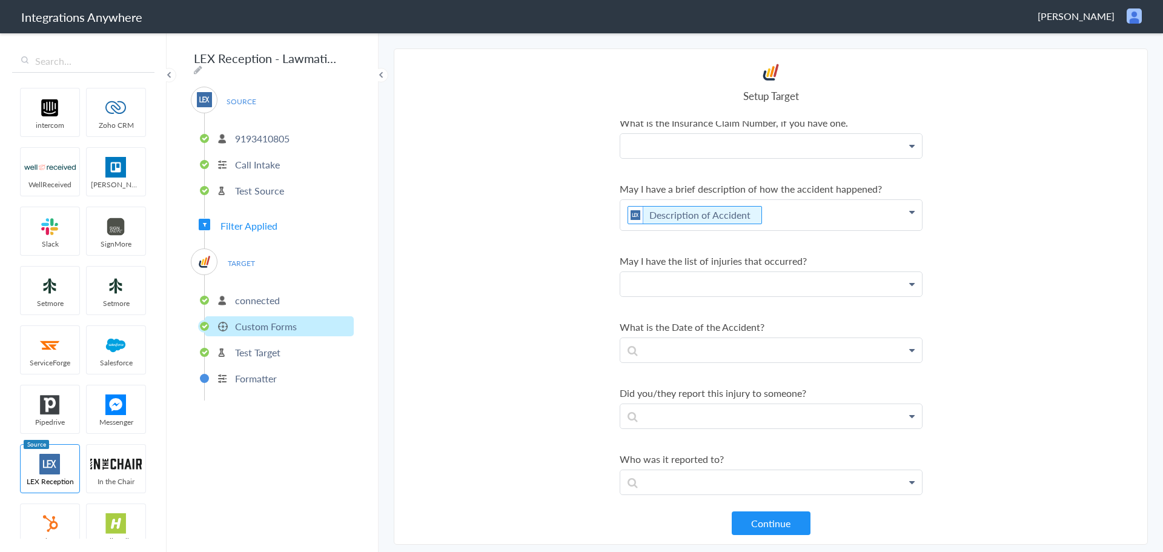
click at [721, 291] on p at bounding box center [771, 284] width 302 height 24
click at [684, 325] on link "List of Injuries" at bounding box center [771, 319] width 302 height 26
click at [704, 368] on p at bounding box center [771, 356] width 302 height 24
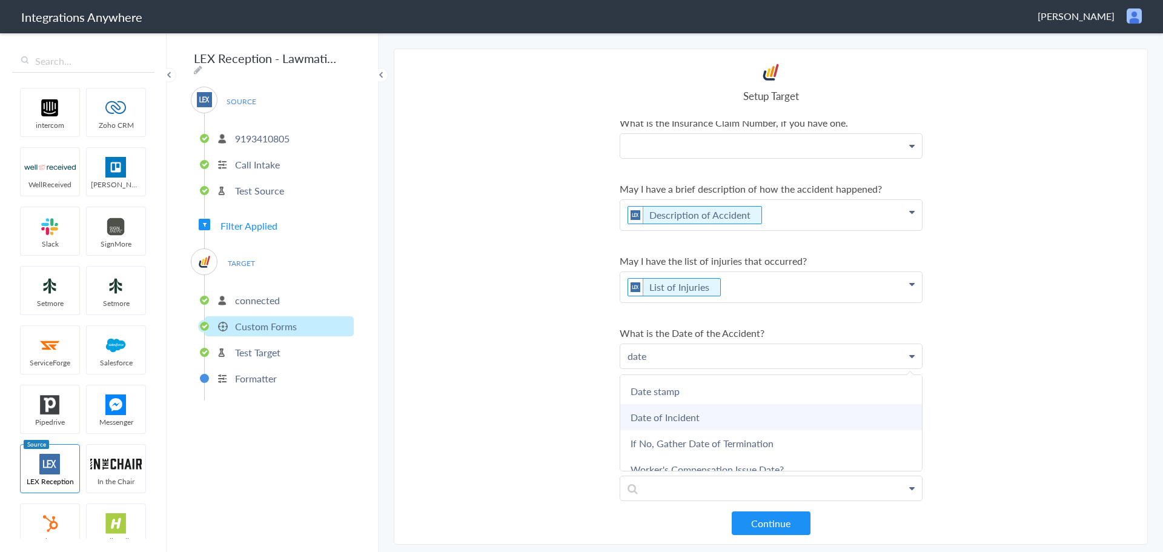
click at [705, 429] on link "Date of Incident" at bounding box center [771, 417] width 302 height 26
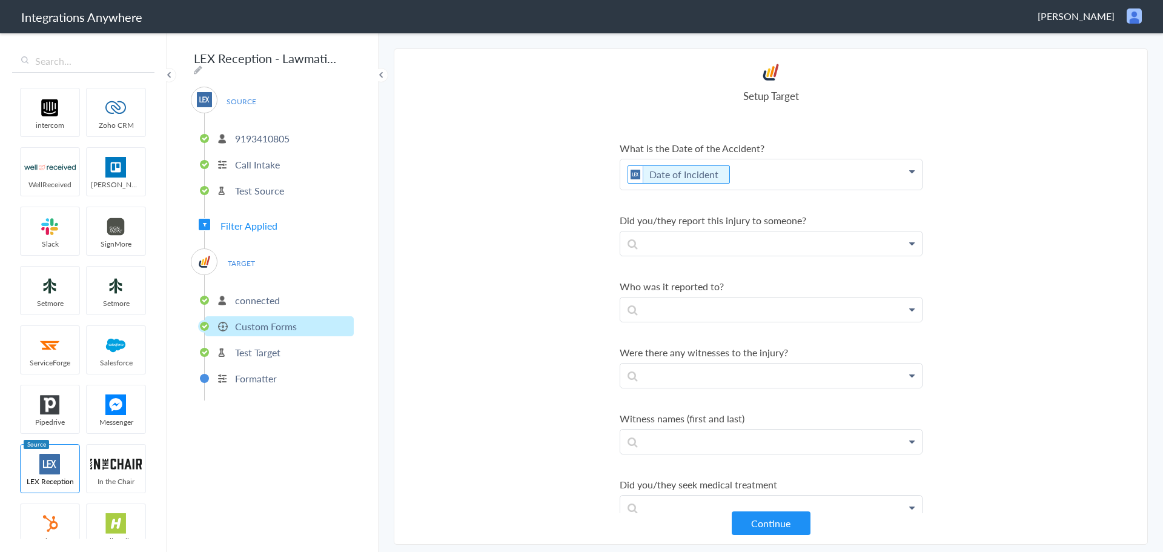
scroll to position [2853, 0]
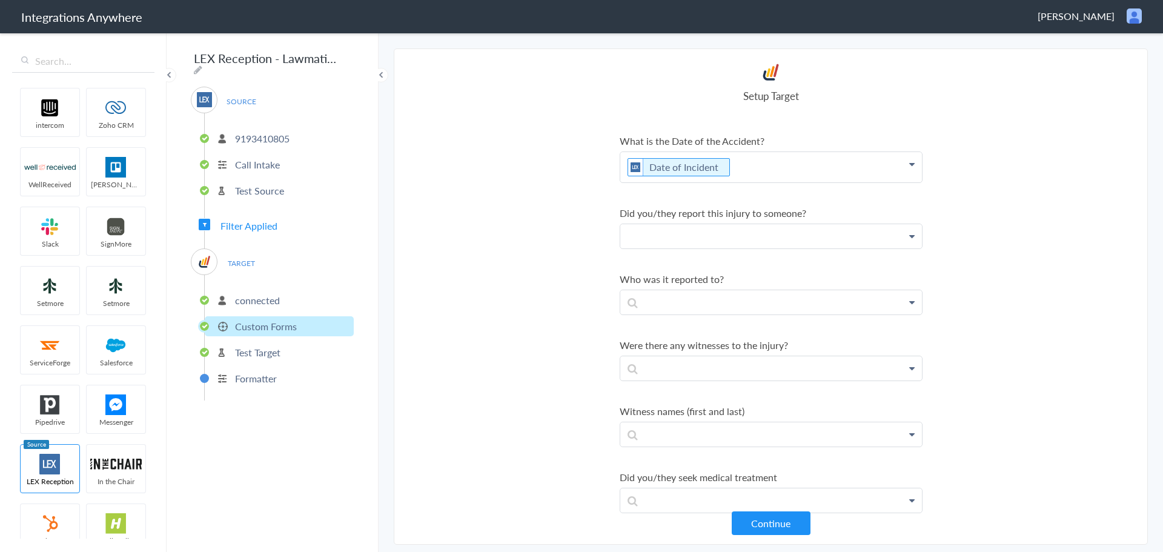
click at [745, 248] on p at bounding box center [771, 236] width 302 height 24
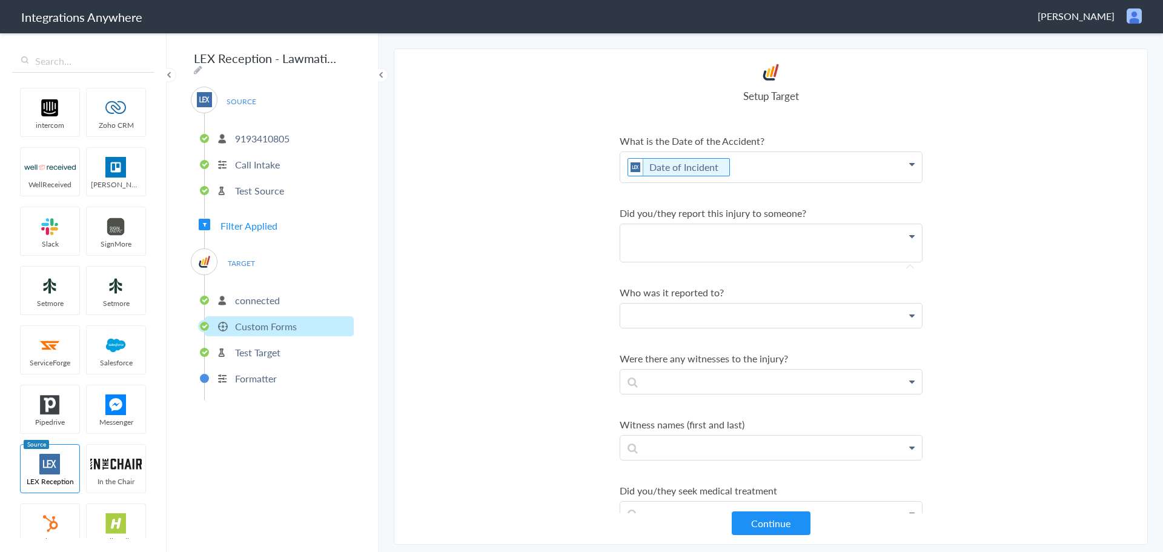
click at [704, 328] on p at bounding box center [771, 315] width 302 height 24
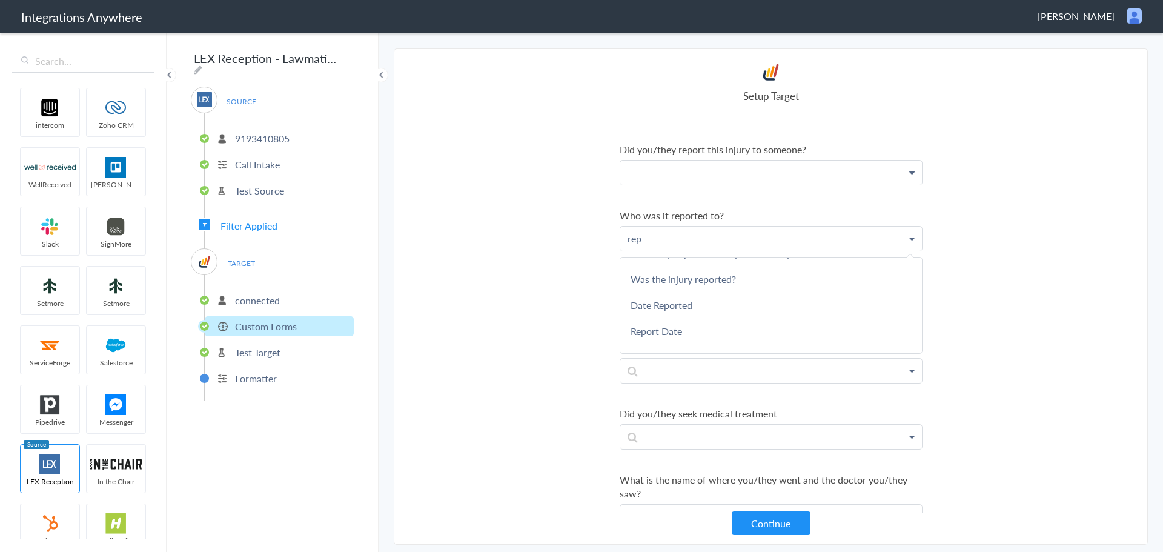
scroll to position [90, 0]
click at [710, 248] on p "rep" at bounding box center [771, 239] width 302 height 24
click at [1139, 286] on section "Select Account 9193410805 Rename Delete (8 months ago) 1210005268 Rename Delete…" at bounding box center [771, 296] width 754 height 496
click at [747, 251] on p "rep" at bounding box center [771, 239] width 302 height 24
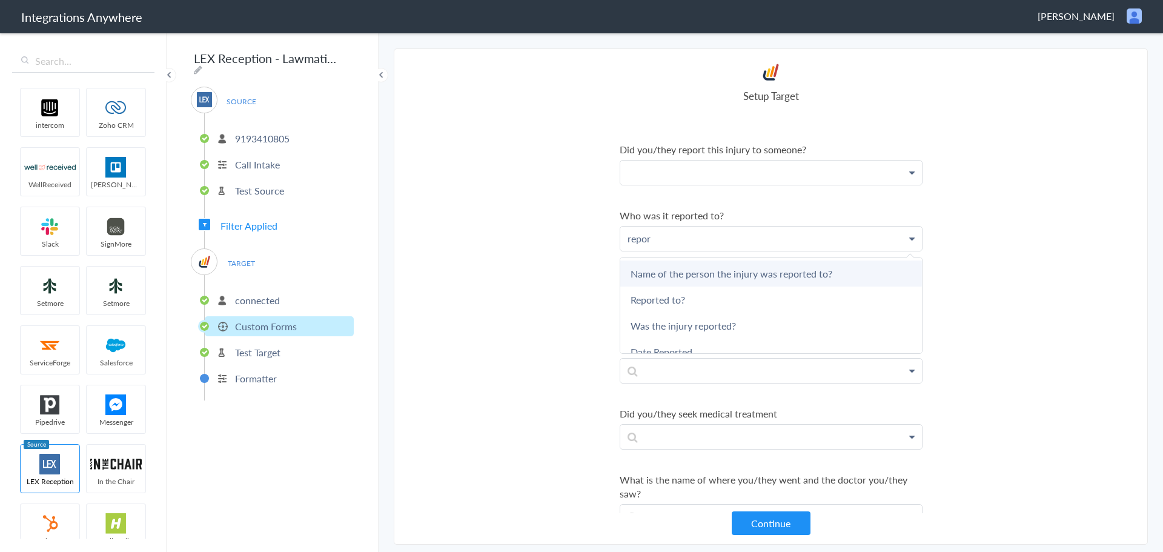
click at [737, 286] on link "Name of the person the injury was reported to?" at bounding box center [771, 273] width 302 height 26
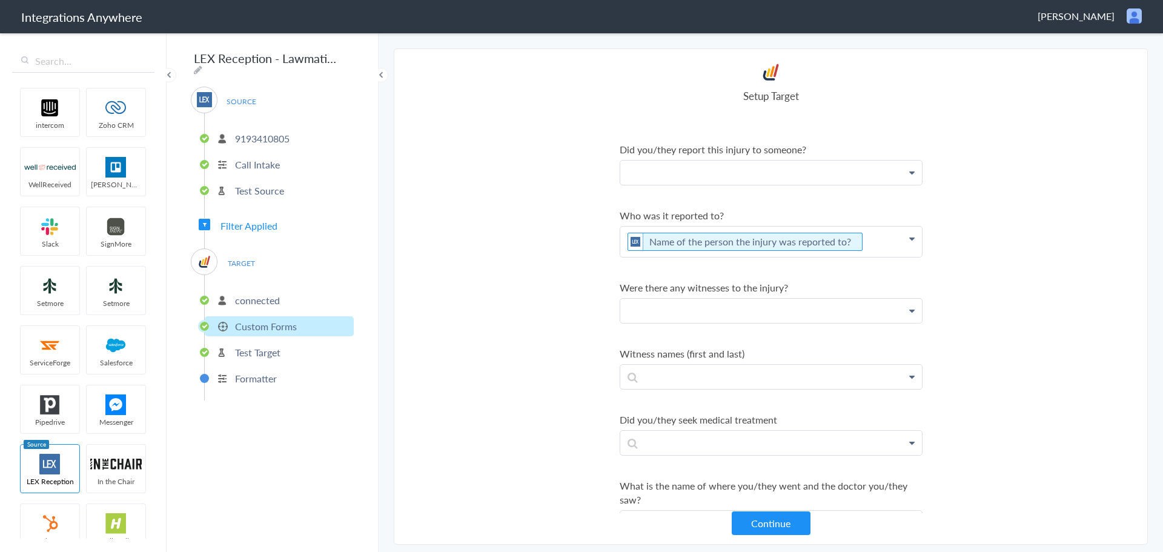
click at [713, 313] on p at bounding box center [771, 311] width 302 height 24
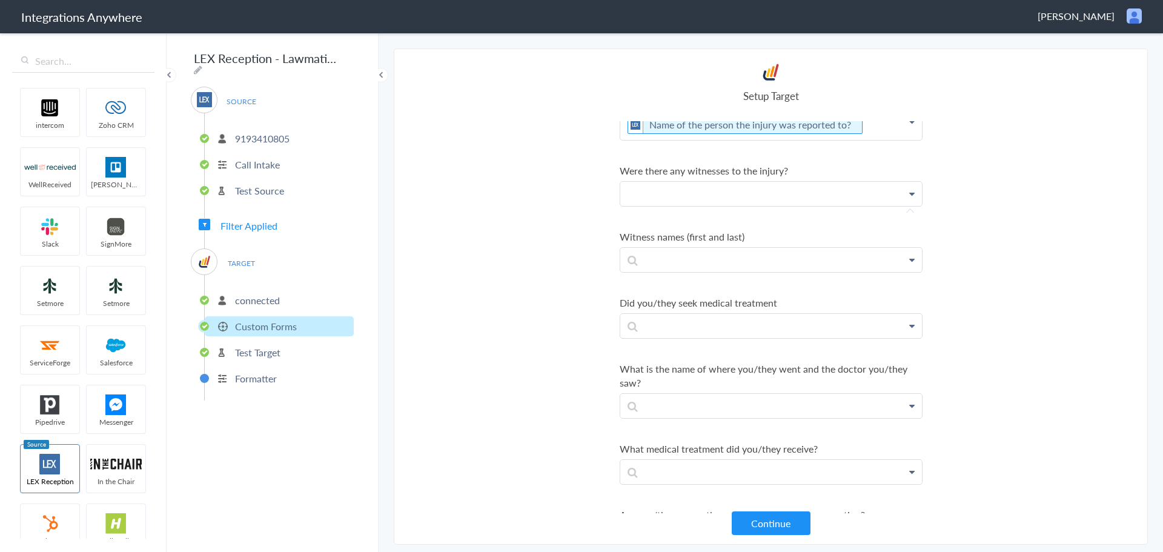
scroll to position [3095, 0]
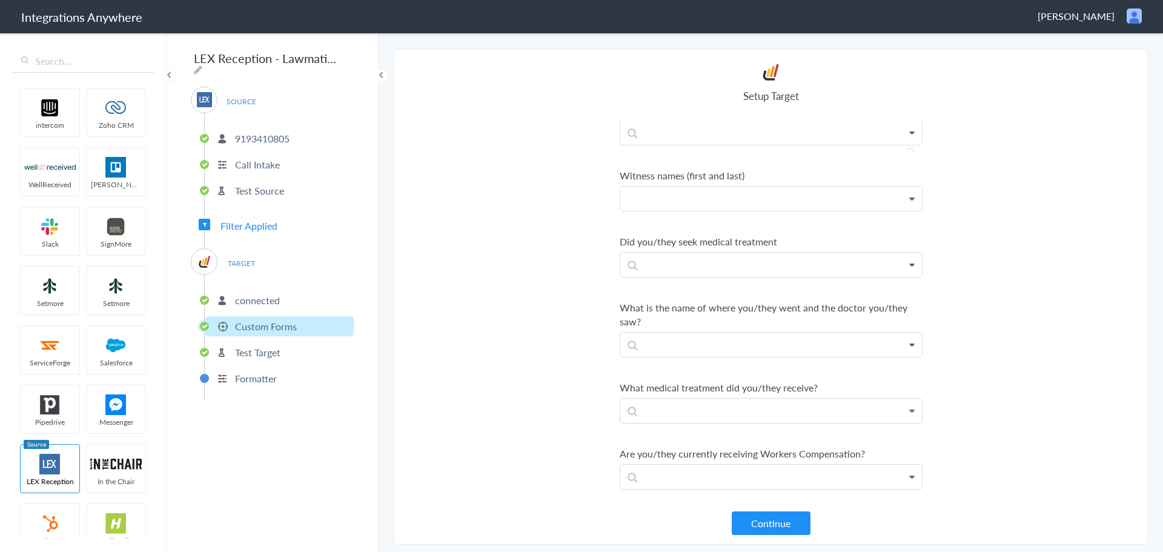
click at [673, 211] on p at bounding box center [771, 199] width 302 height 24
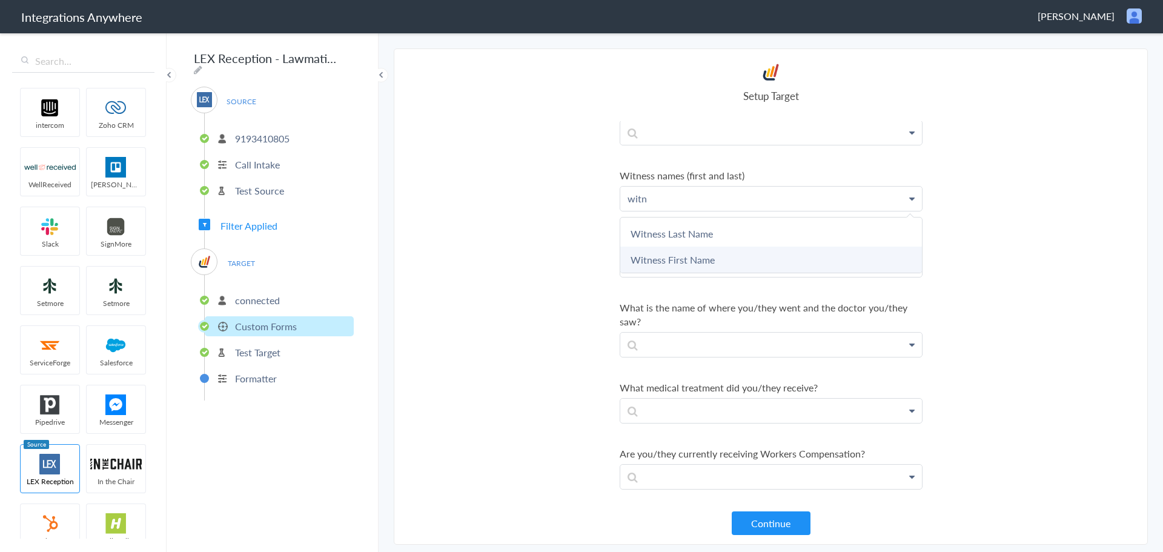
click at [679, 266] on link "Witness First Name" at bounding box center [771, 259] width 302 height 26
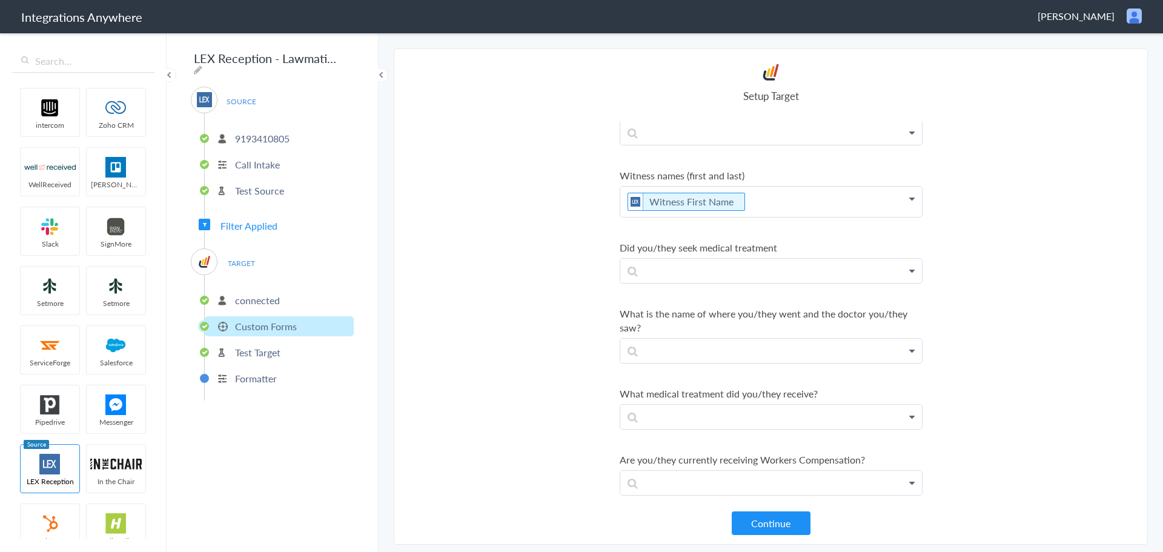
click at [774, 212] on p "Witness First Name" at bounding box center [771, 202] width 302 height 30
click at [695, 253] on link "Witness Last Name" at bounding box center [771, 240] width 302 height 26
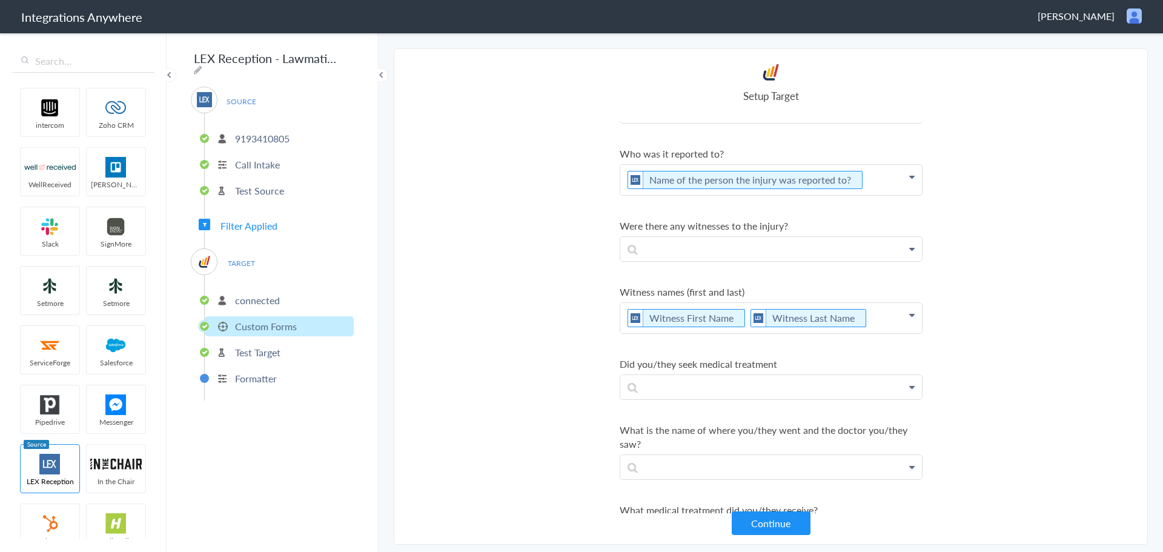
scroll to position [2971, 0]
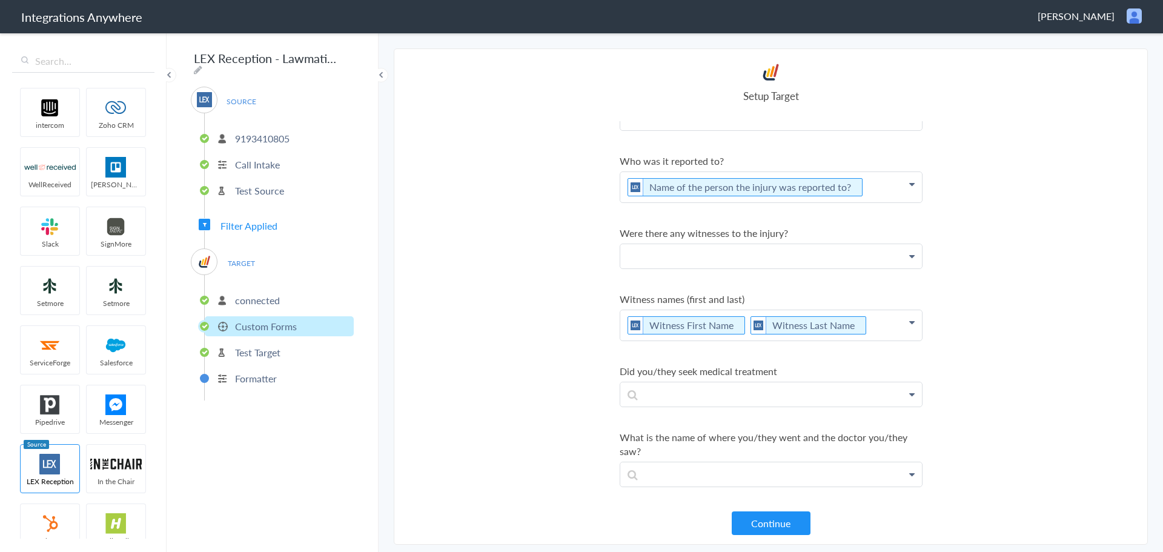
click at [848, 268] on p at bounding box center [771, 256] width 302 height 24
click at [987, 248] on section "Select Account 9193410805 Rename Delete (8 months ago) 1210005268 Rename Delete…" at bounding box center [771, 296] width 754 height 496
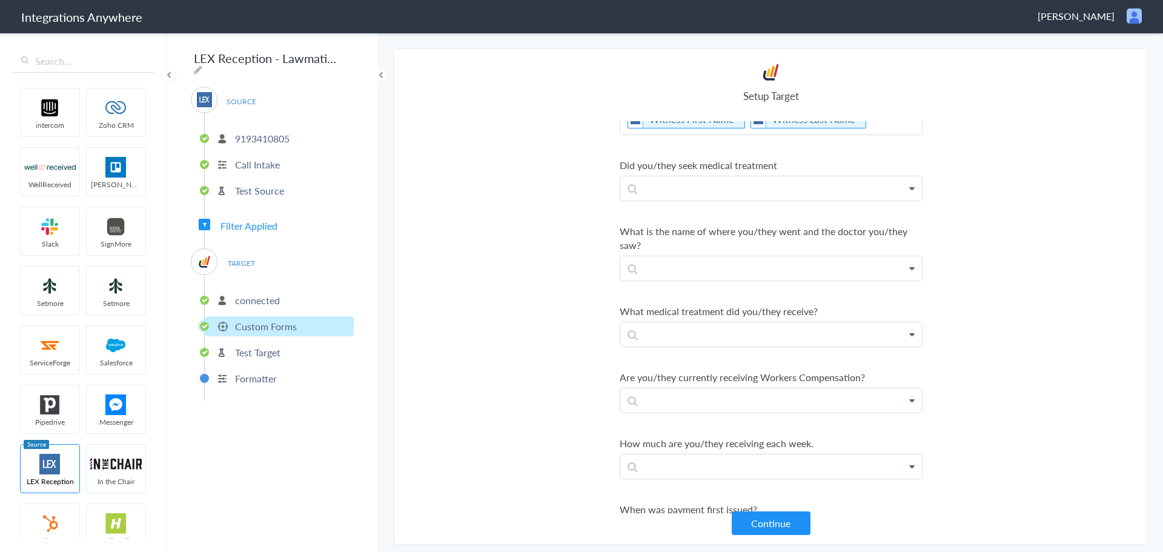
scroll to position [3191, 0]
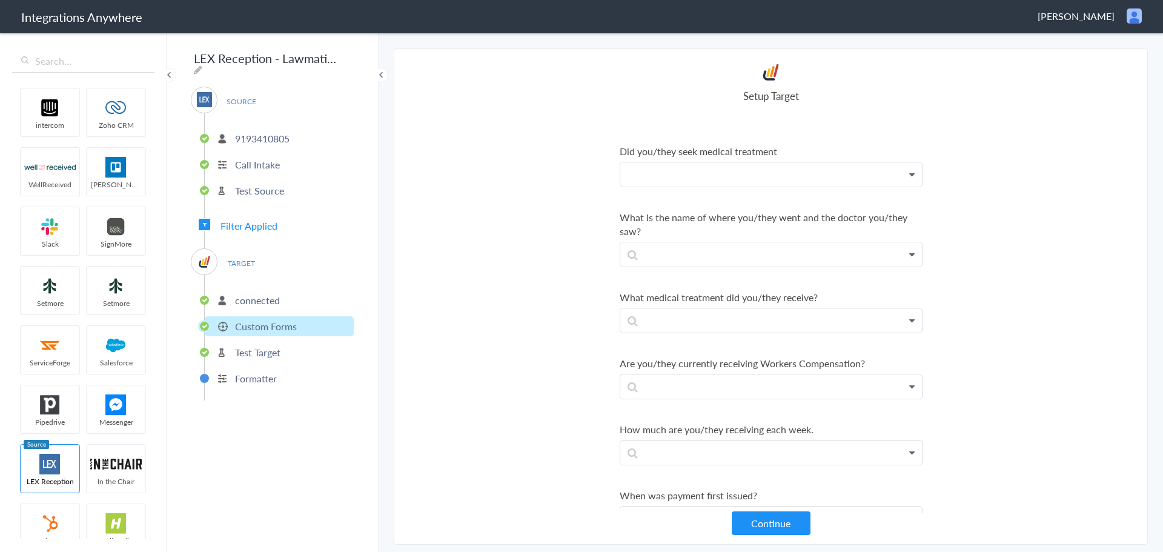
click at [739, 184] on p at bounding box center [771, 174] width 302 height 24
click at [550, 206] on section "Select Account 9193410805 Rename Delete (8 months ago) 1210005268 Rename Delete…" at bounding box center [771, 296] width 754 height 496
click at [833, 266] on p at bounding box center [771, 254] width 302 height 24
click at [726, 326] on link "Doctor Office Name" at bounding box center [771, 315] width 302 height 26
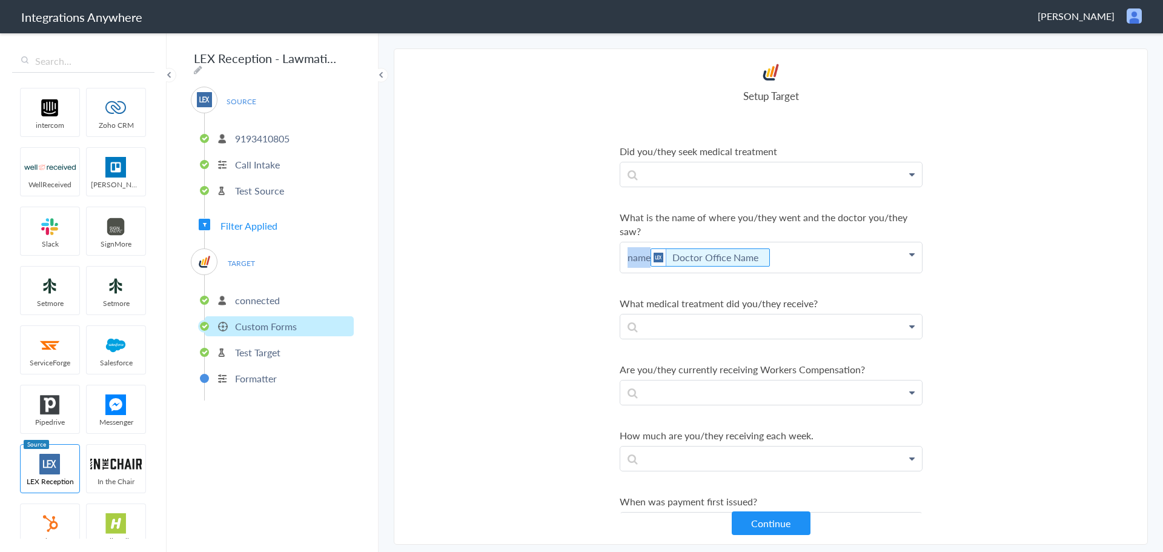
drag, startPoint x: 648, startPoint y: 268, endPoint x: 588, endPoint y: 272, distance: 60.1
click at [588, 272] on section "Select Account 9193410805 Rename Delete (8 months ago) 1210005268 Rename Delete…" at bounding box center [771, 296] width 754 height 496
click at [792, 262] on p "Doctor Office Name" at bounding box center [771, 257] width 302 height 30
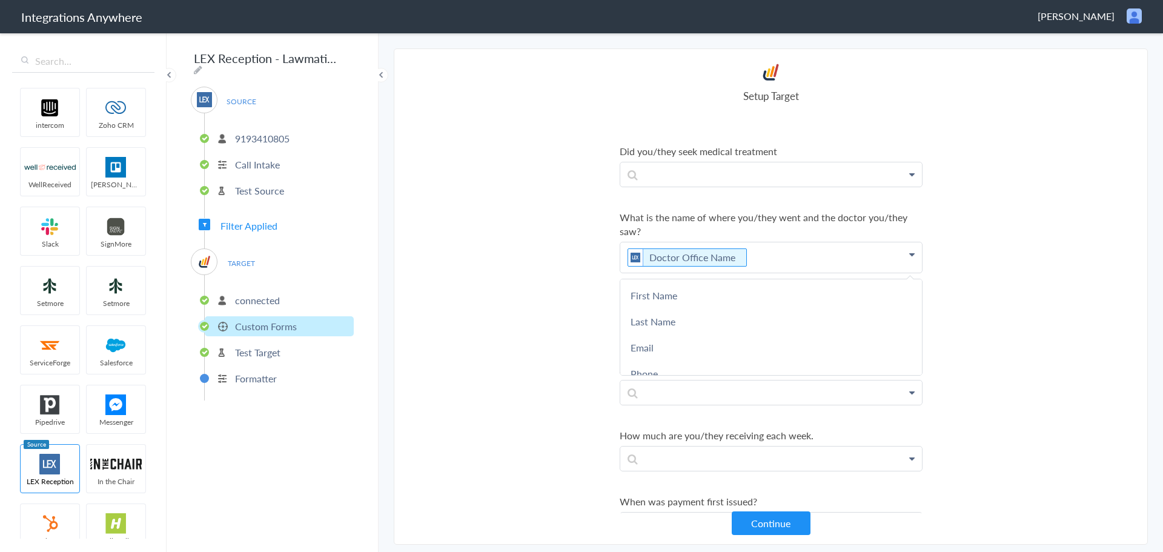
click at [529, 265] on section "Select Account 9193410805 Rename Delete (8 months ago) 1210005268 Rename Delete…" at bounding box center [771, 296] width 754 height 496
click at [704, 339] on p at bounding box center [771, 326] width 302 height 24
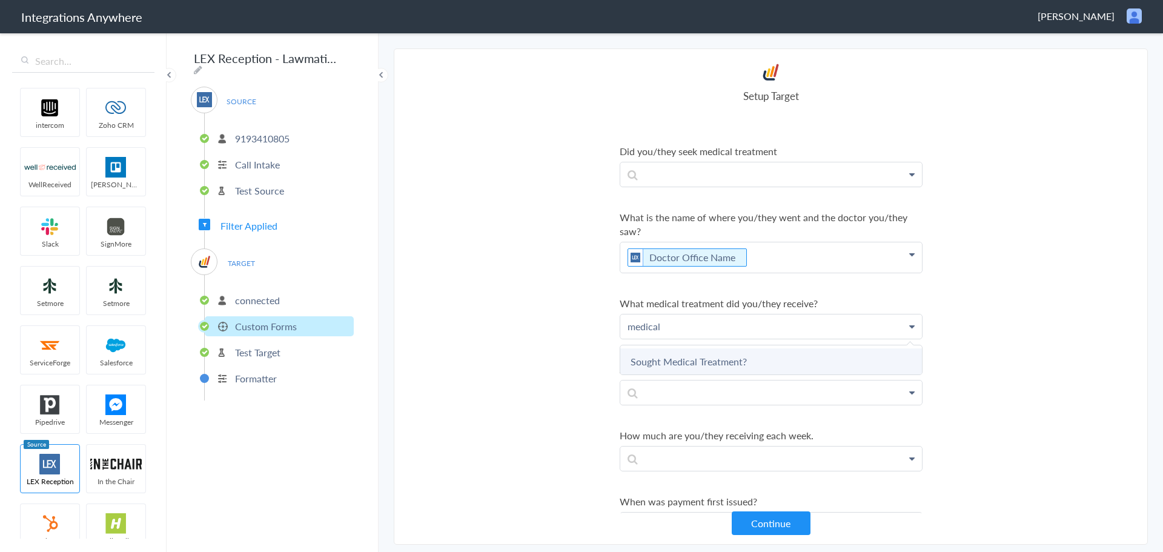
click at [699, 374] on link "Sought Medical Treatment?" at bounding box center [771, 361] width 302 height 26
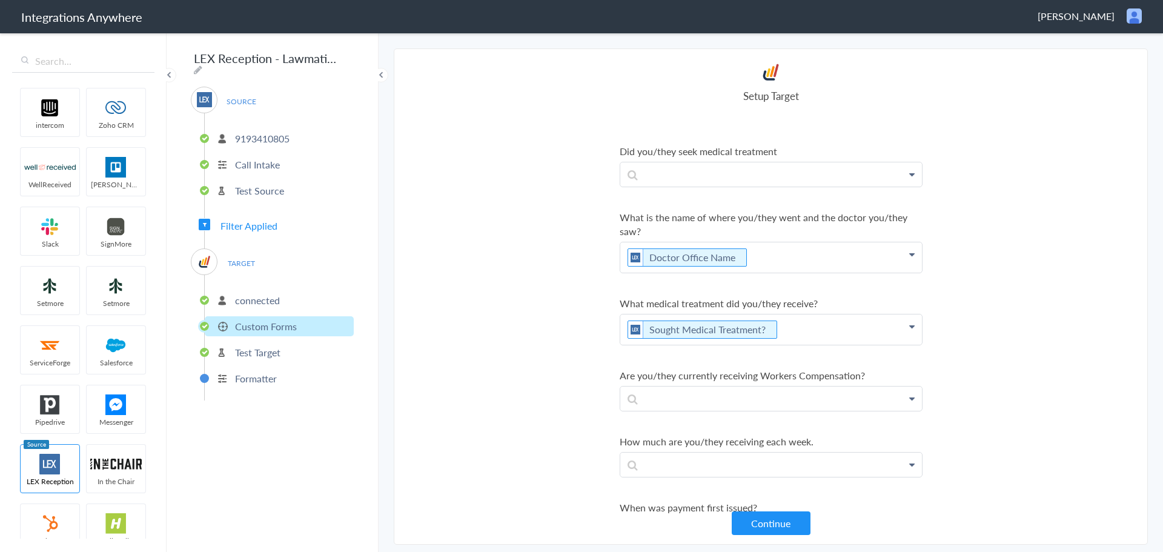
click at [869, 345] on p "Sought Medical Treatment?" at bounding box center [771, 329] width 302 height 30
click at [736, 405] on link "Description of treatment" at bounding box center [771, 393] width 302 height 26
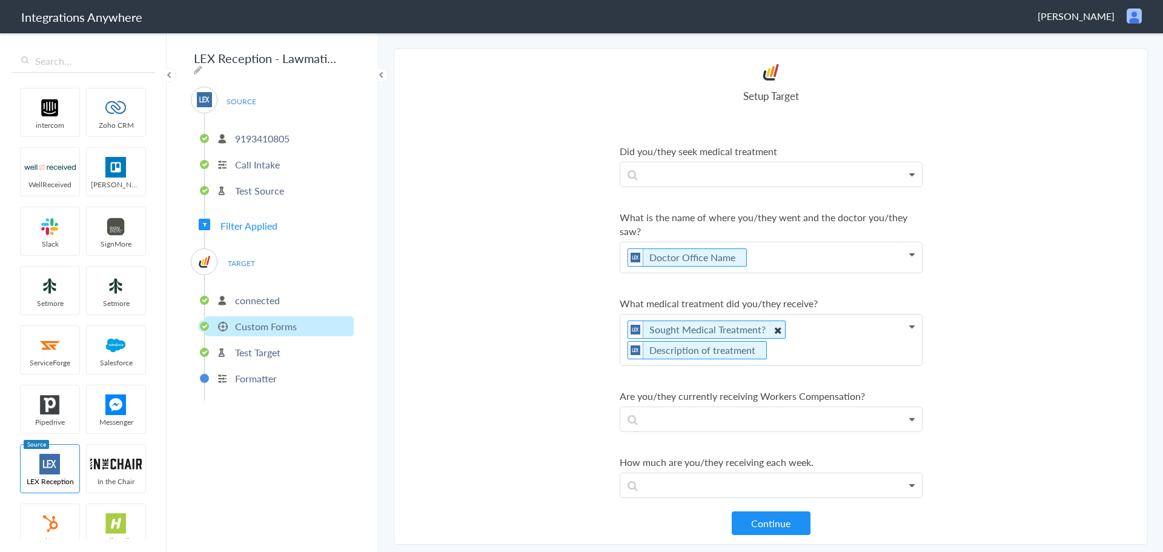
click at [776, 337] on icon at bounding box center [776, 329] width 13 height 15
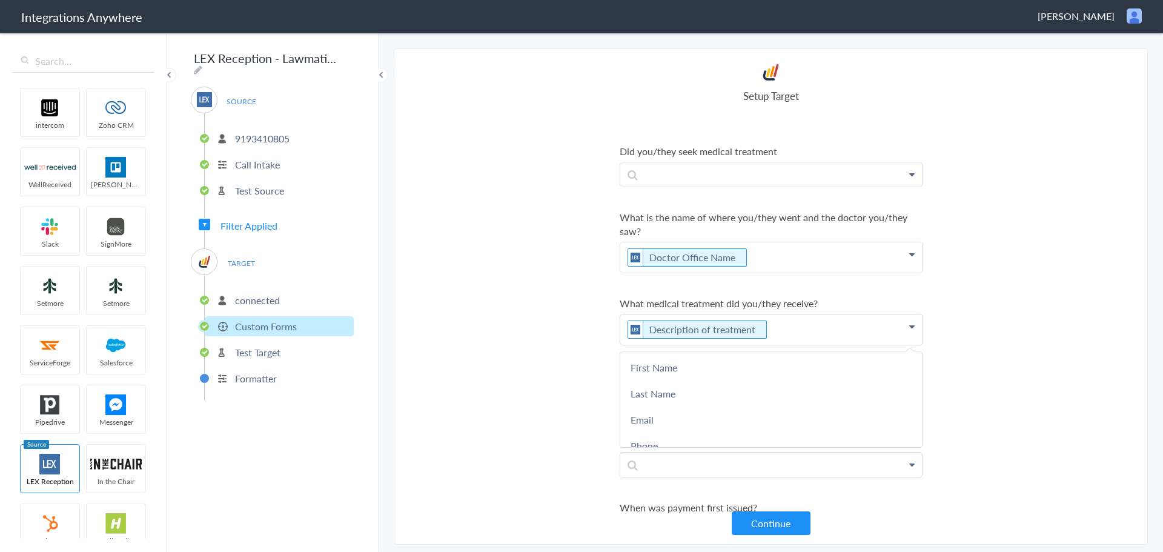
click at [1034, 297] on section "Select Account 9193410805 Rename Delete (8 months ago) 1210005268 Rename Delete…" at bounding box center [771, 296] width 754 height 496
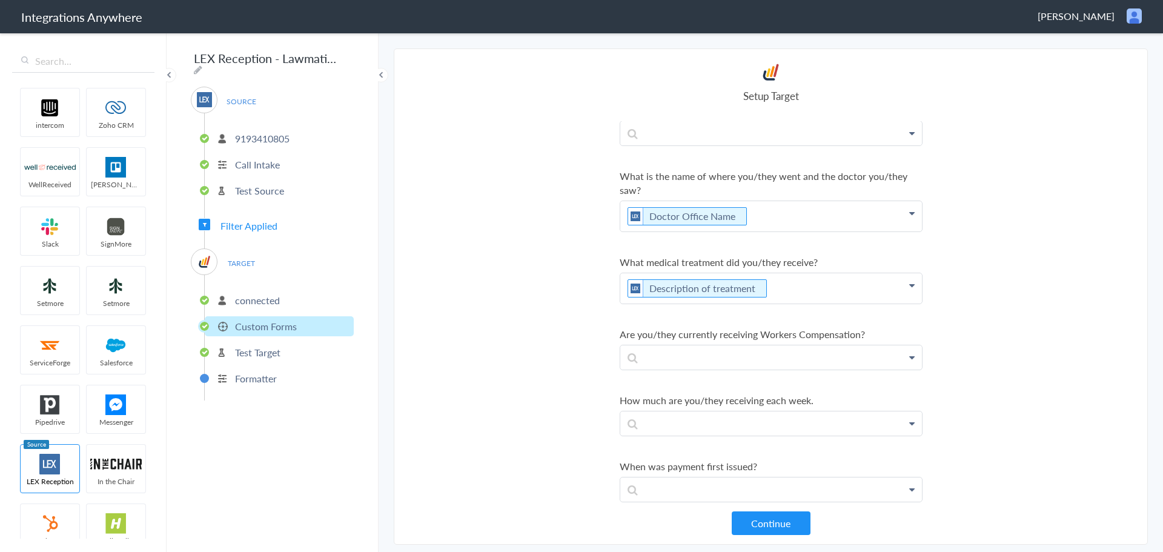
scroll to position [3315, 0]
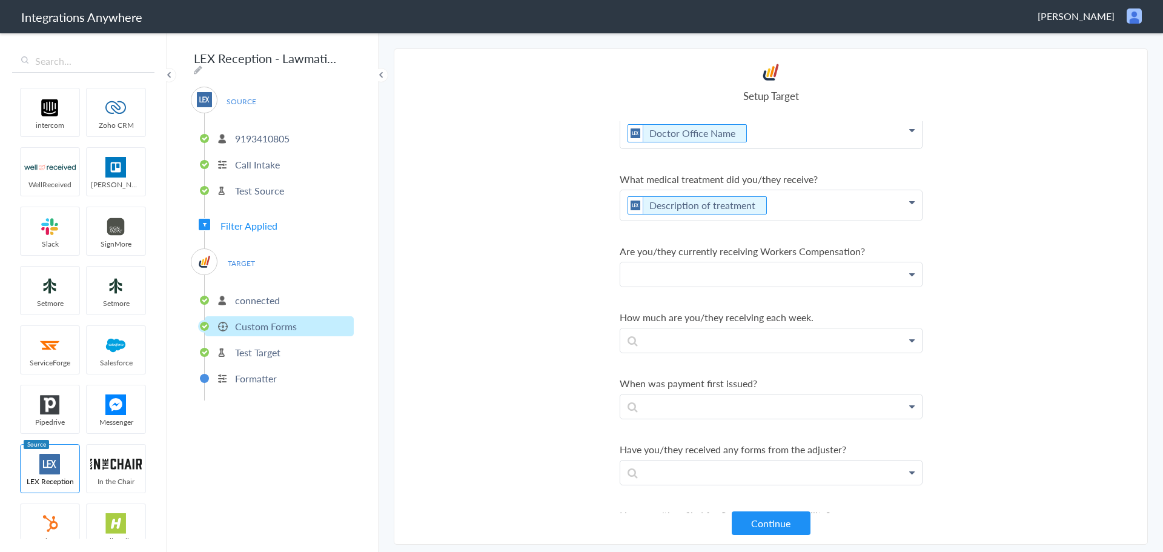
click at [728, 286] on p at bounding box center [771, 274] width 302 height 24
click at [523, 288] on section "Select Account 9193410805 Rename Delete (8 months ago) 1210005268 Rename Delete…" at bounding box center [771, 296] width 754 height 496
click at [747, 352] on p at bounding box center [771, 340] width 302 height 24
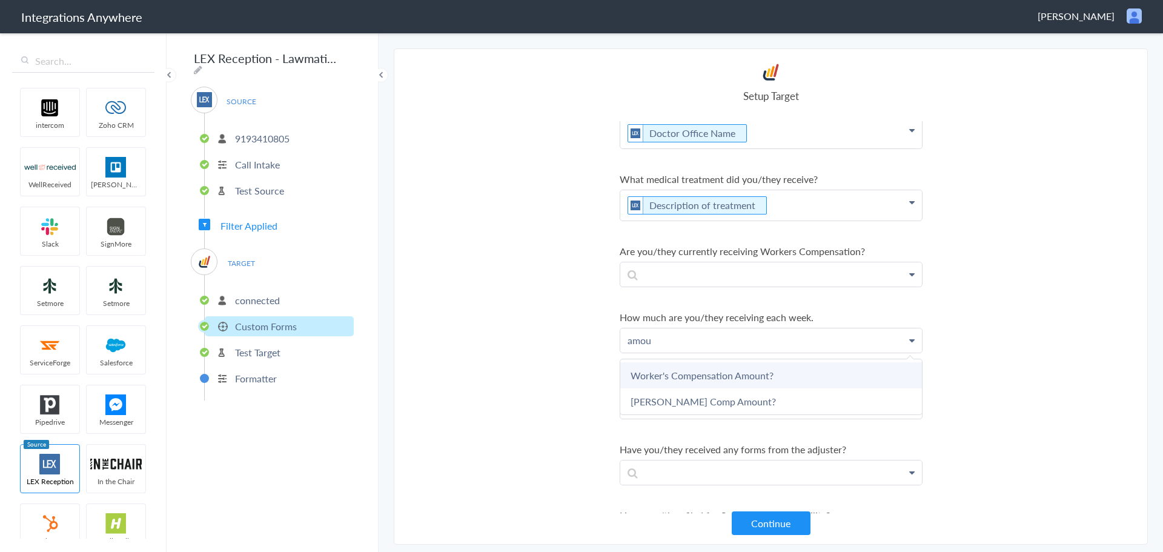
click at [706, 388] on link "Worker's Compensation Amount?" at bounding box center [771, 375] width 302 height 26
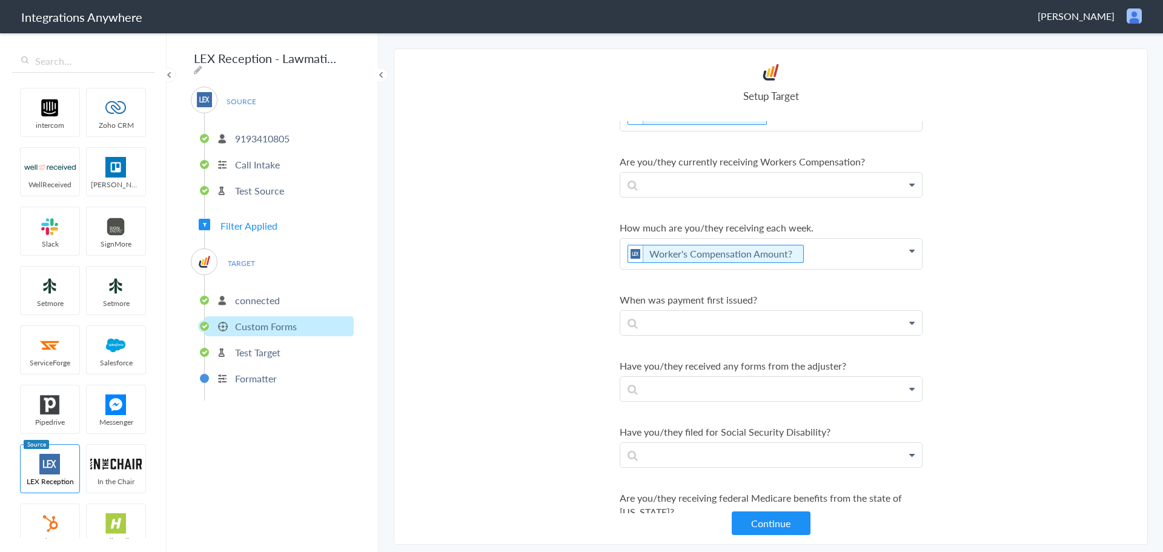
scroll to position [3425, 0]
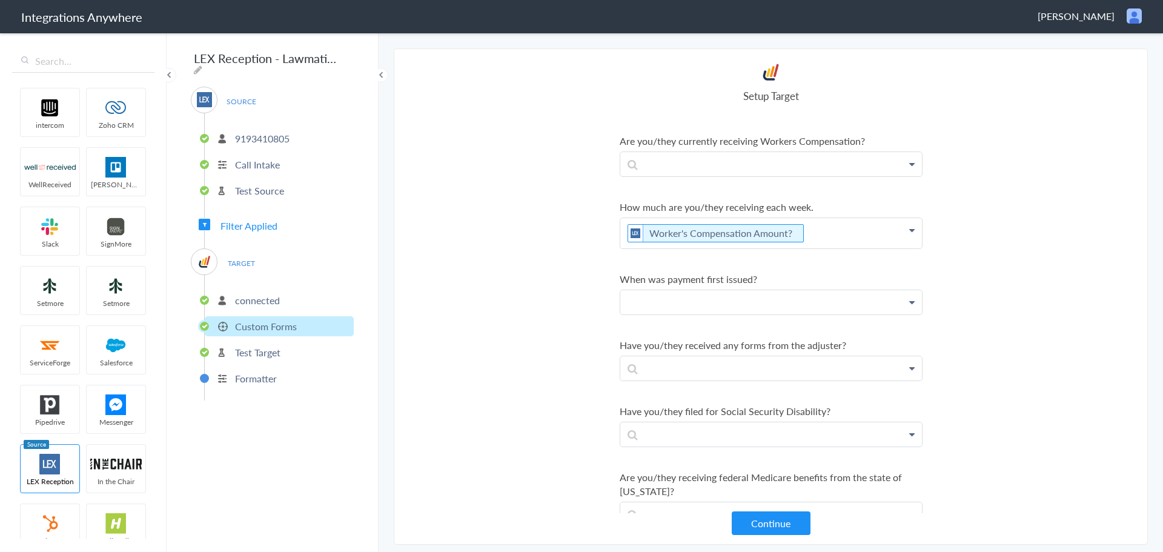
click at [721, 314] on p at bounding box center [771, 302] width 302 height 24
click at [693, 349] on link "Worker's Compensation Issue Date?" at bounding box center [771, 337] width 302 height 26
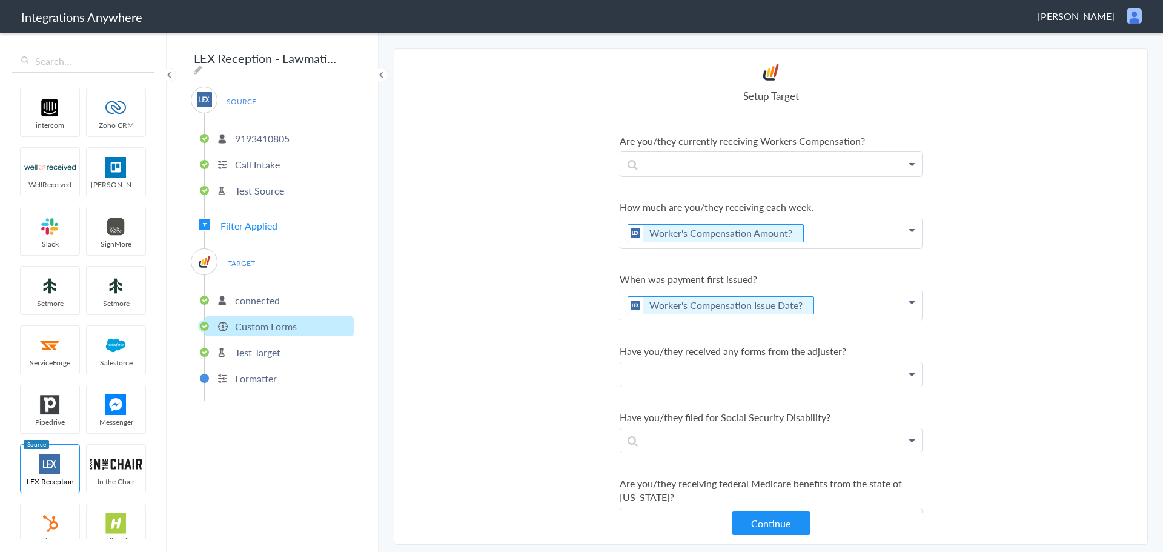
click at [684, 386] on p at bounding box center [771, 374] width 302 height 24
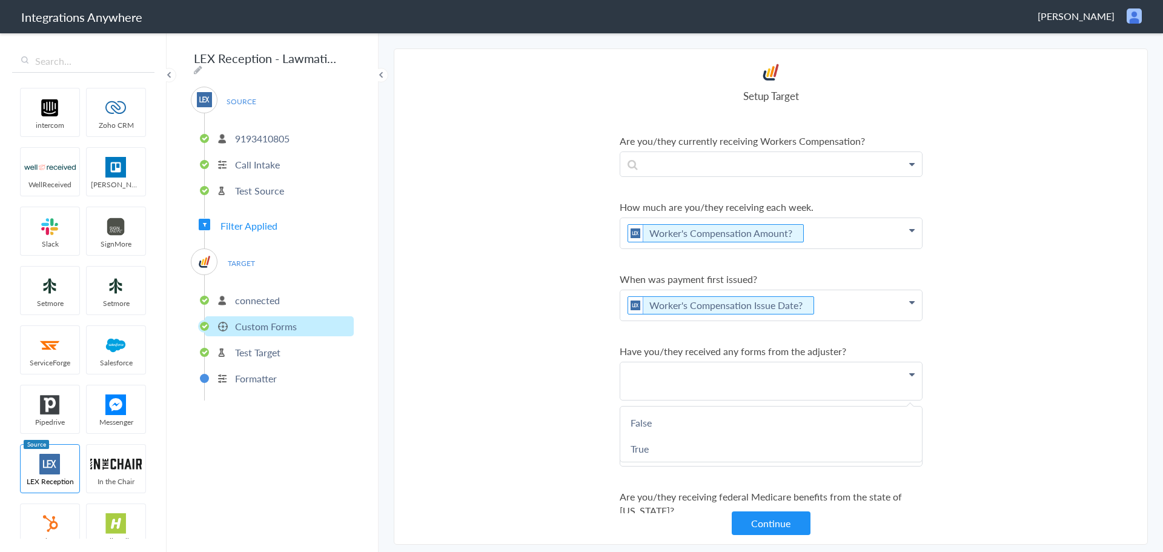
drag, startPoint x: 988, startPoint y: 325, endPoint x: 981, endPoint y: 322, distance: 7.3
click at [988, 325] on section "Select Account 9193410805 Rename Delete (8 months ago) 1210005268 Rename Delete…" at bounding box center [771, 296] width 754 height 496
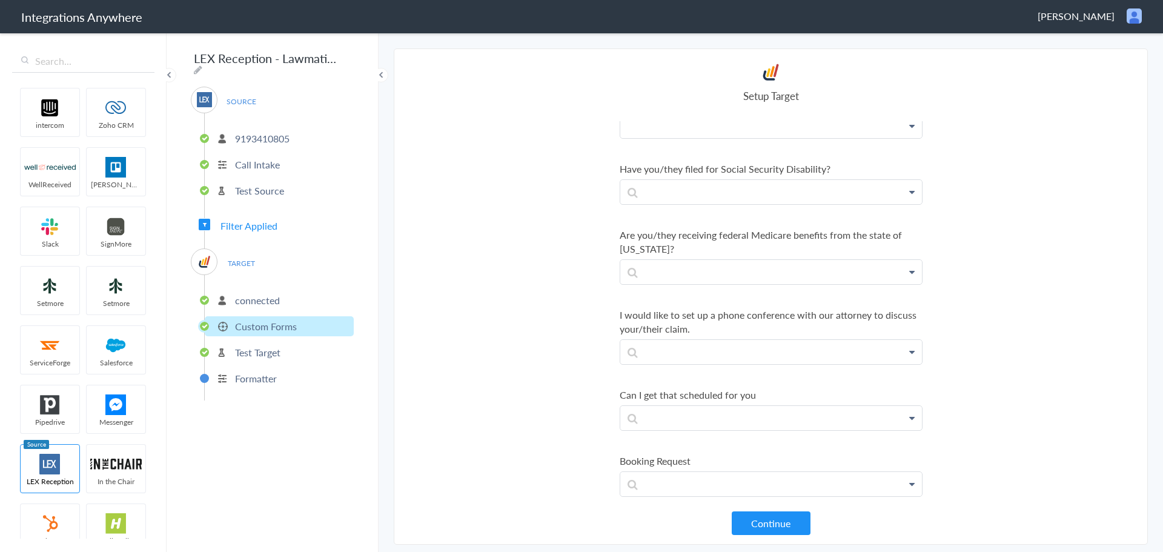
scroll to position [3660, 0]
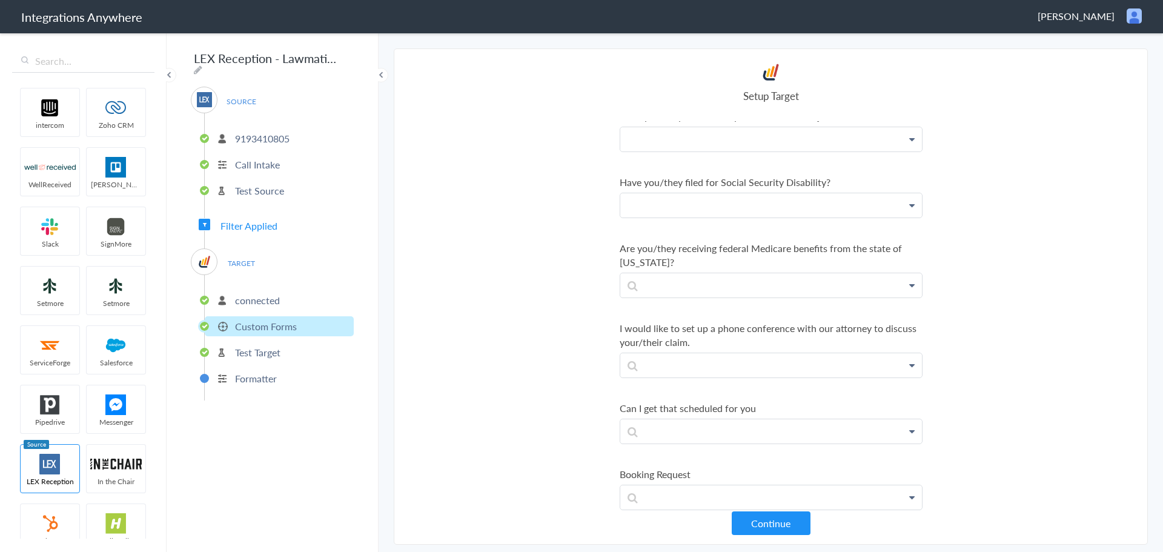
click at [767, 214] on p at bounding box center [771, 205] width 302 height 24
click at [524, 232] on section "Select Account 9193410805 Rename Delete (8 months ago) 1210005268 Rename Delete…" at bounding box center [771, 296] width 754 height 496
click at [674, 297] on p at bounding box center [771, 285] width 302 height 24
click at [560, 282] on section "Select Account 9193410805 Rename Delete (8 months ago) 1210005268 Rename Delete…" at bounding box center [771, 296] width 754 height 496
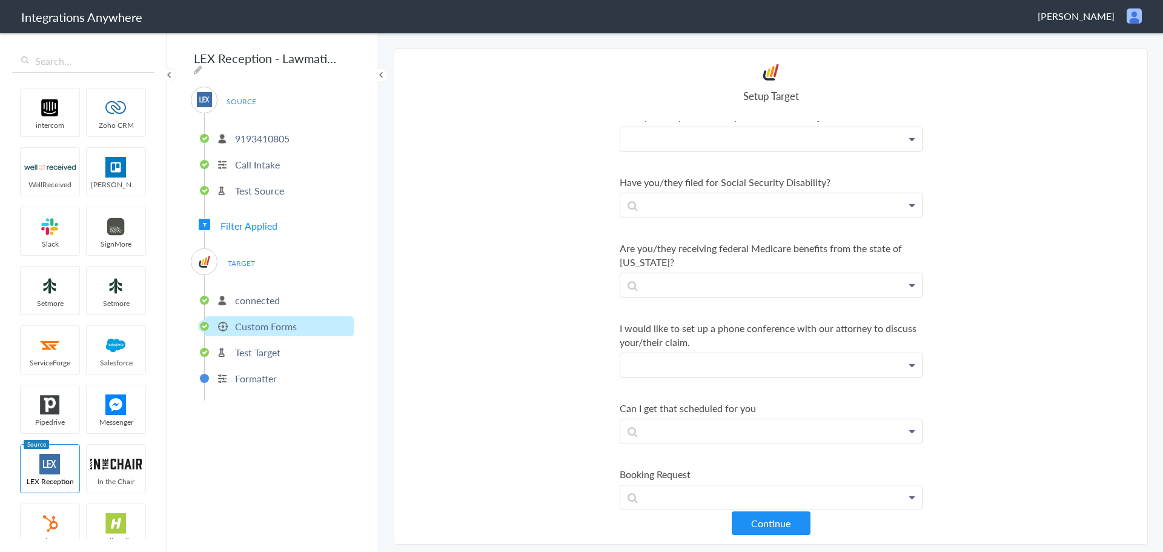
click at [729, 377] on p at bounding box center [771, 365] width 302 height 24
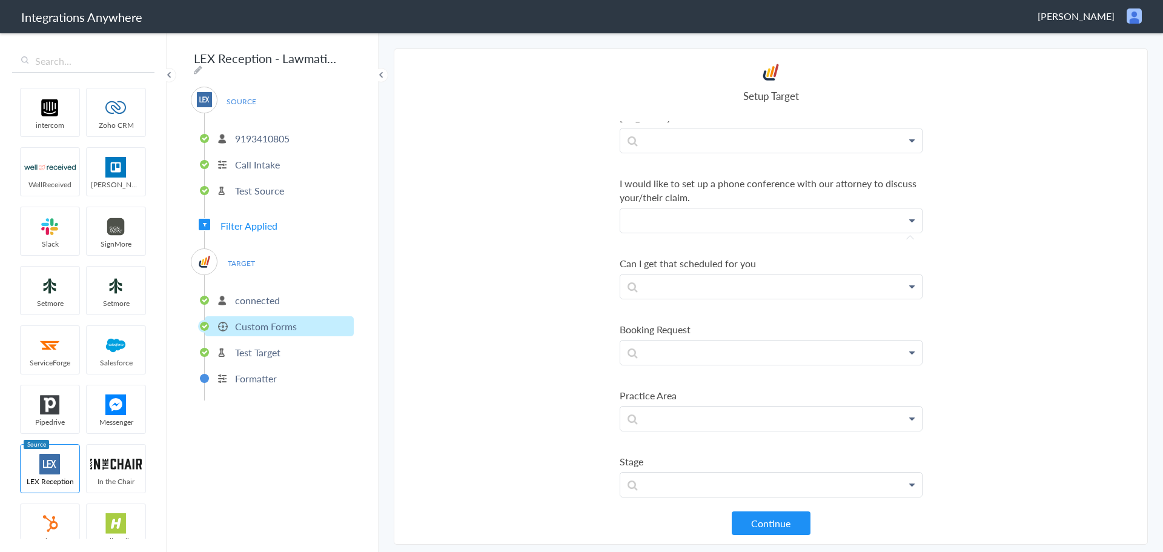
scroll to position [3826, 0]
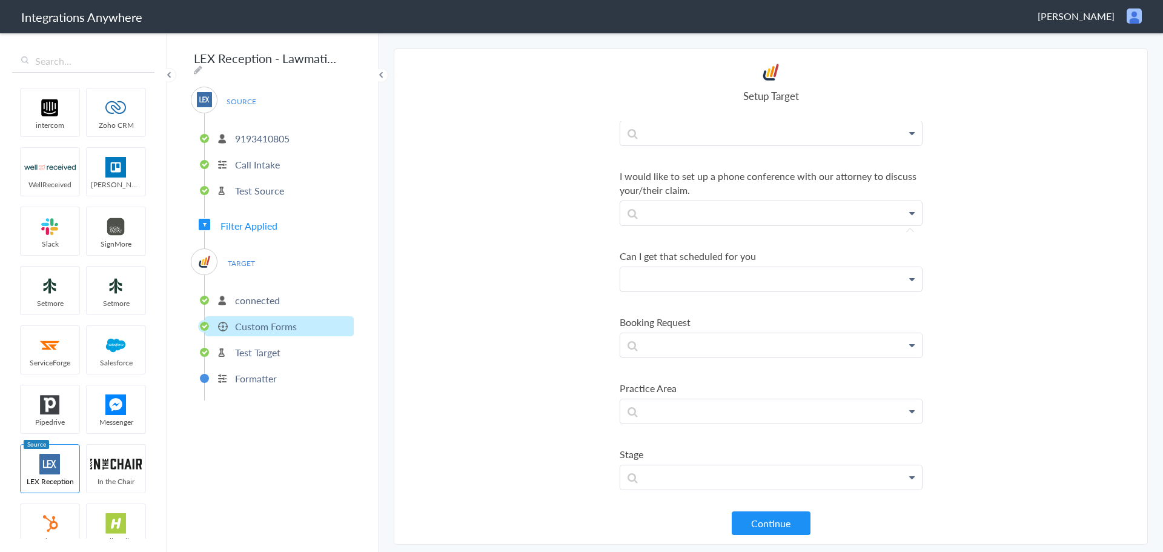
click at [722, 280] on p at bounding box center [771, 279] width 302 height 24
click at [563, 280] on section "Select Account 9193410805 Rename Delete (8 months ago) 1210005268 Rename Delete…" at bounding box center [771, 296] width 754 height 496
click at [680, 346] on p at bounding box center [771, 345] width 302 height 24
click at [568, 349] on section "Select Account 9193410805 Rename Delete (8 months ago) 1210005268 Rename Delete…" at bounding box center [771, 296] width 754 height 496
click at [716, 413] on p at bounding box center [771, 411] width 302 height 24
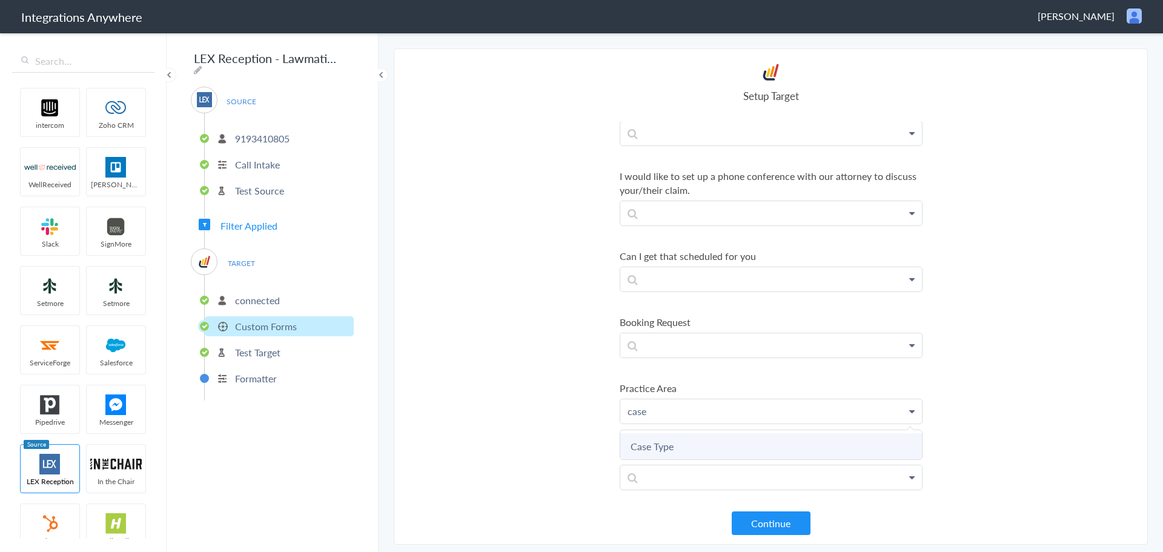
click at [669, 457] on link "Case Type" at bounding box center [771, 446] width 302 height 26
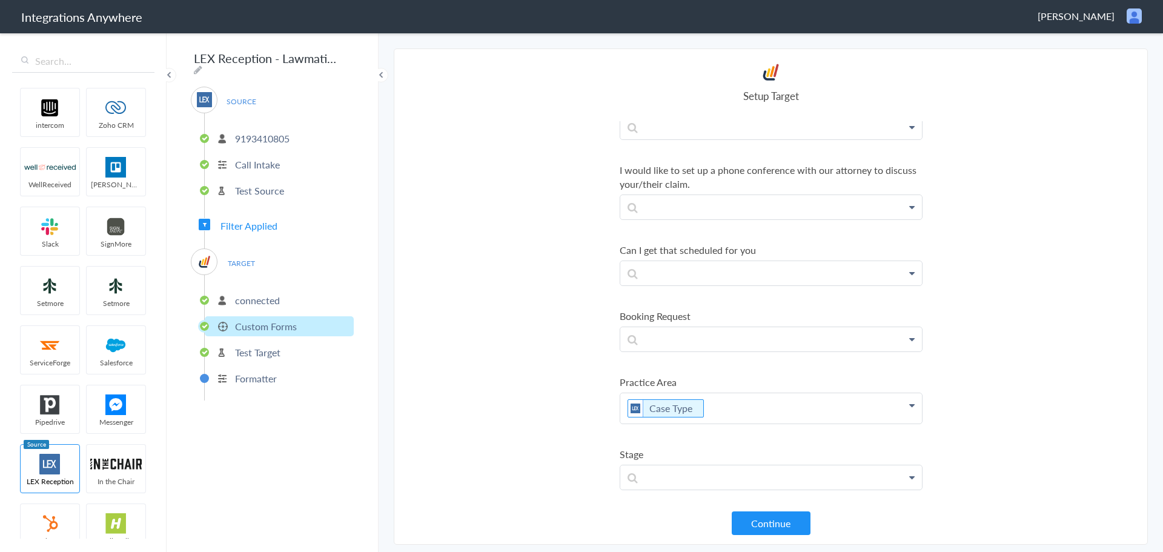
scroll to position [3832, 0]
click at [816, 484] on p at bounding box center [771, 477] width 302 height 24
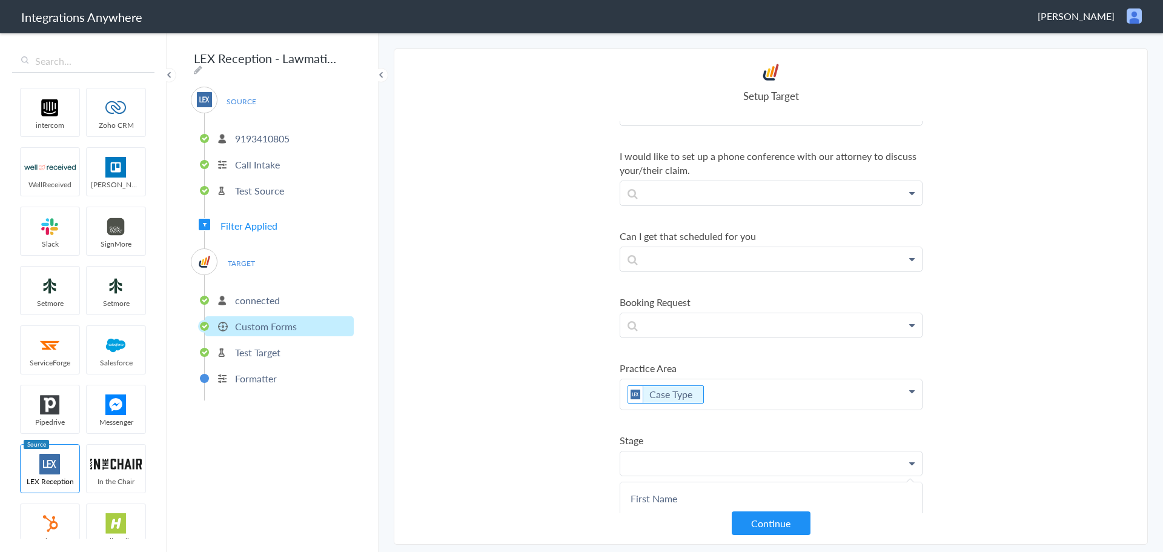
scroll to position [3921, 0]
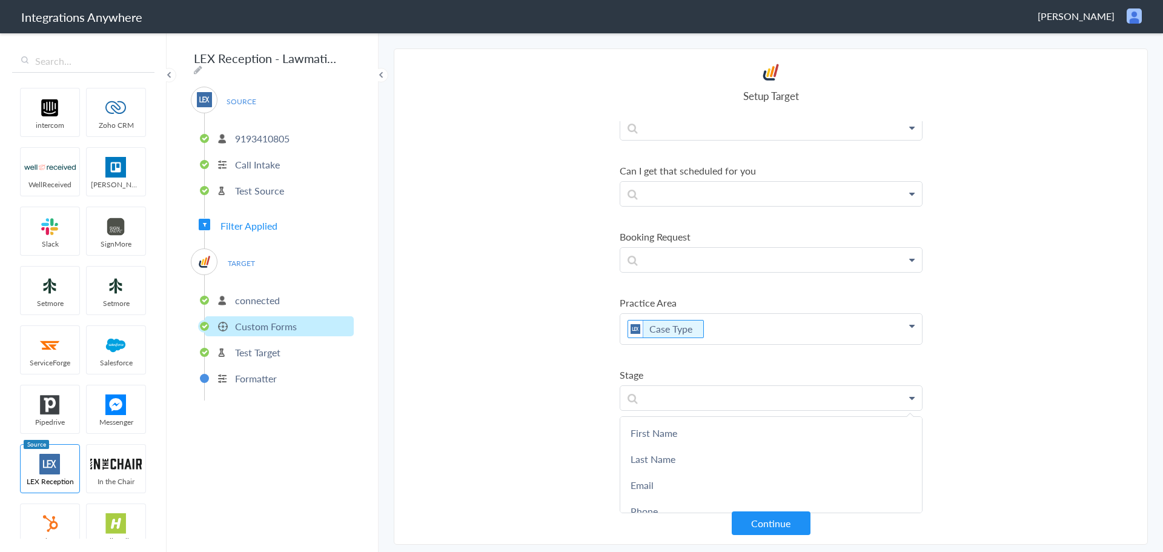
click at [478, 399] on section "Select Account 9193410805 Rename Delete (8 months ago) 1210005268 Rename Delete…" at bounding box center [771, 296] width 754 height 496
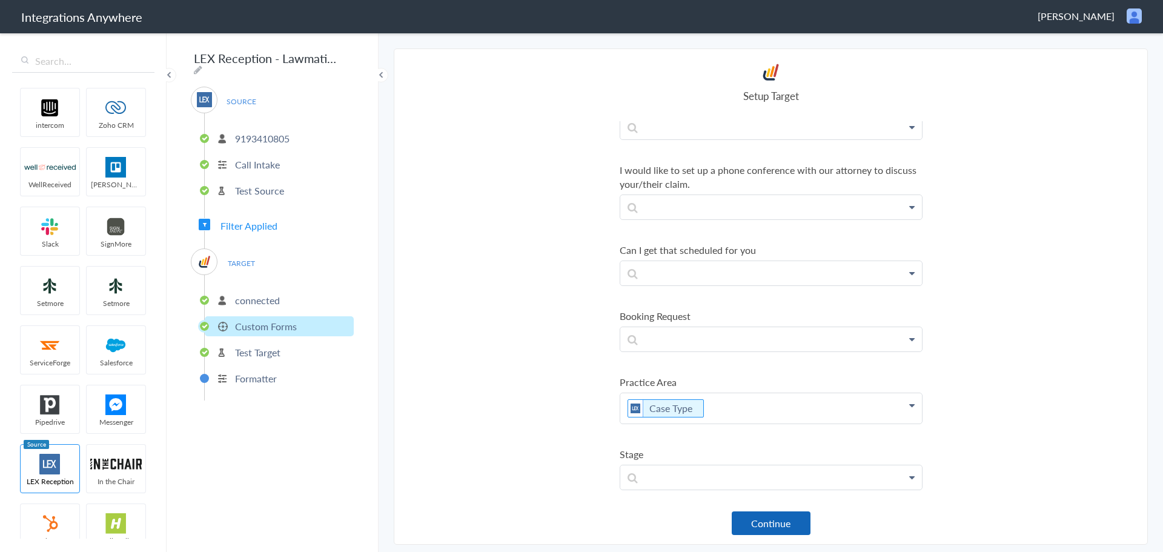
click at [783, 527] on button "Continue" at bounding box center [771, 523] width 79 height 24
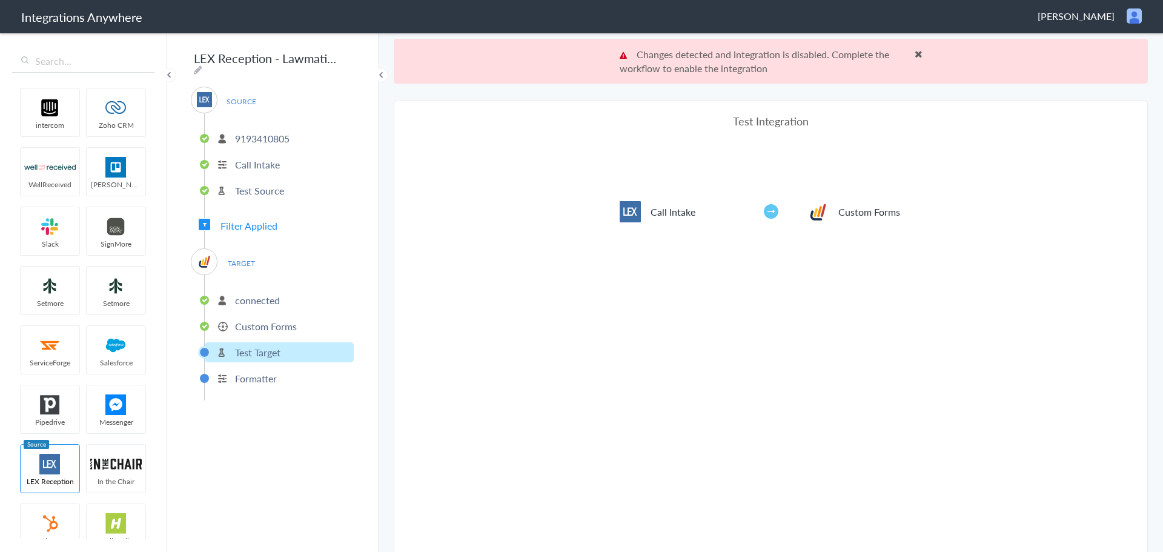
click at [914, 51] on span at bounding box center [918, 54] width 8 height 10
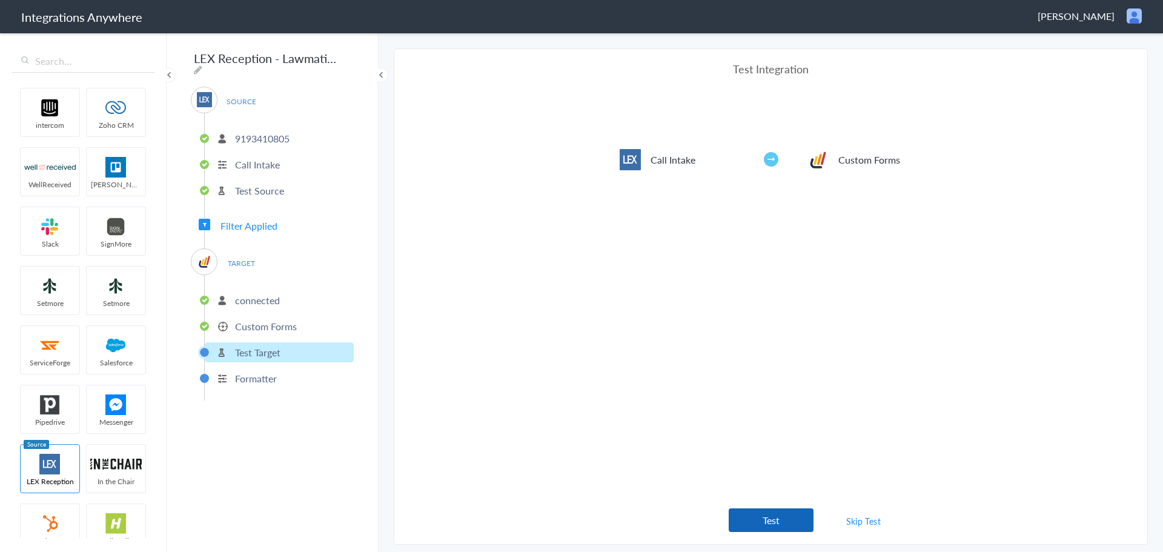
click at [775, 514] on button "Test" at bounding box center [771, 520] width 85 height 24
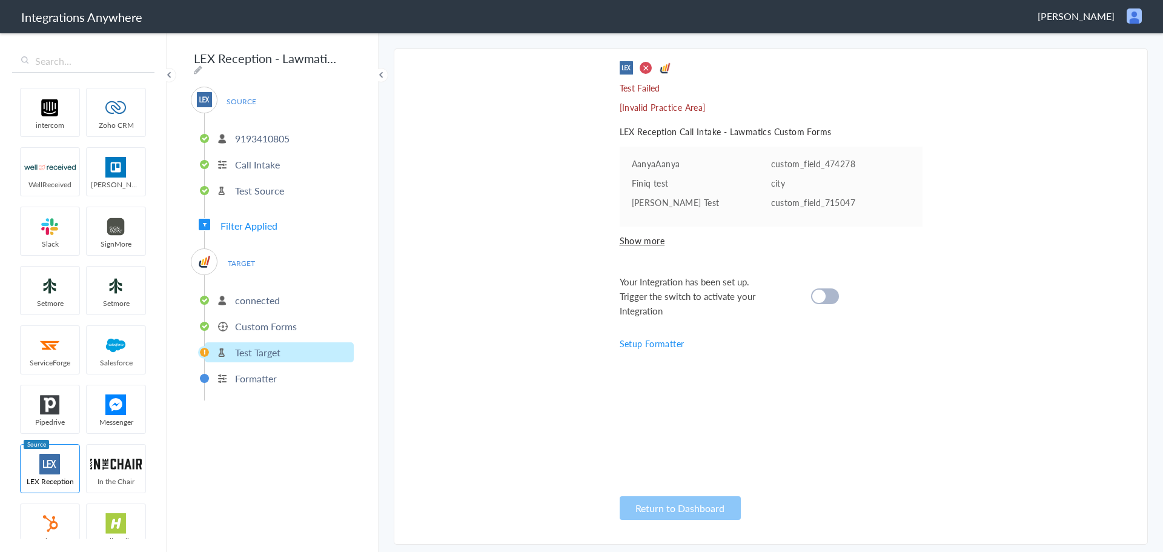
click at [257, 319] on p "Custom Forms" at bounding box center [266, 326] width 62 height 14
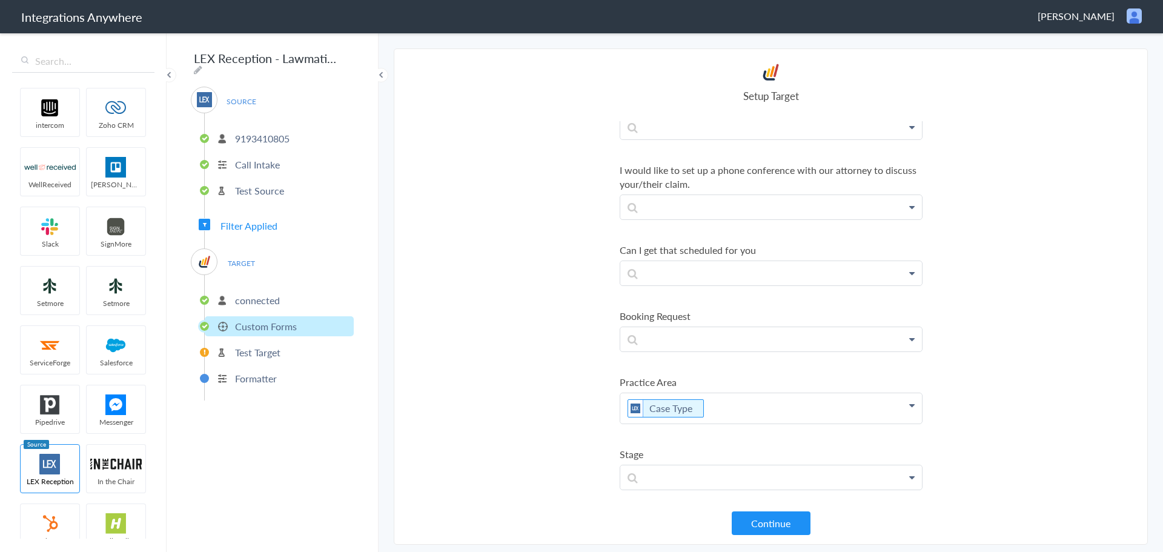
click at [732, 405] on p "Case Type" at bounding box center [771, 408] width 302 height 30
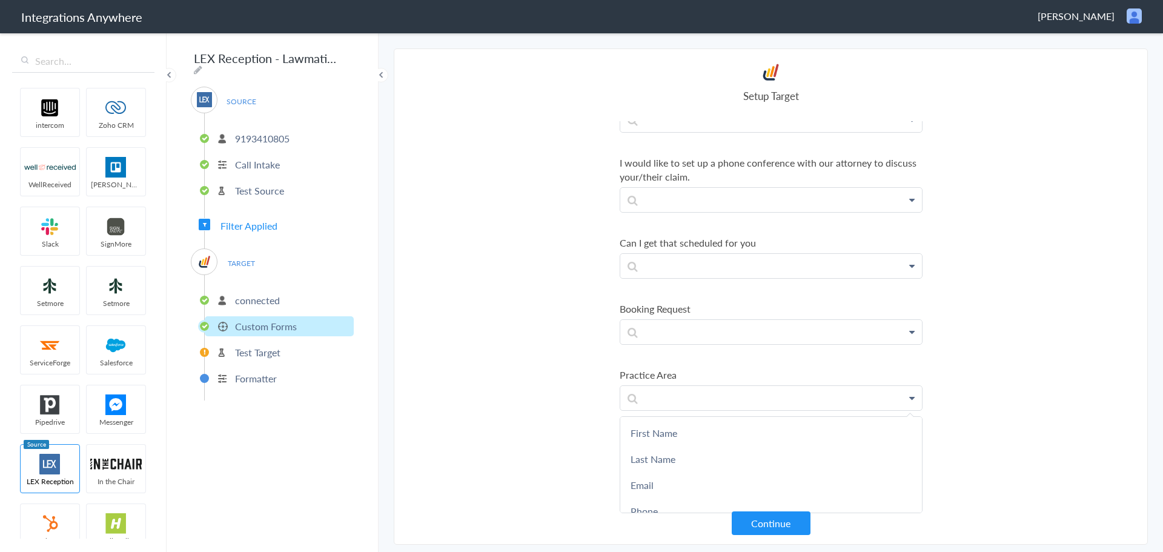
click at [558, 370] on section "Select Account 9193410805 Rename Delete (8 months ago) 1210005268 Rename Delete…" at bounding box center [771, 296] width 754 height 496
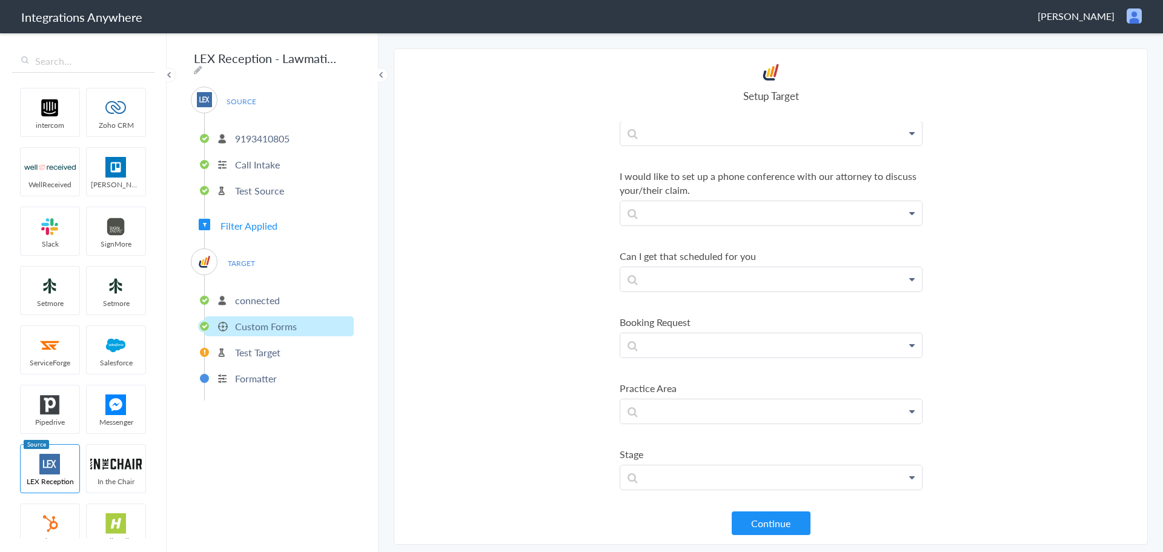
click at [538, 371] on section "Select Account 9193410805 Rename Delete (8 months ago) 1210005268 Rename Delete…" at bounding box center [771, 296] width 754 height 496
click at [769, 518] on button "Continue" at bounding box center [771, 523] width 79 height 24
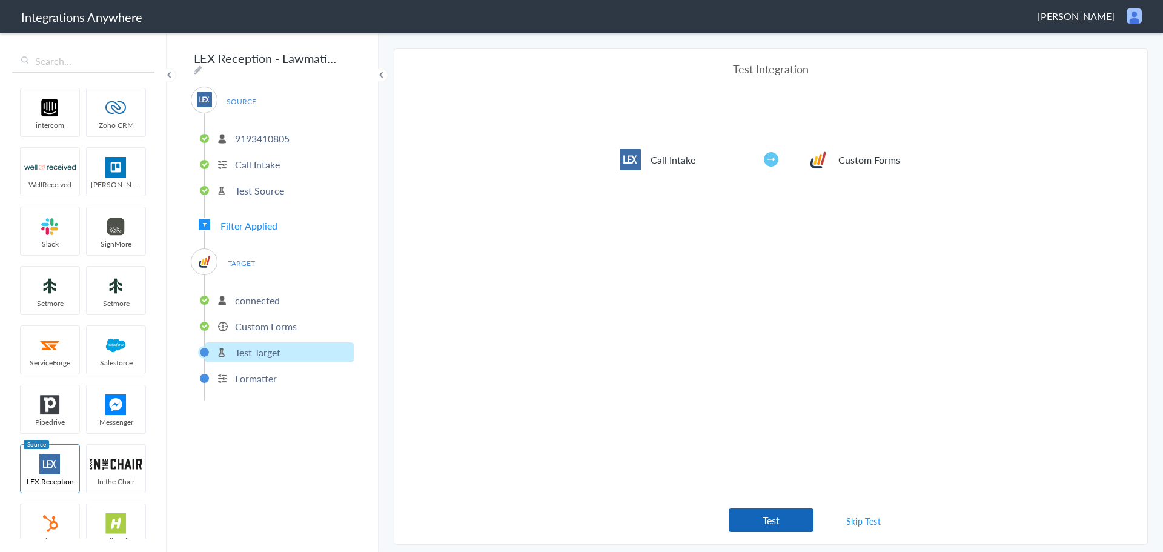
click at [768, 518] on button "Test" at bounding box center [771, 520] width 85 height 24
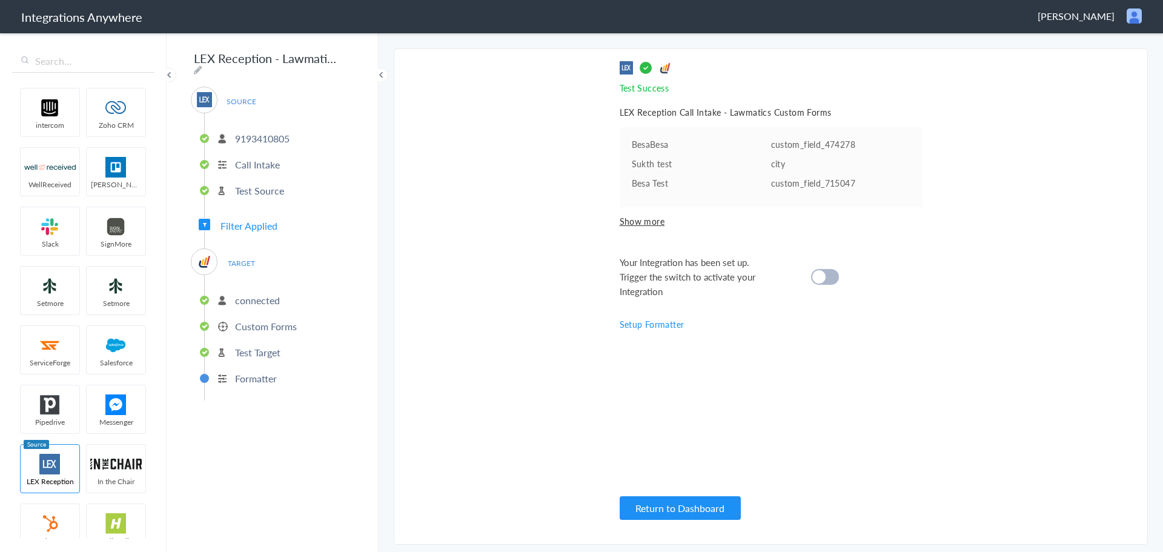
click at [833, 281] on div at bounding box center [825, 277] width 28 height 16
click at [665, 504] on button "Return to Dashboard" at bounding box center [680, 508] width 121 height 24
